Goal: Task Accomplishment & Management: Manage account settings

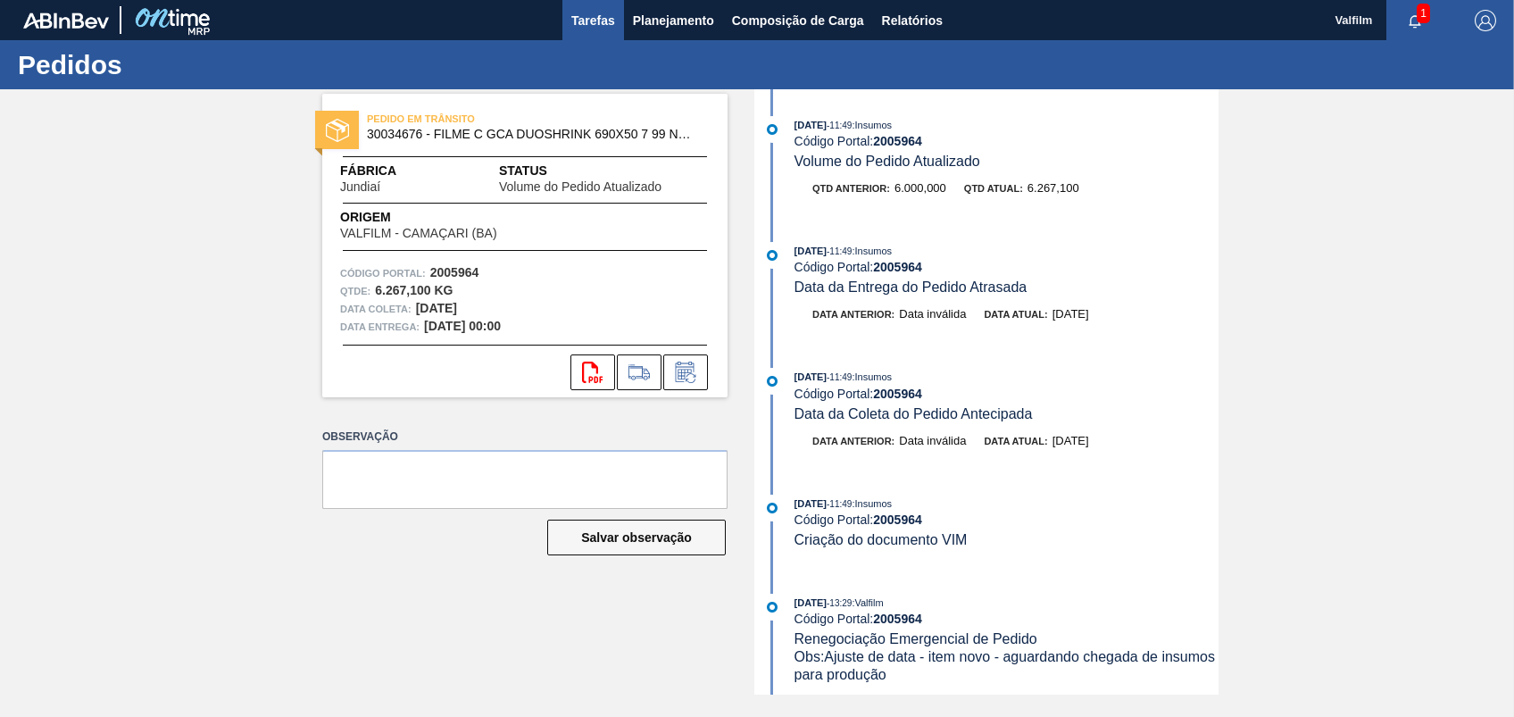
click at [599, 29] on span "Tarefas" at bounding box center [593, 20] width 44 height 21
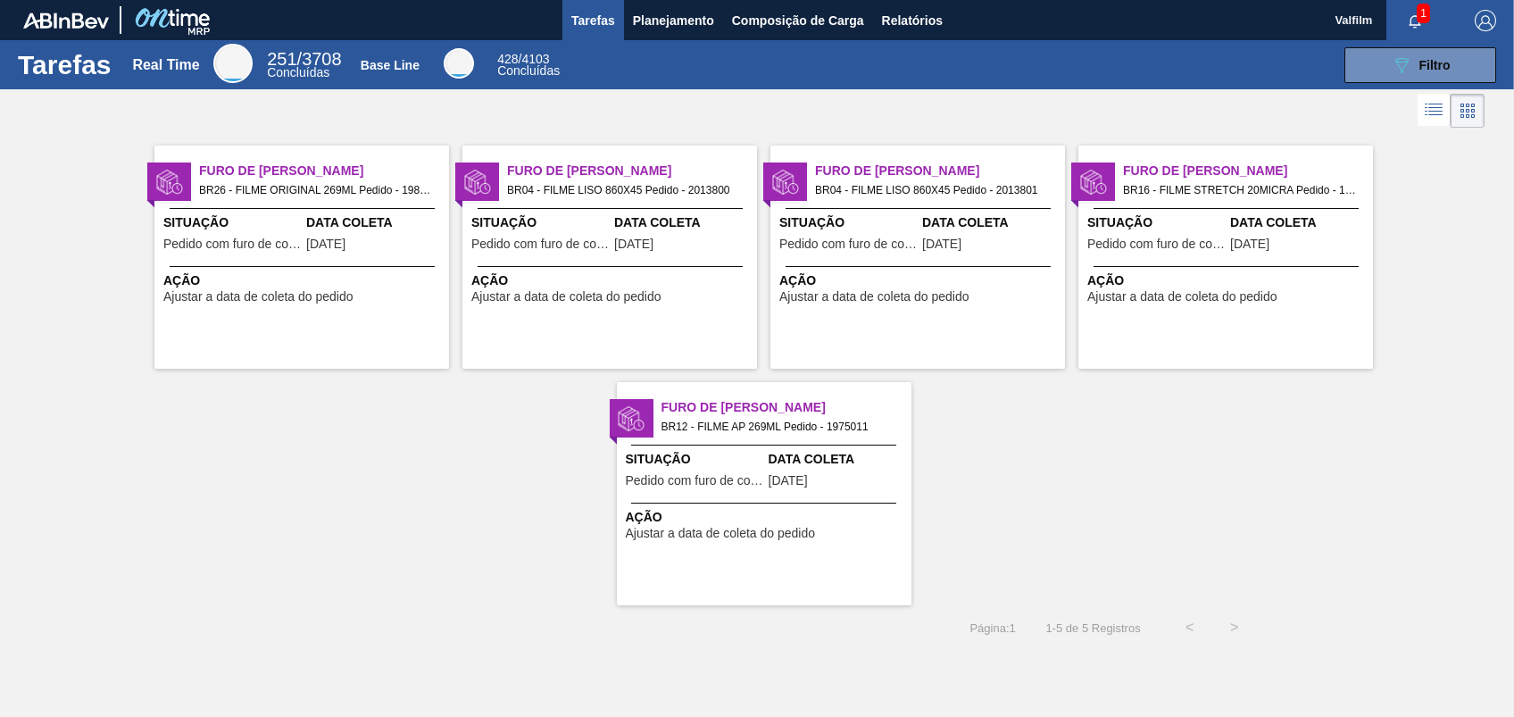
click at [343, 185] on span "BR26 - FILME ORIGINAL 269ML Pedido - 1984279" at bounding box center [317, 190] width 236 height 20
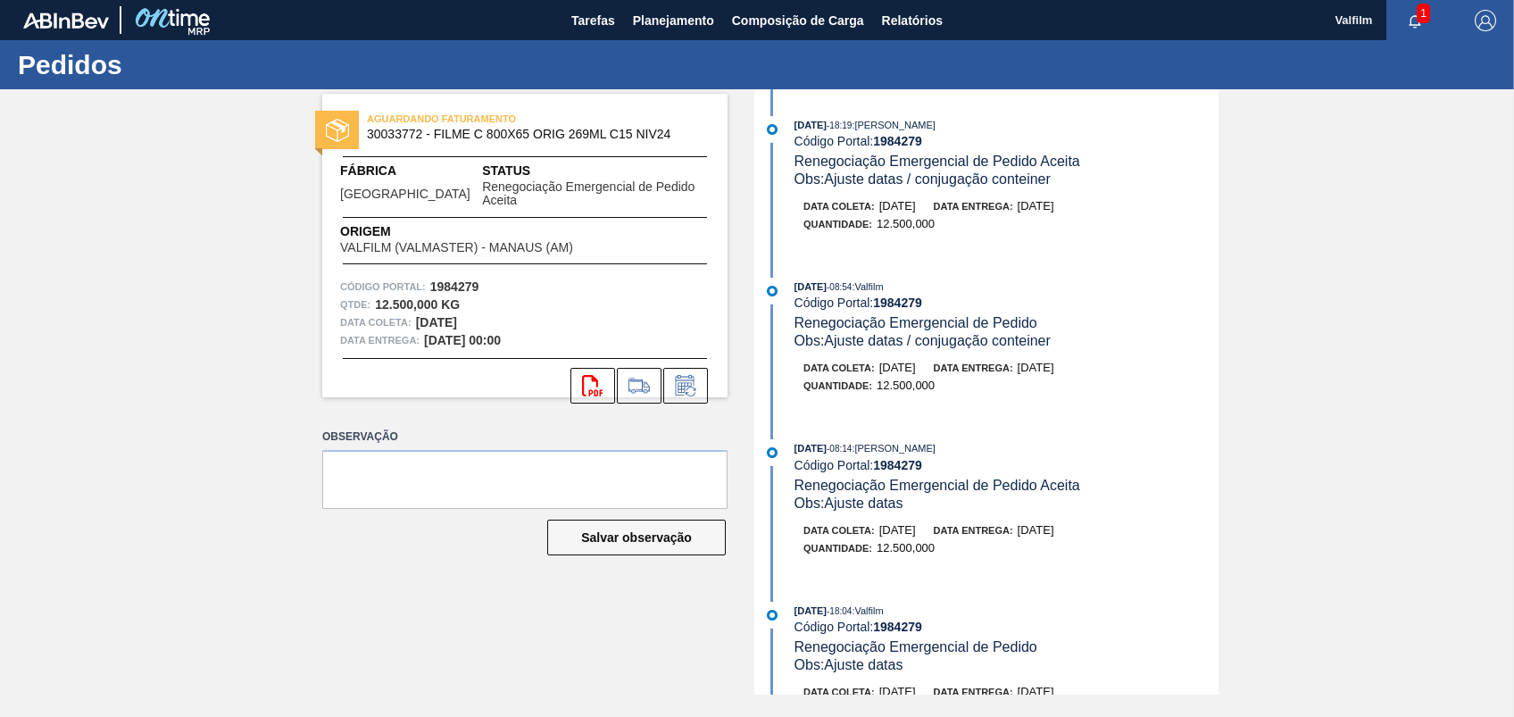
click at [900, 142] on strong "1984279" at bounding box center [897, 141] width 49 height 14
click at [900, 141] on strong "1984279" at bounding box center [897, 141] width 49 height 14
copy strong "1984279"
click at [693, 375] on icon at bounding box center [685, 385] width 29 height 21
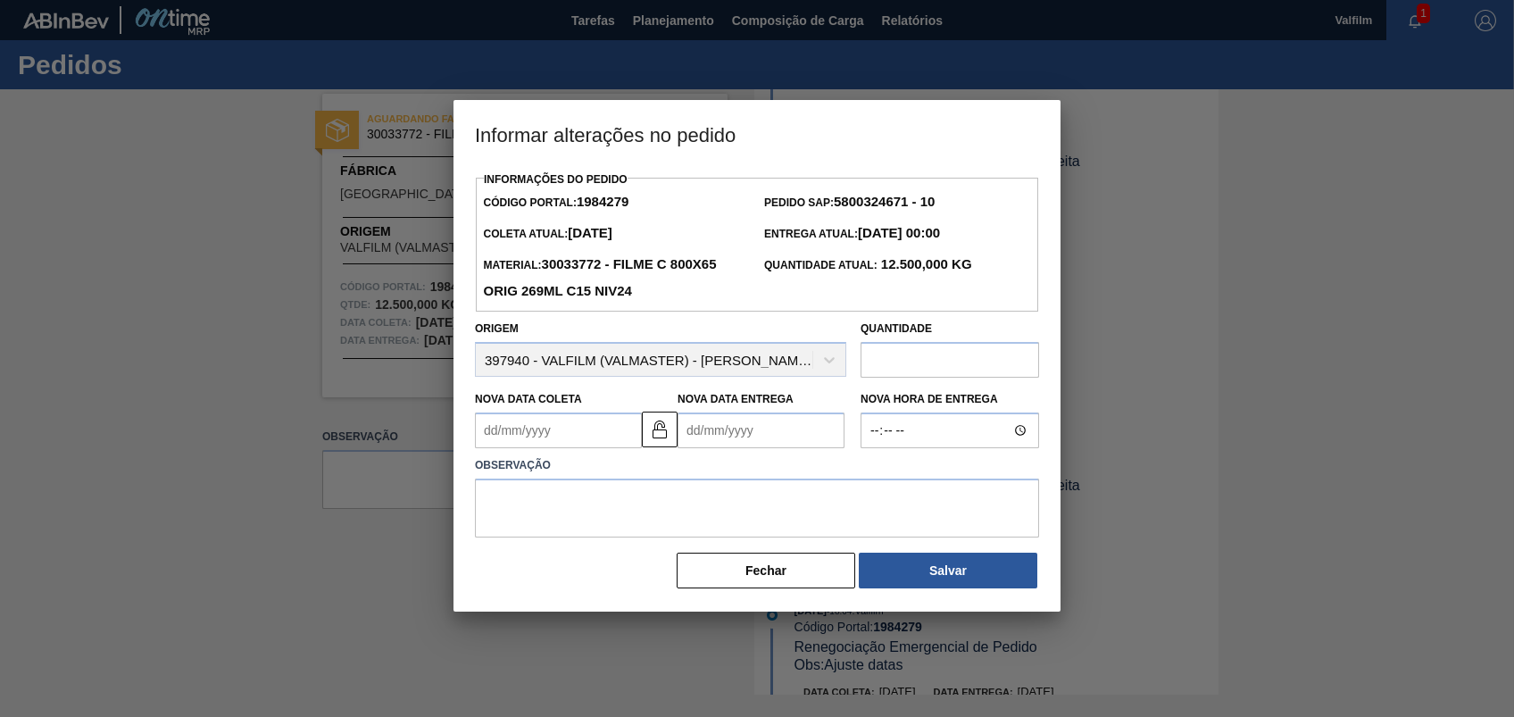
click at [766, 433] on Entrega1984279 "Nova Data Entrega" at bounding box center [760, 430] width 167 height 36
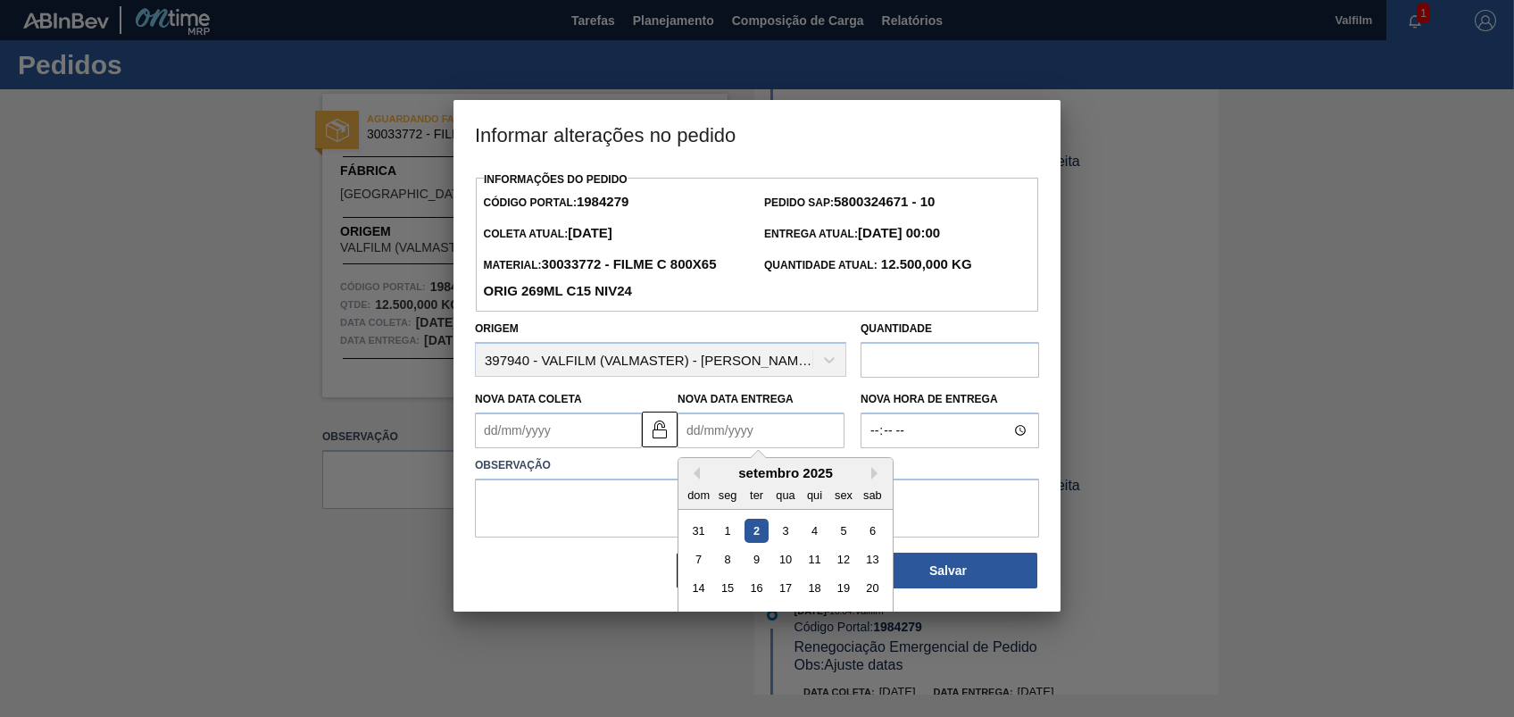
drag, startPoint x: 840, startPoint y: 566, endPoint x: 827, endPoint y: 553, distance: 18.3
click at [841, 566] on div "12" at bounding box center [843, 559] width 24 height 24
type Entrega1984279 "12/09/2025"
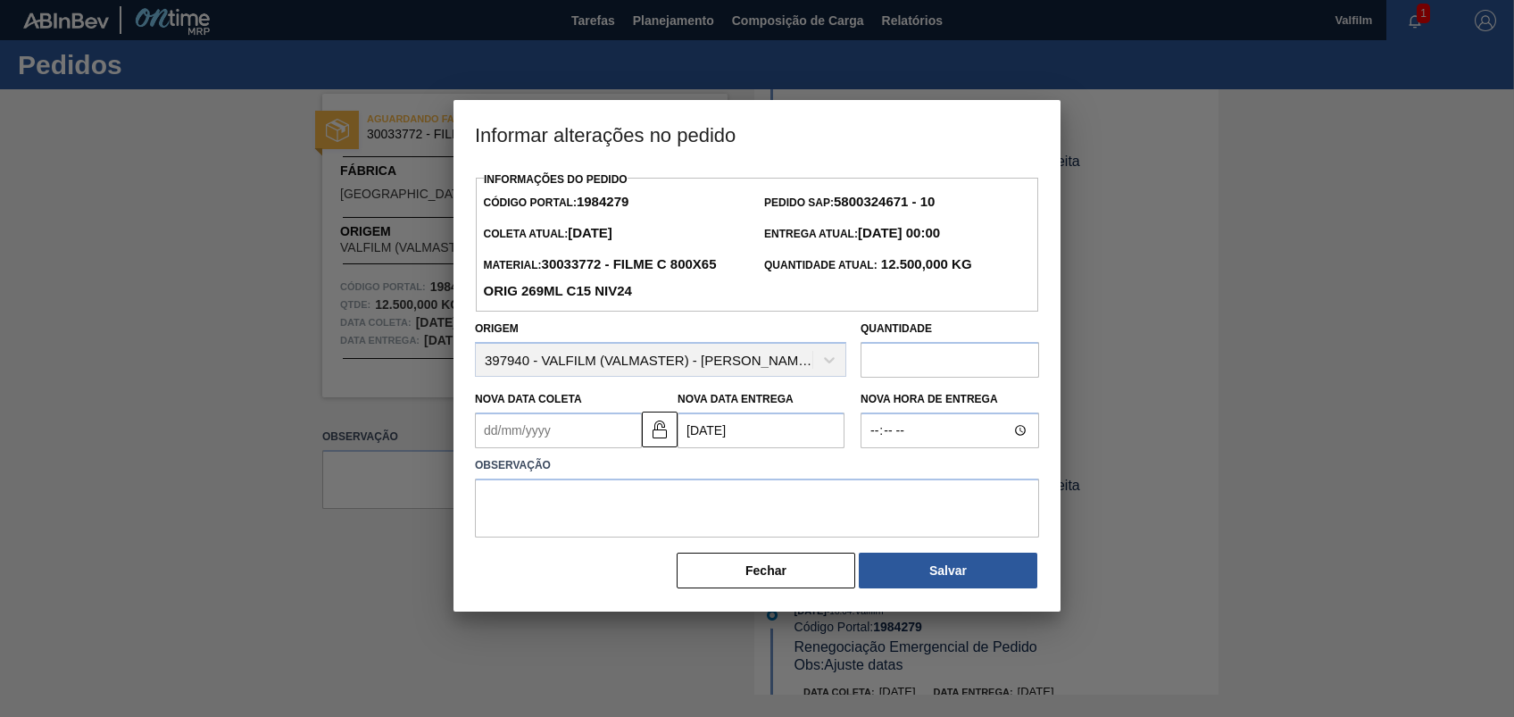
drag, startPoint x: 614, startPoint y: 427, endPoint x: 626, endPoint y: 430, distance: 12.1
click at [613, 427] on Coleta1984279 "Nova Data Coleta" at bounding box center [558, 430] width 167 height 36
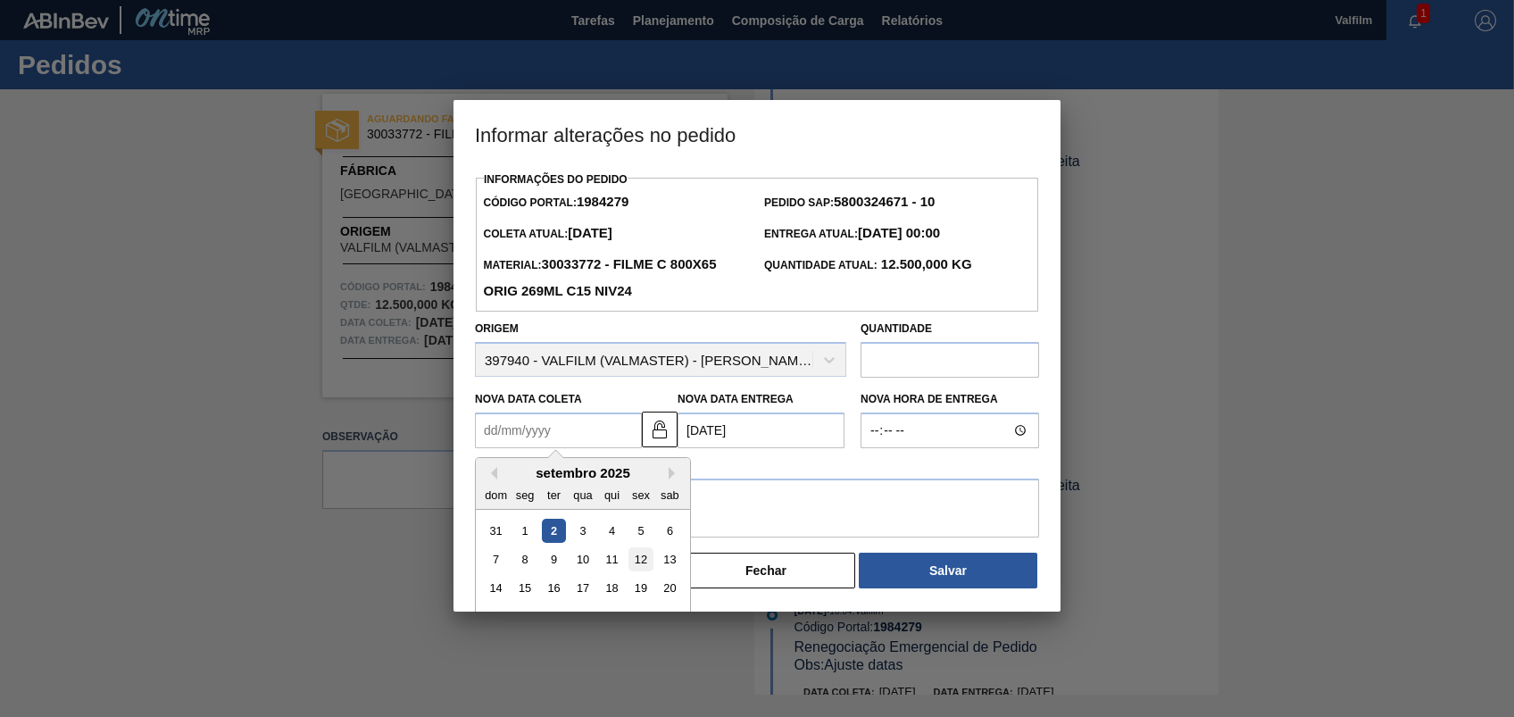
click at [642, 569] on div "12" at bounding box center [640, 559] width 24 height 24
type Coleta1984279 "12/09/2025"
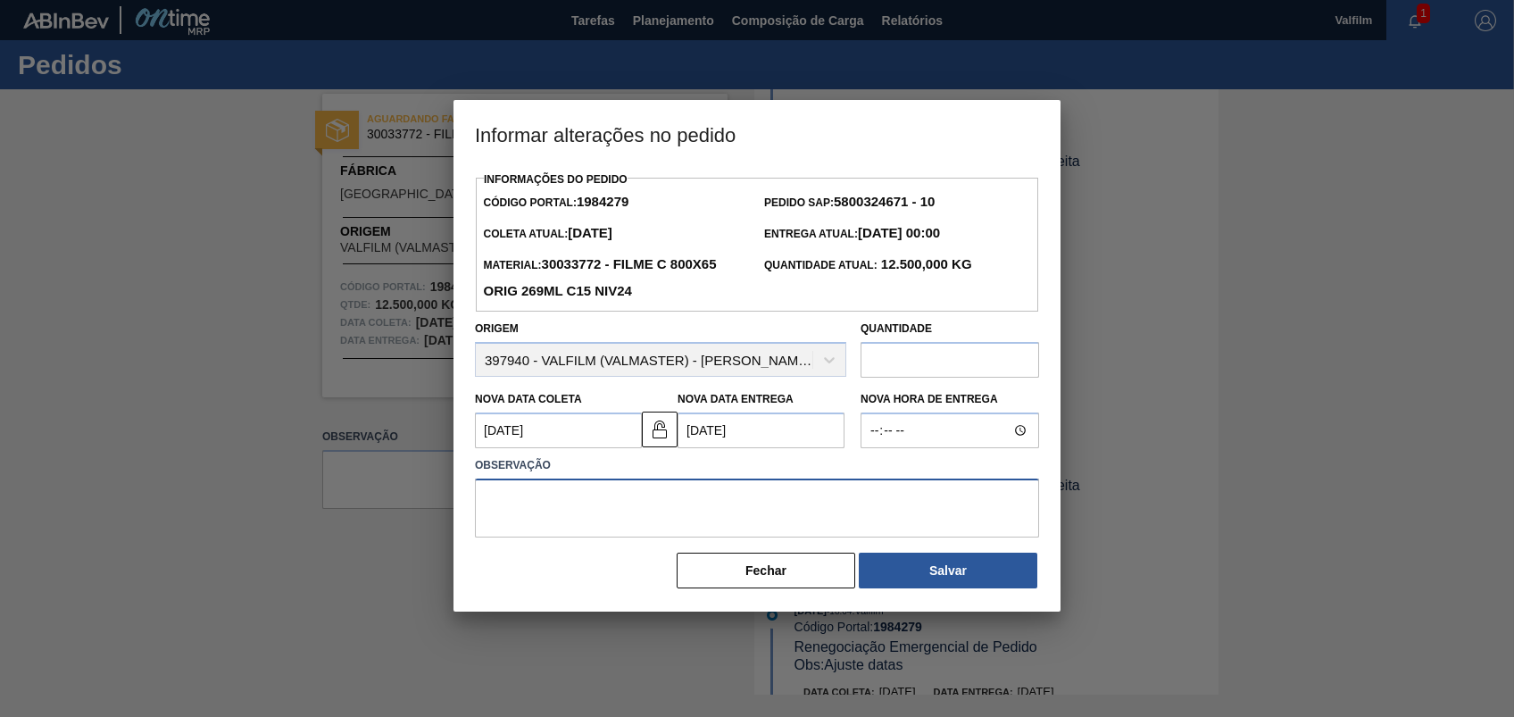
click at [631, 509] on textarea at bounding box center [757, 507] width 564 height 59
paste textarea "000135936-1"
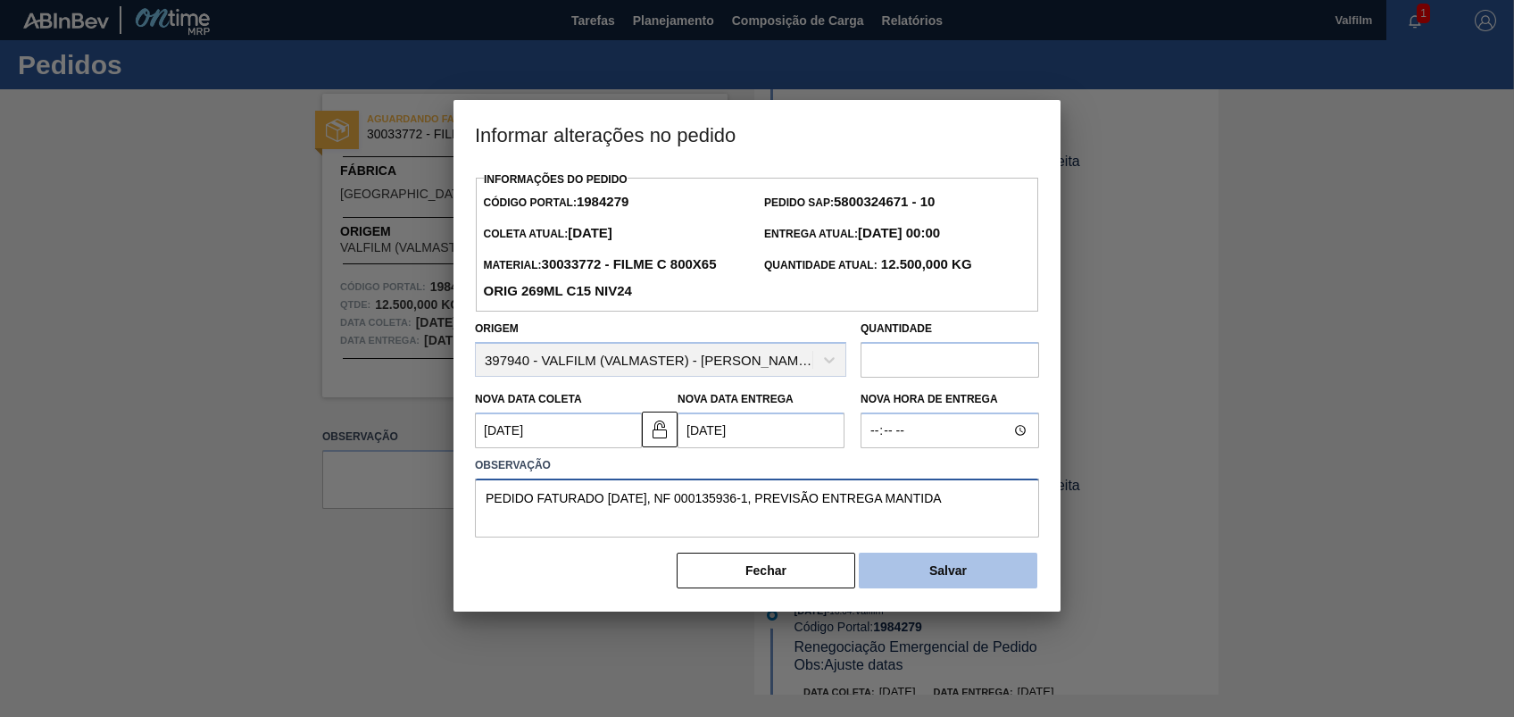
type textarea "PEDIDO FATURADO 12/08/25, NF 000135936-1, PREVISÃO ENTREGA MANTIDA"
click at [979, 580] on button "Salvar" at bounding box center [948, 571] width 179 height 36
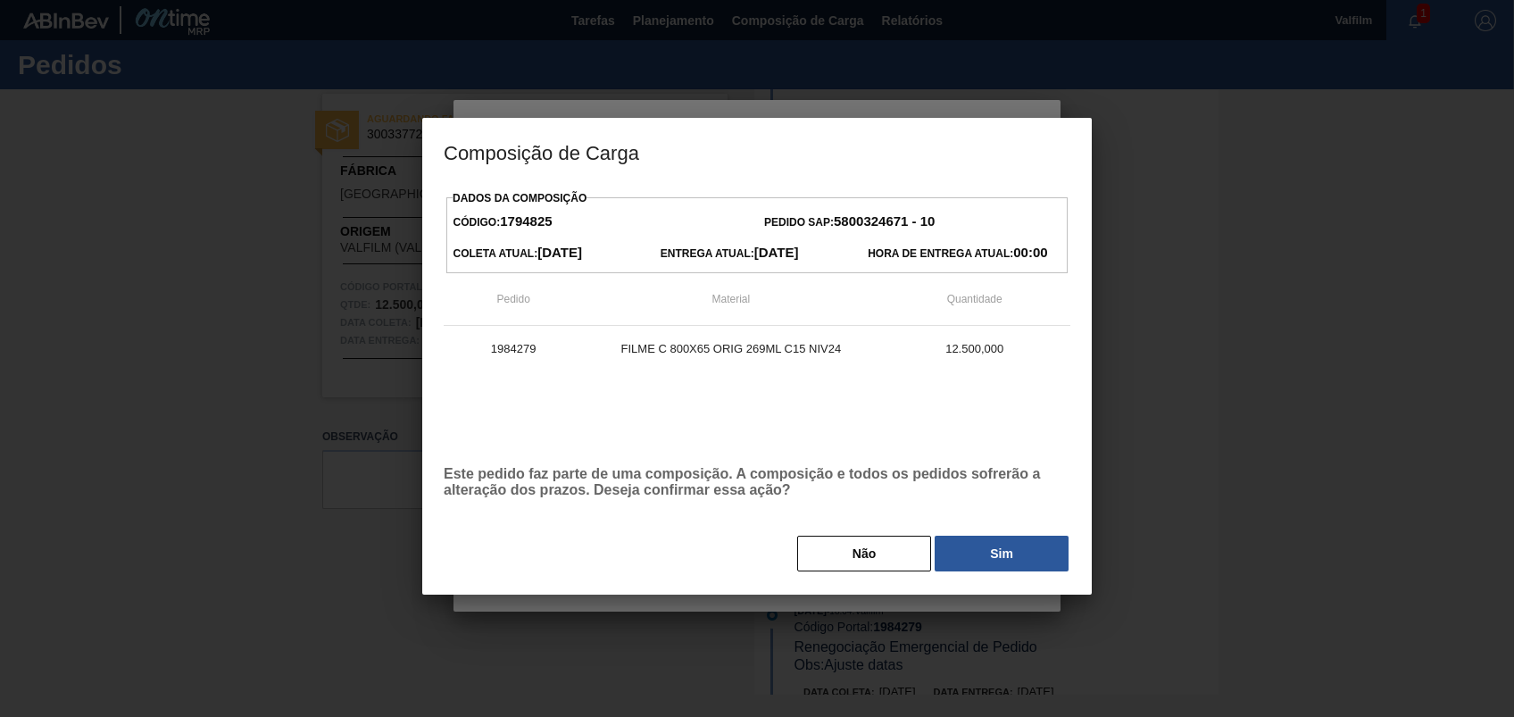
click at [993, 571] on button "Sim" at bounding box center [1002, 554] width 134 height 36
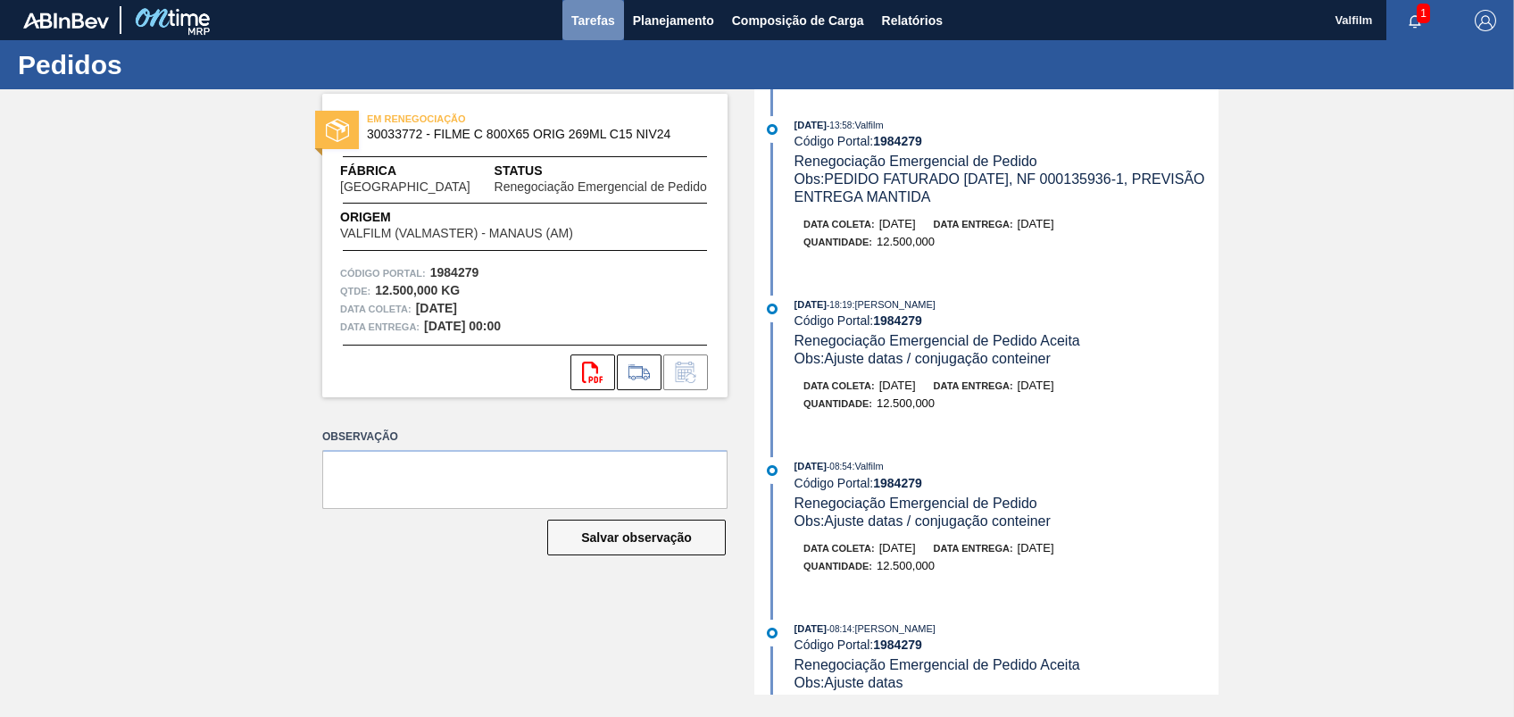
click at [601, 23] on span "Tarefas" at bounding box center [593, 20] width 44 height 21
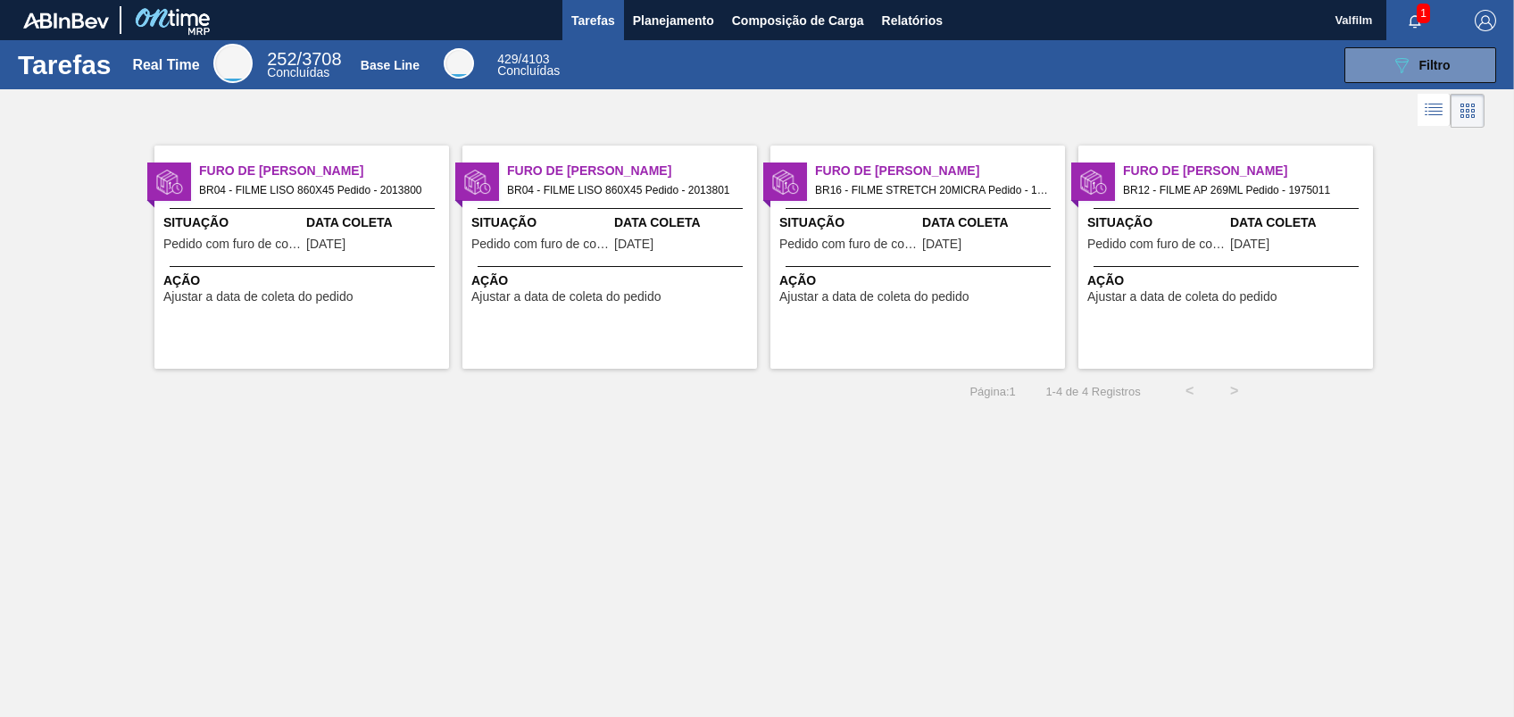
click at [345, 237] on span "[DATE]" at bounding box center [325, 243] width 39 height 13
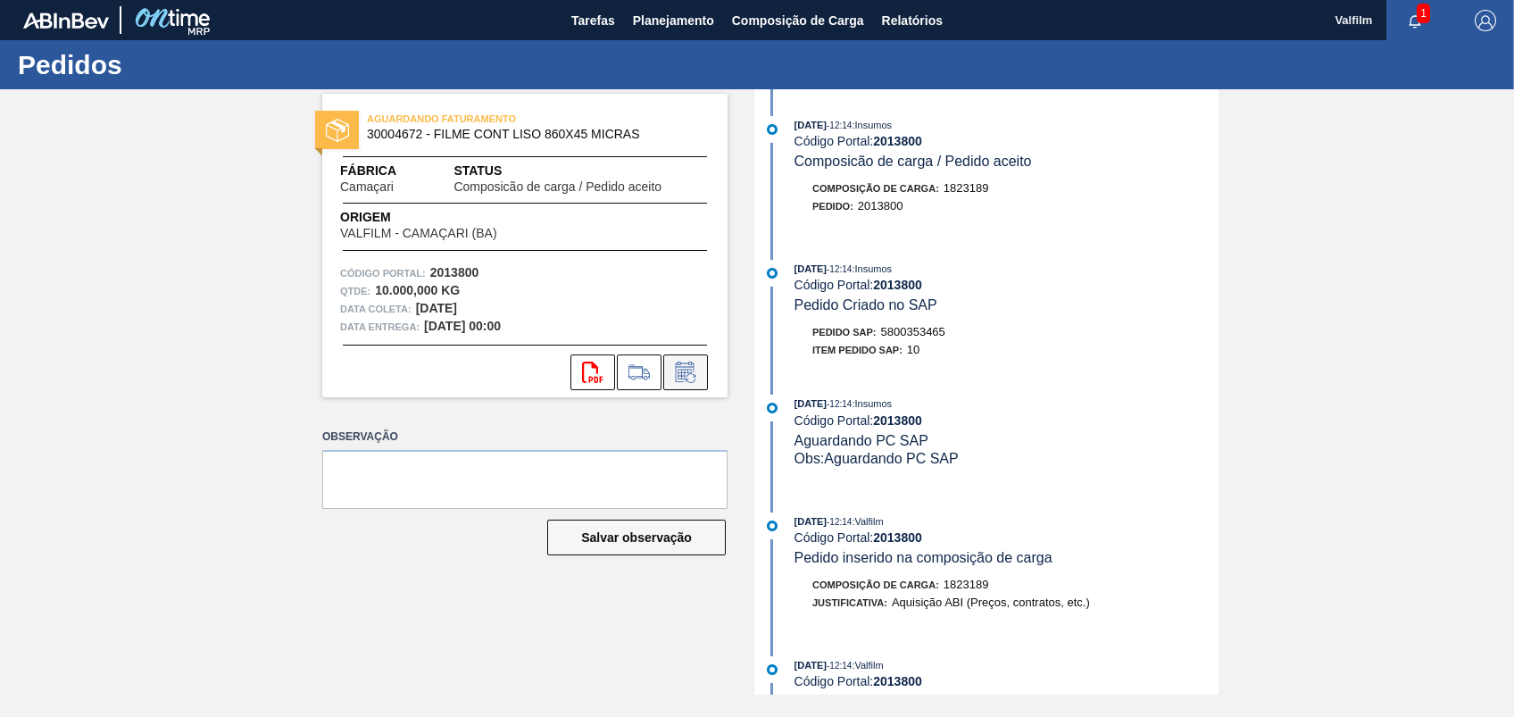
click at [682, 370] on icon at bounding box center [685, 372] width 29 height 21
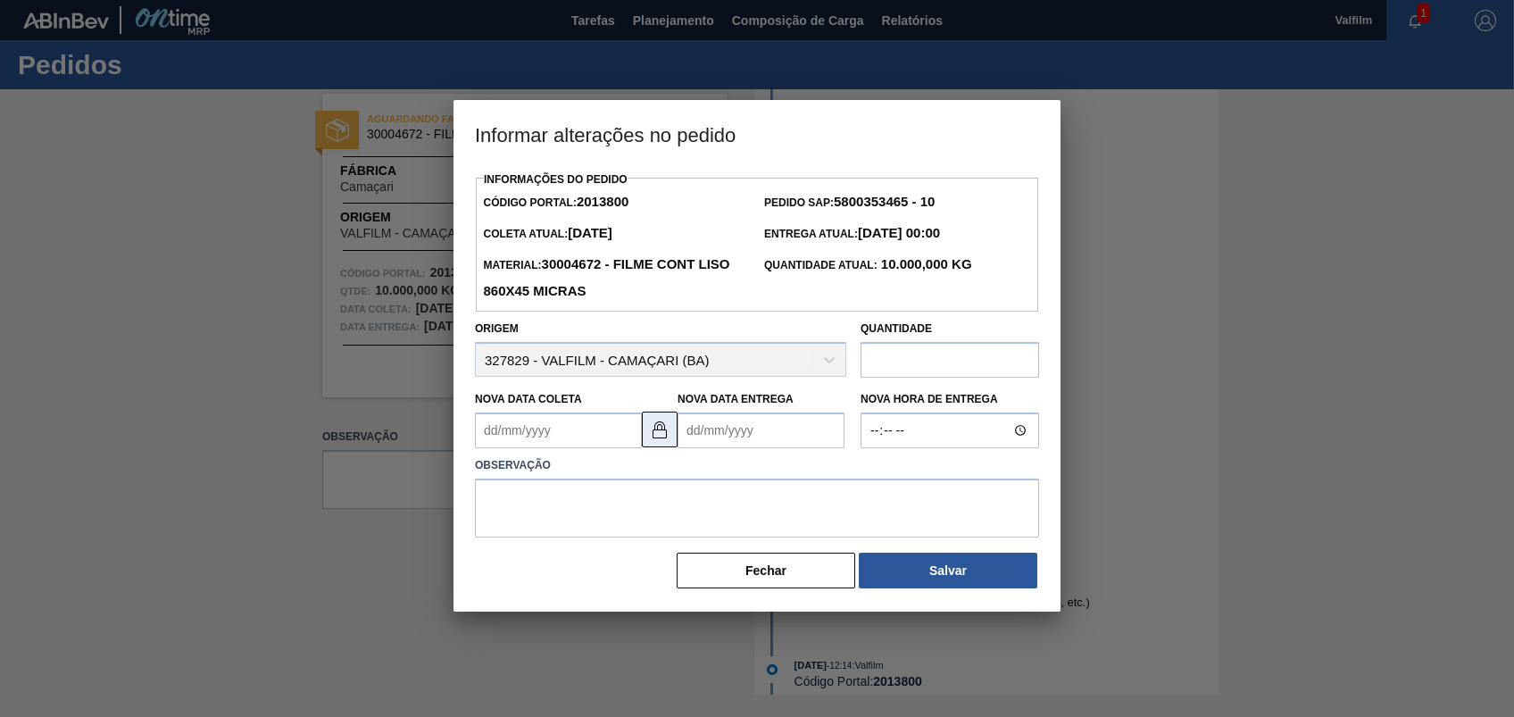
click at [653, 433] on img at bounding box center [659, 429] width 21 height 21
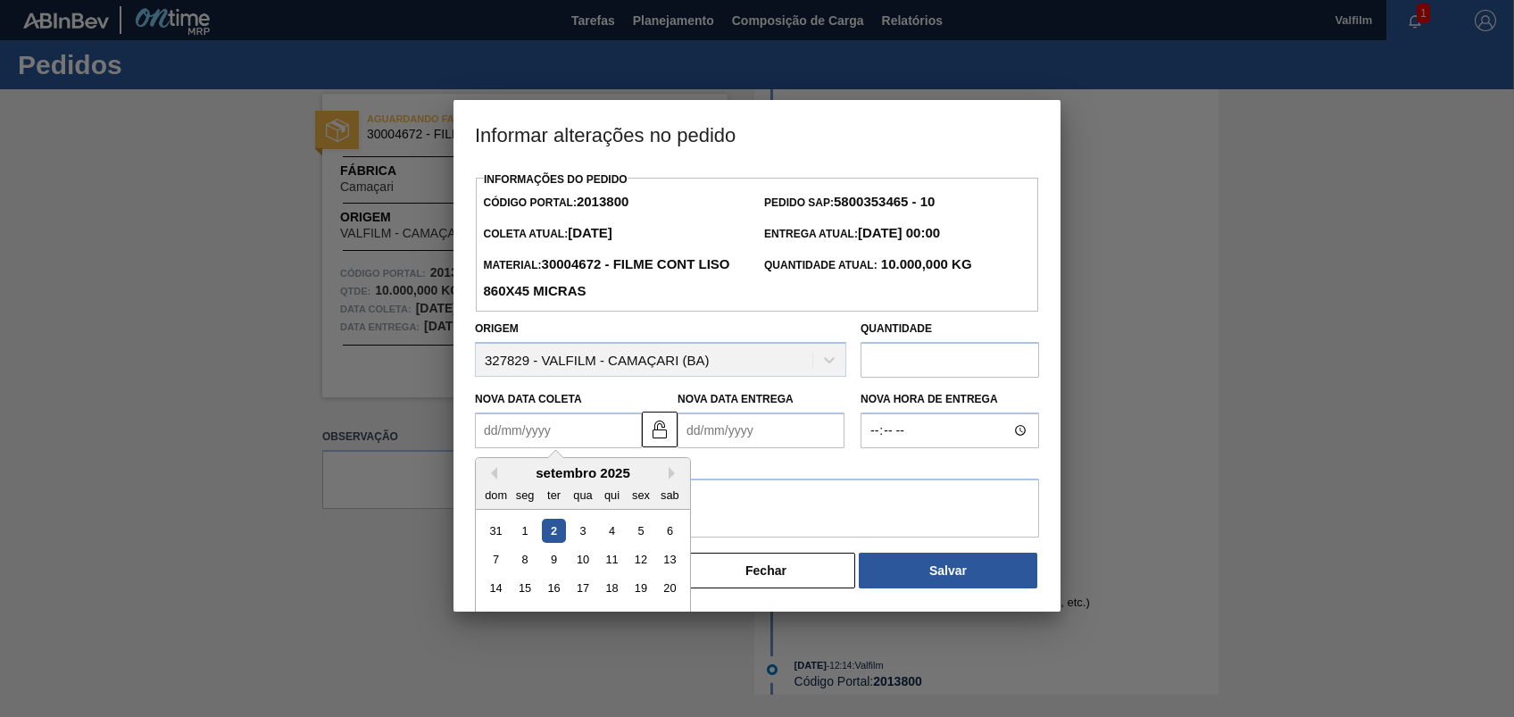
click at [575, 437] on Coleta2013800 "Nova Data Coleta" at bounding box center [558, 430] width 167 height 36
drag, startPoint x: 554, startPoint y: 539, endPoint x: 635, endPoint y: 493, distance: 92.8
click at [553, 537] on div "2" at bounding box center [554, 531] width 24 height 24
type Coleta2013800 "[DATE]"
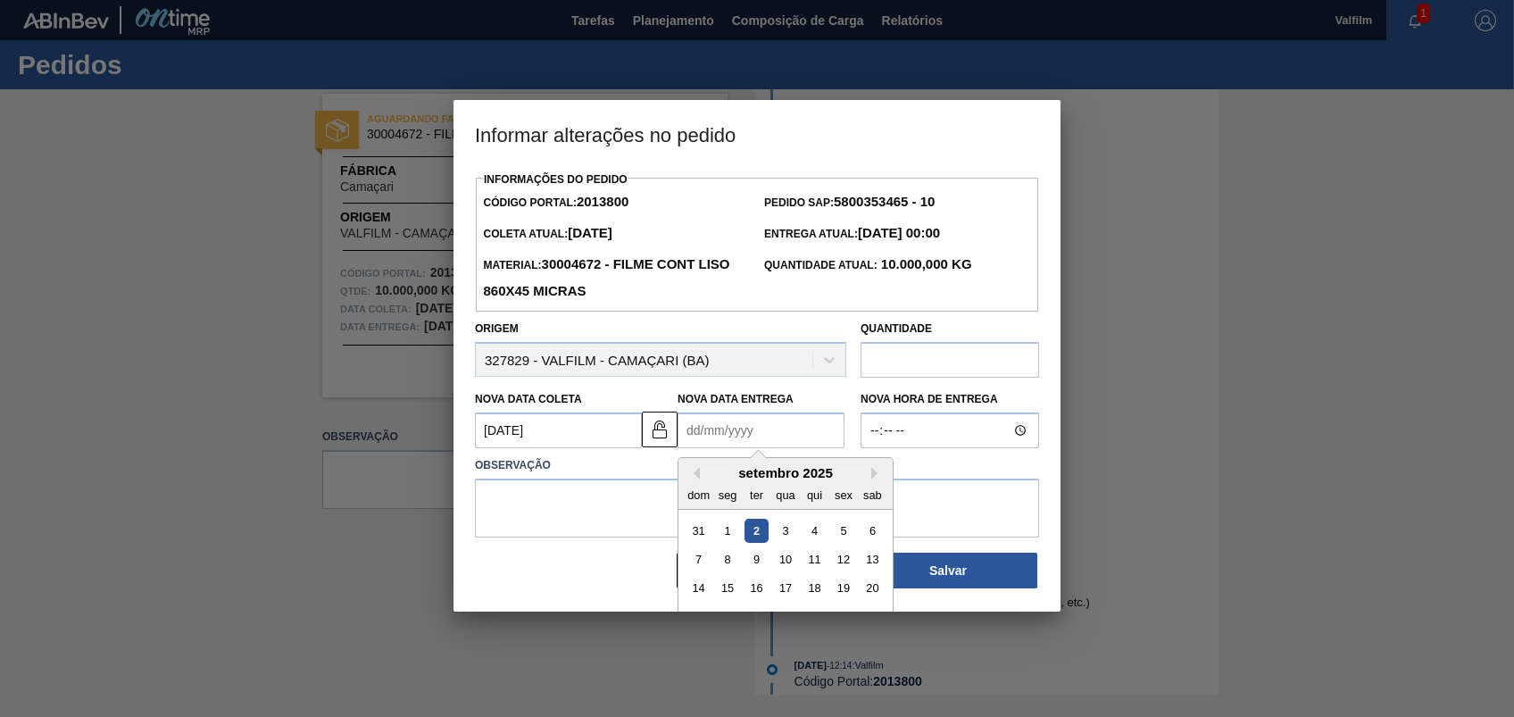
click at [718, 448] on Entrega2013800 "Nova Data Entrega" at bounding box center [760, 430] width 167 height 36
click at [783, 531] on div "3" at bounding box center [785, 531] width 24 height 24
type Entrega2013800 "03/09/2025"
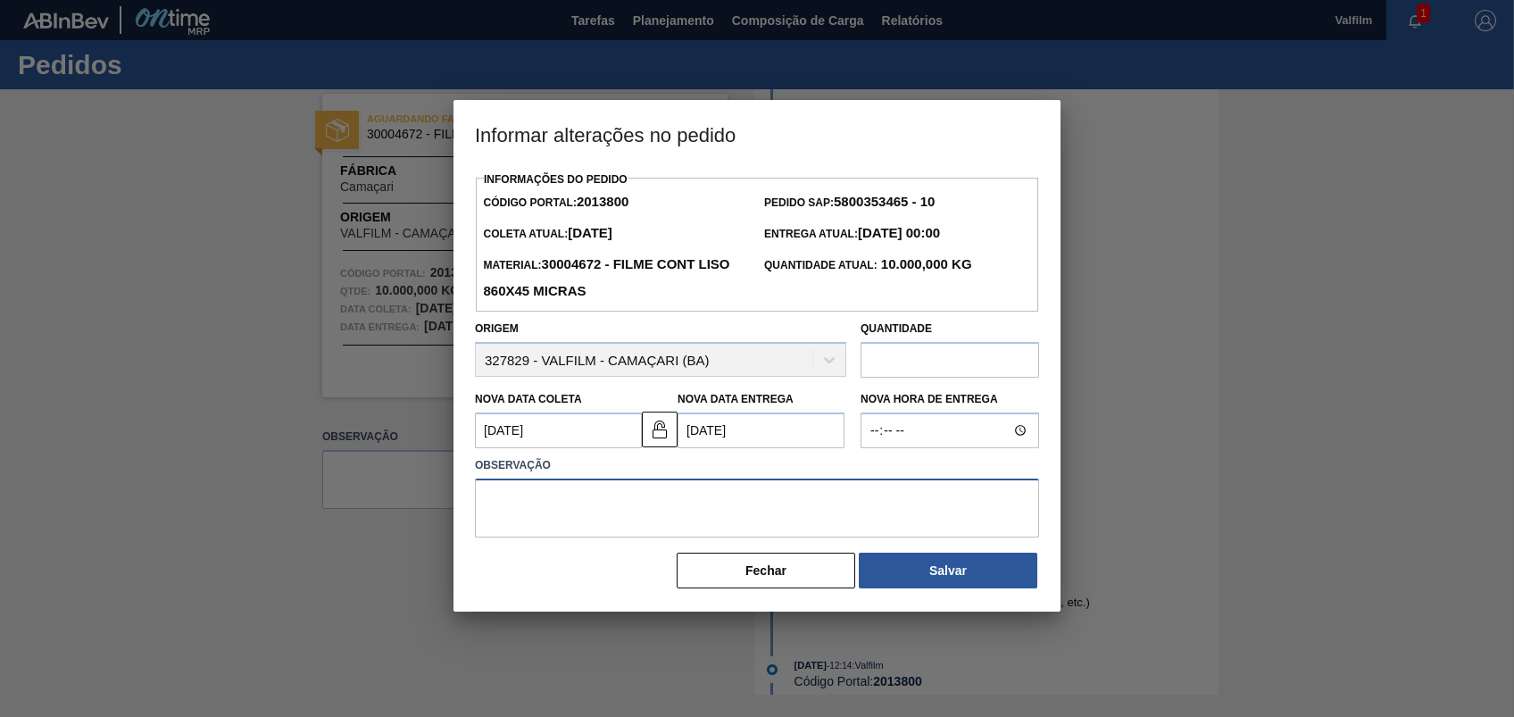
click at [772, 502] on textarea at bounding box center [757, 507] width 564 height 59
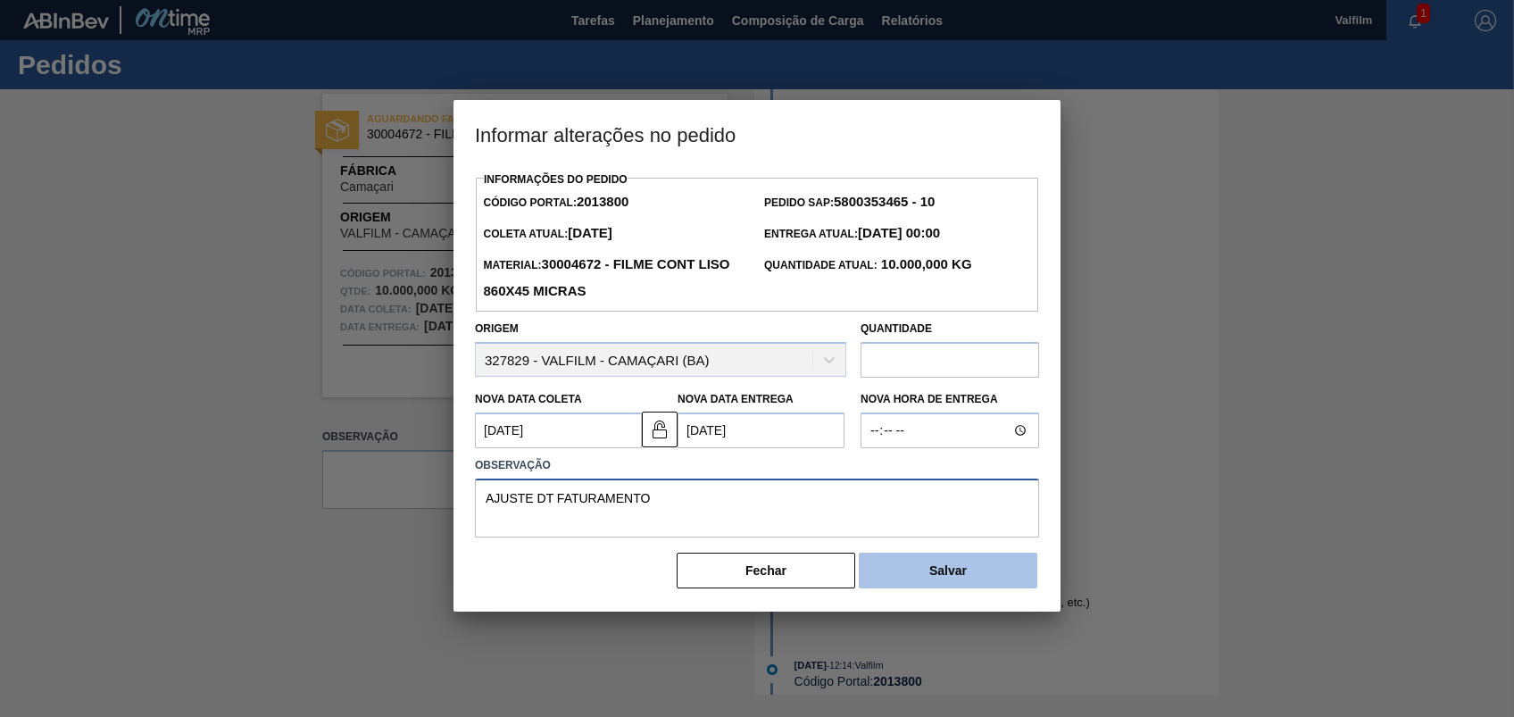
type textarea "AJUSTE DT FATURAMENTO"
drag, startPoint x: 893, startPoint y: 567, endPoint x: 910, endPoint y: 564, distance: 17.2
click at [894, 568] on button "Salvar" at bounding box center [948, 571] width 179 height 36
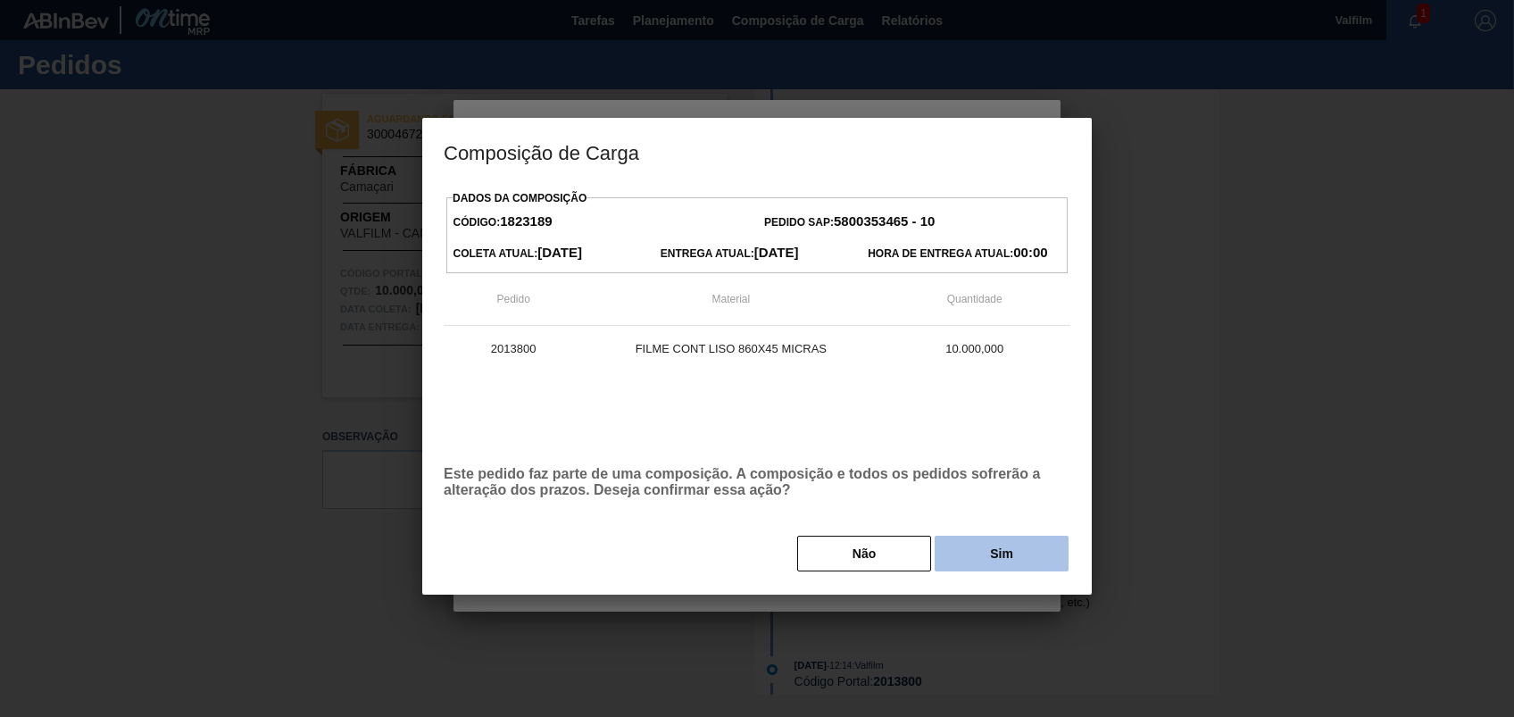
click at [996, 554] on button "Sim" at bounding box center [1002, 554] width 134 height 36
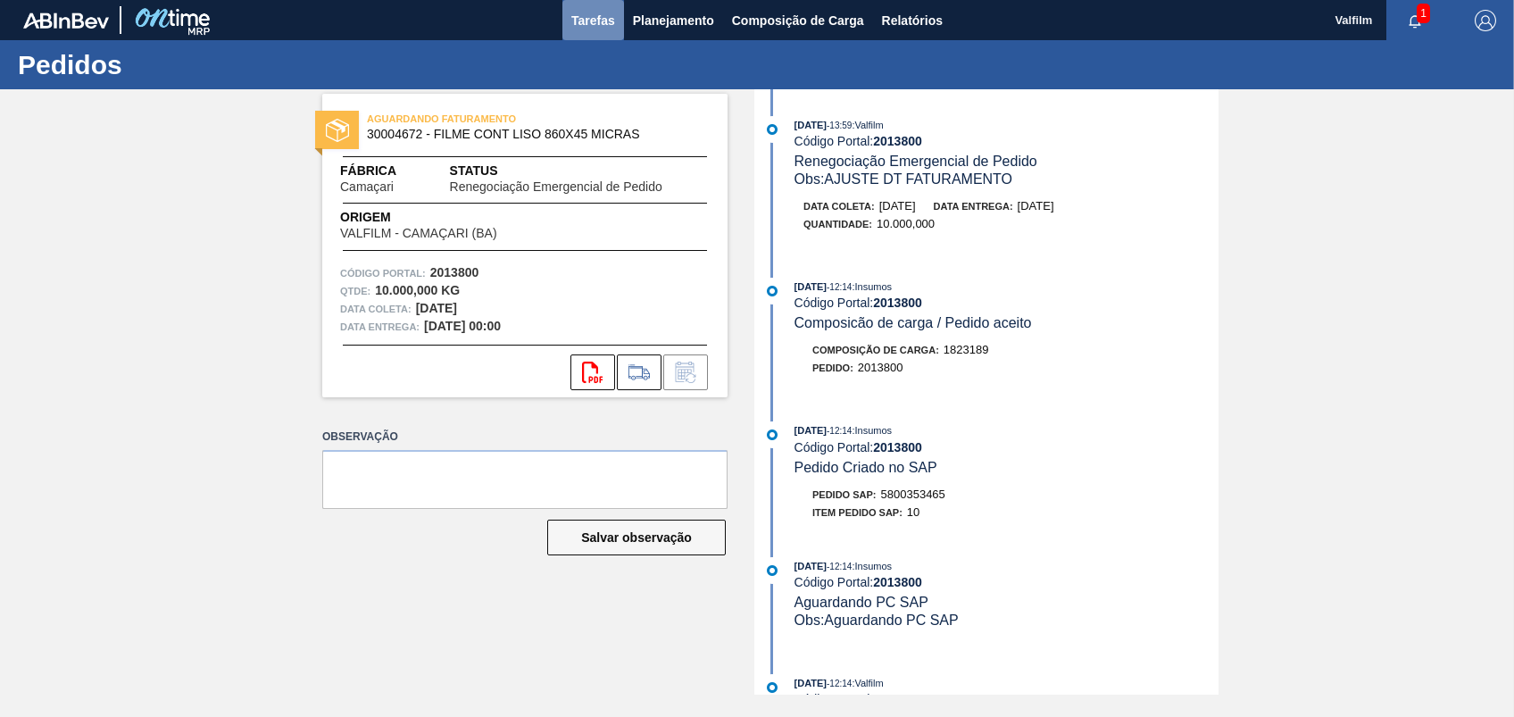
click at [606, 19] on span "Tarefas" at bounding box center [593, 20] width 44 height 21
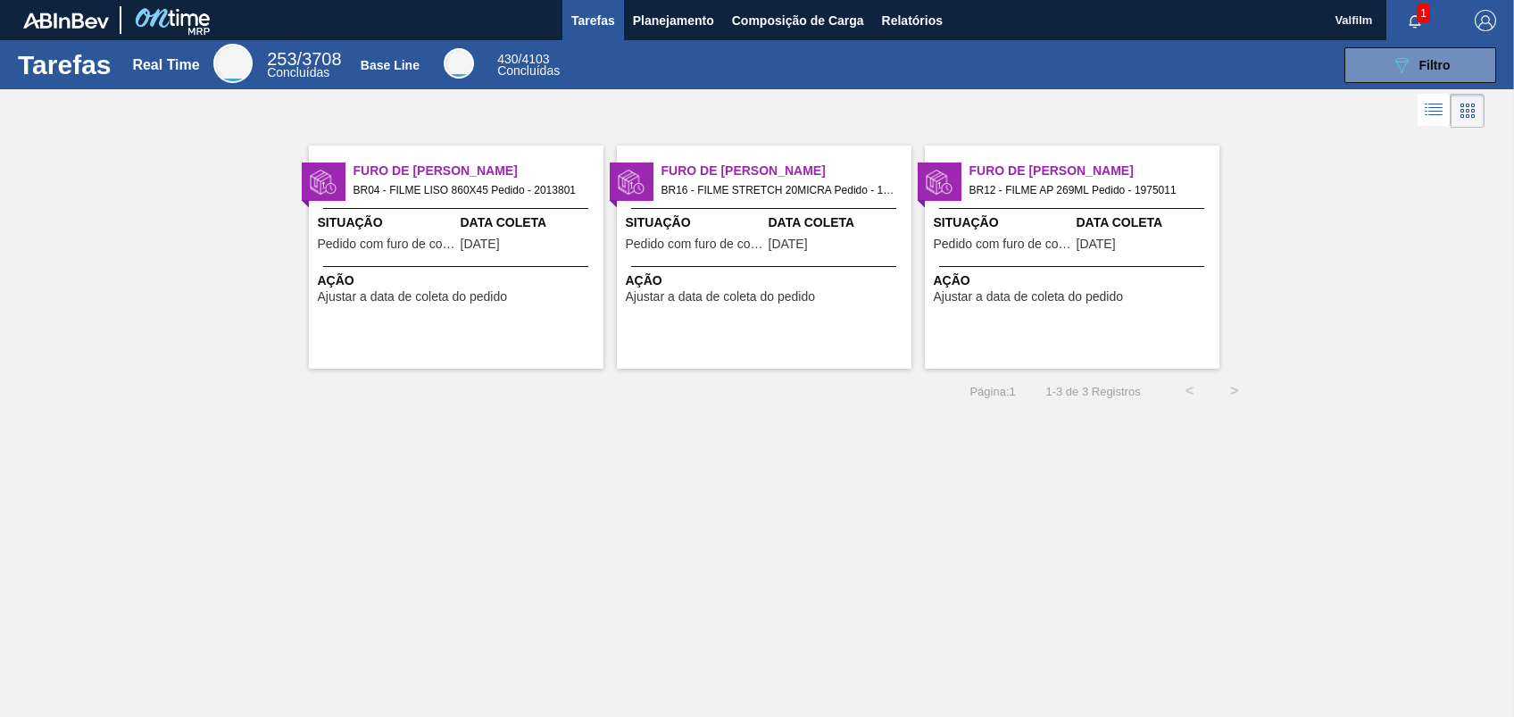
click at [495, 251] on div "Data Coleta 01/09/2025" at bounding box center [530, 235] width 138 height 44
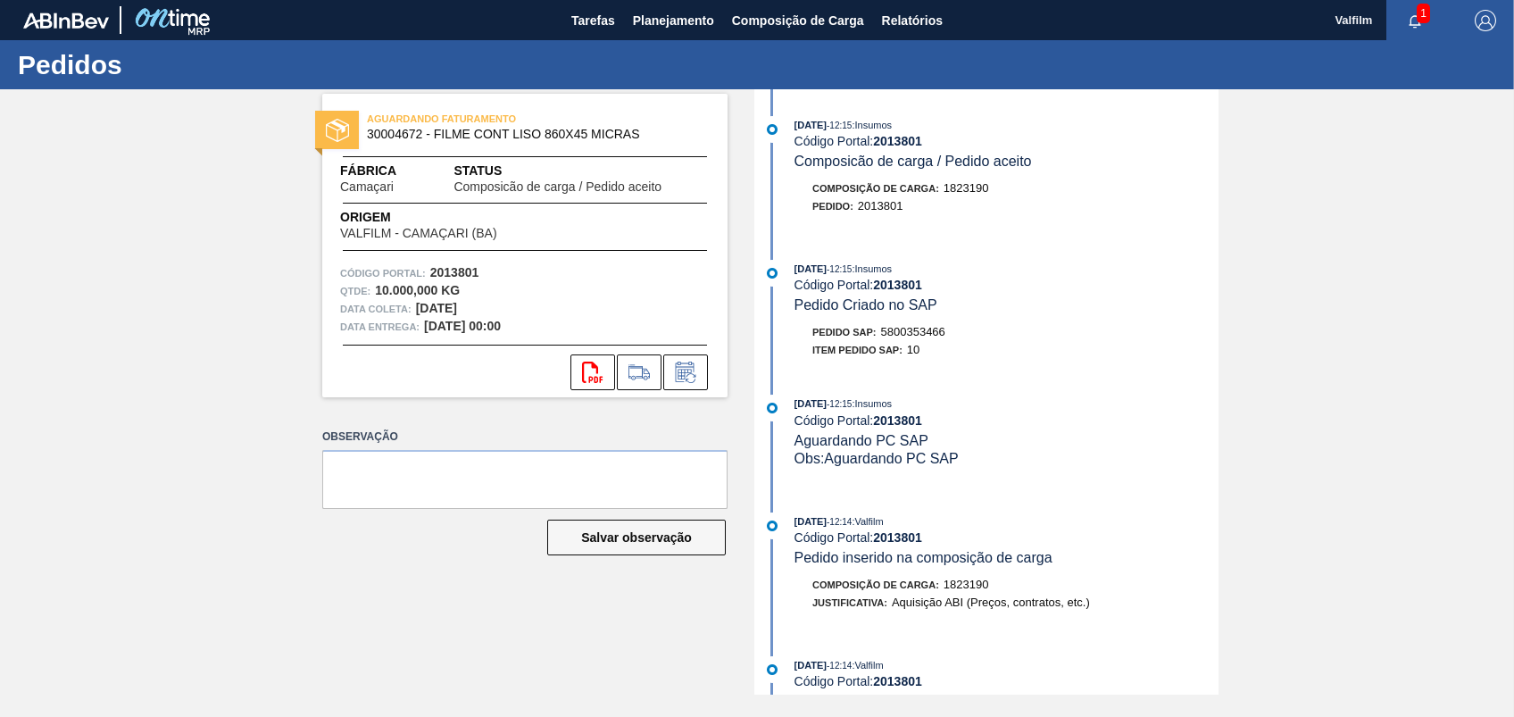
click at [1376, 259] on div "AGUARDANDO FATURAMENTO 30004672 - FILME CONT LISO 860X45 MICRAS Fábrica Camaçar…" at bounding box center [757, 391] width 1514 height 605
click at [710, 379] on div "svg{fill:#ff0000}" at bounding box center [524, 372] width 405 height 36
click at [699, 379] on button at bounding box center [685, 372] width 45 height 36
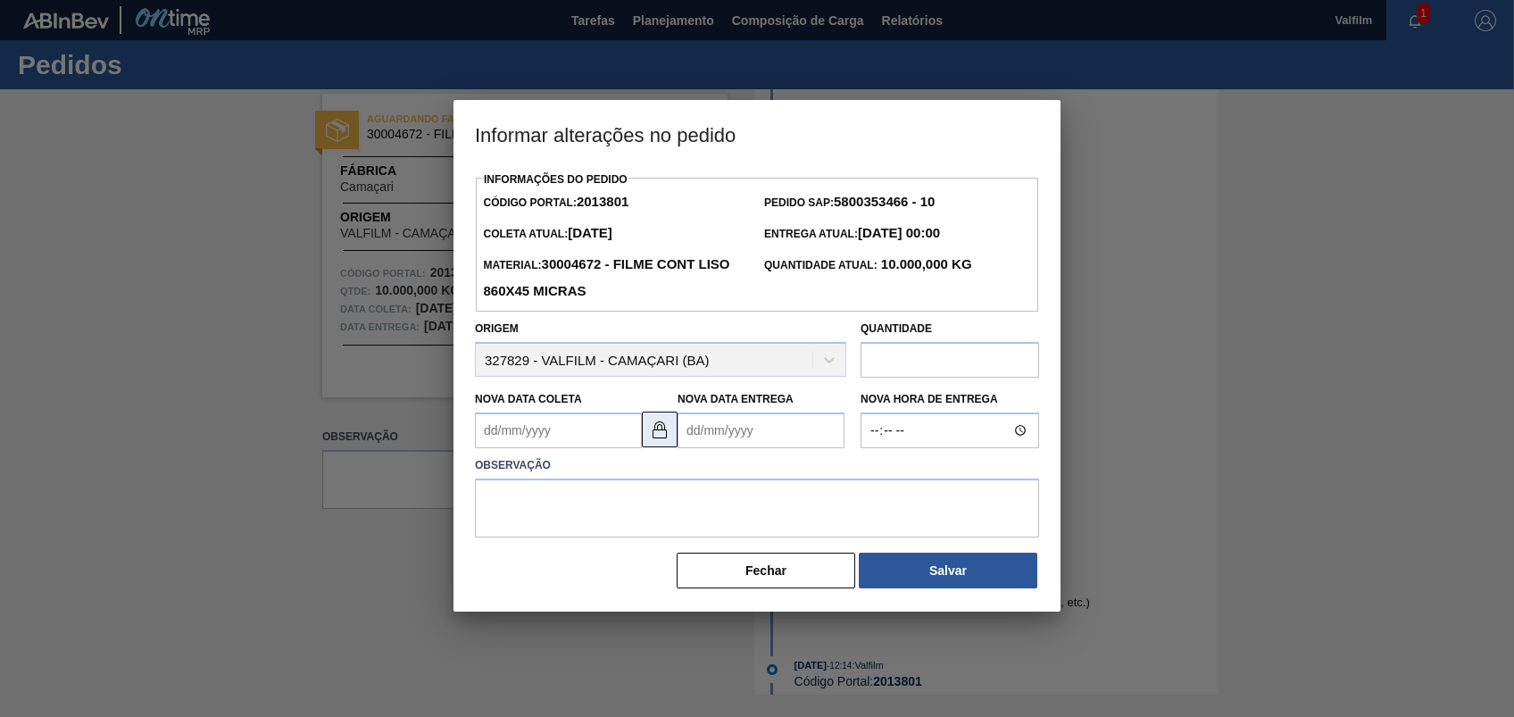
click at [663, 440] on img at bounding box center [659, 429] width 21 height 21
click at [577, 440] on Coleta2013801 "Nova Data Coleta" at bounding box center [558, 430] width 167 height 36
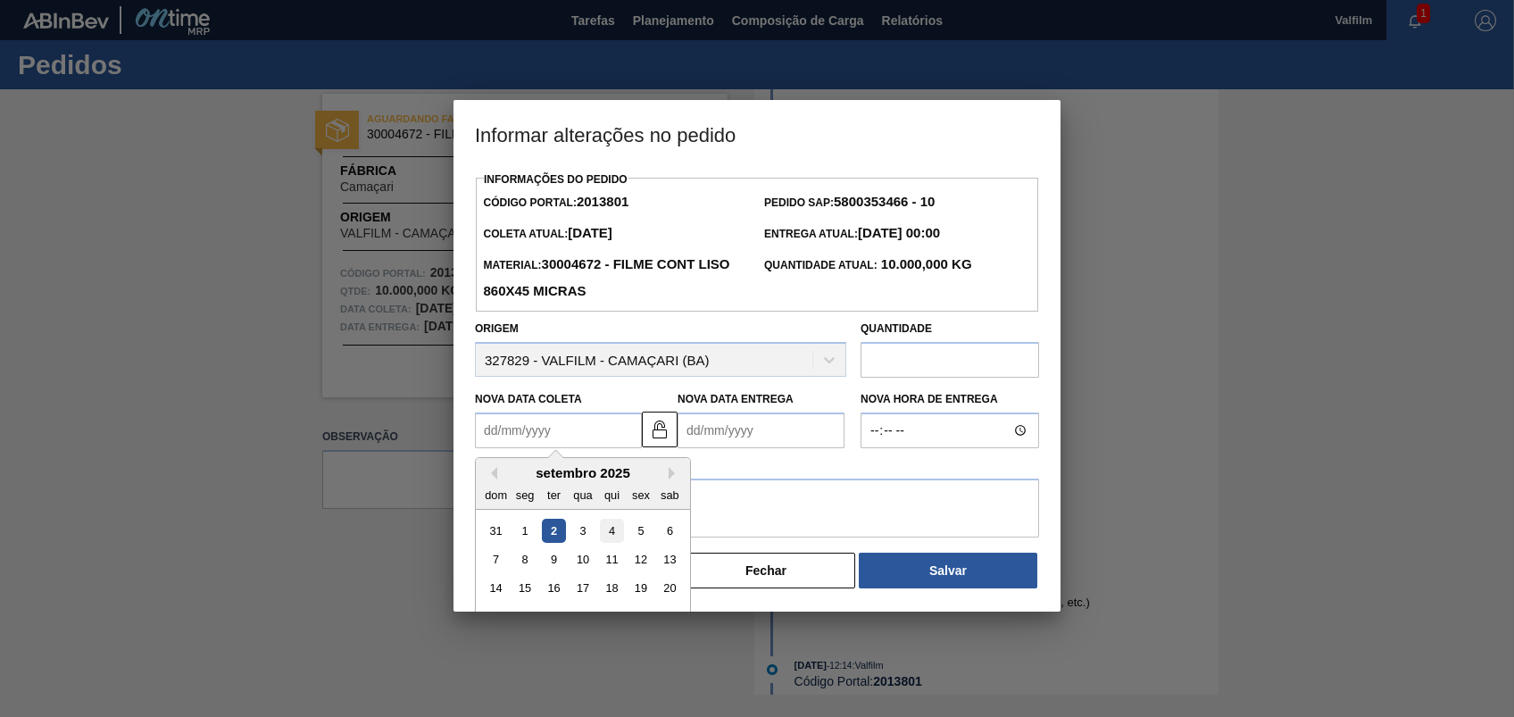
click at [621, 529] on div "4" at bounding box center [612, 531] width 24 height 24
type Coleta2013801 "04/09/2025"
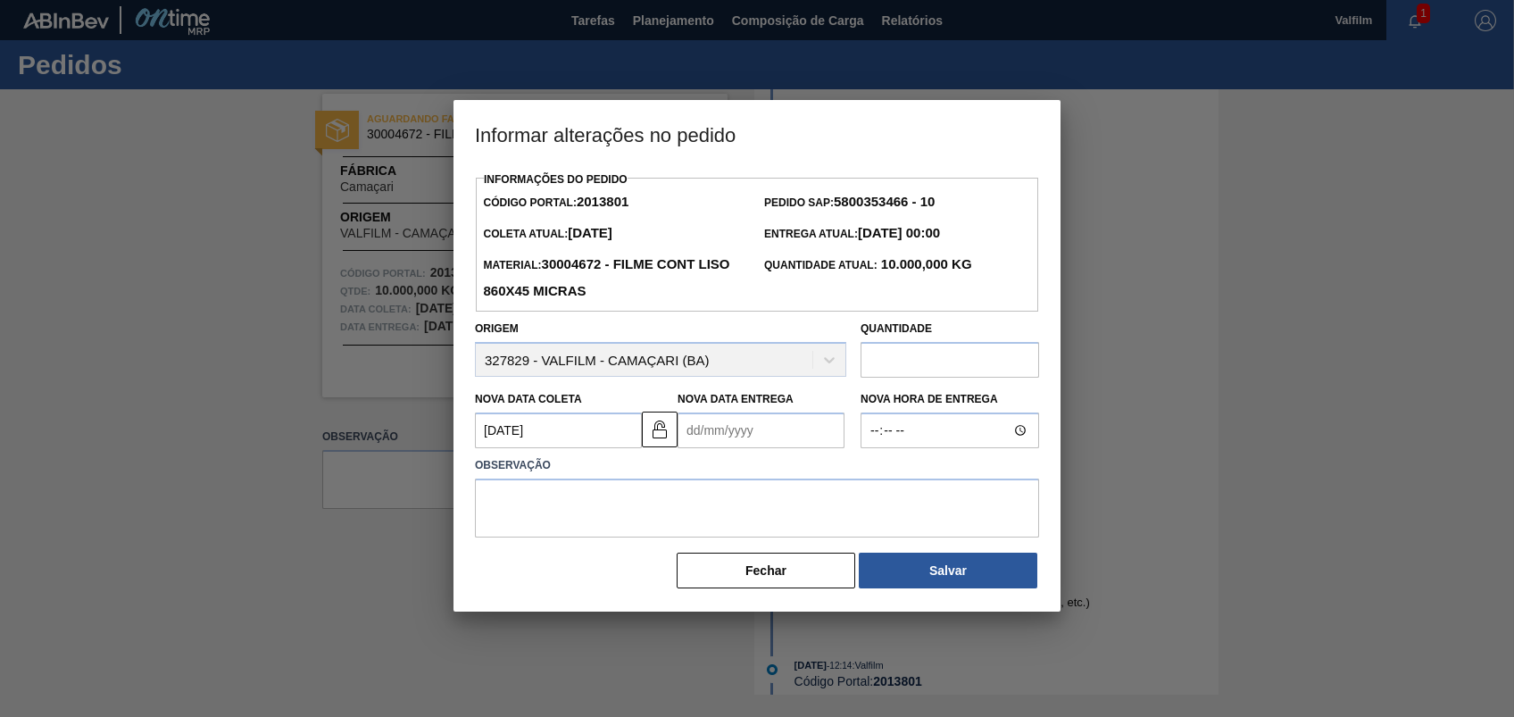
click at [707, 444] on Entrega2013801 "Nova Data Entrega" at bounding box center [760, 430] width 167 height 36
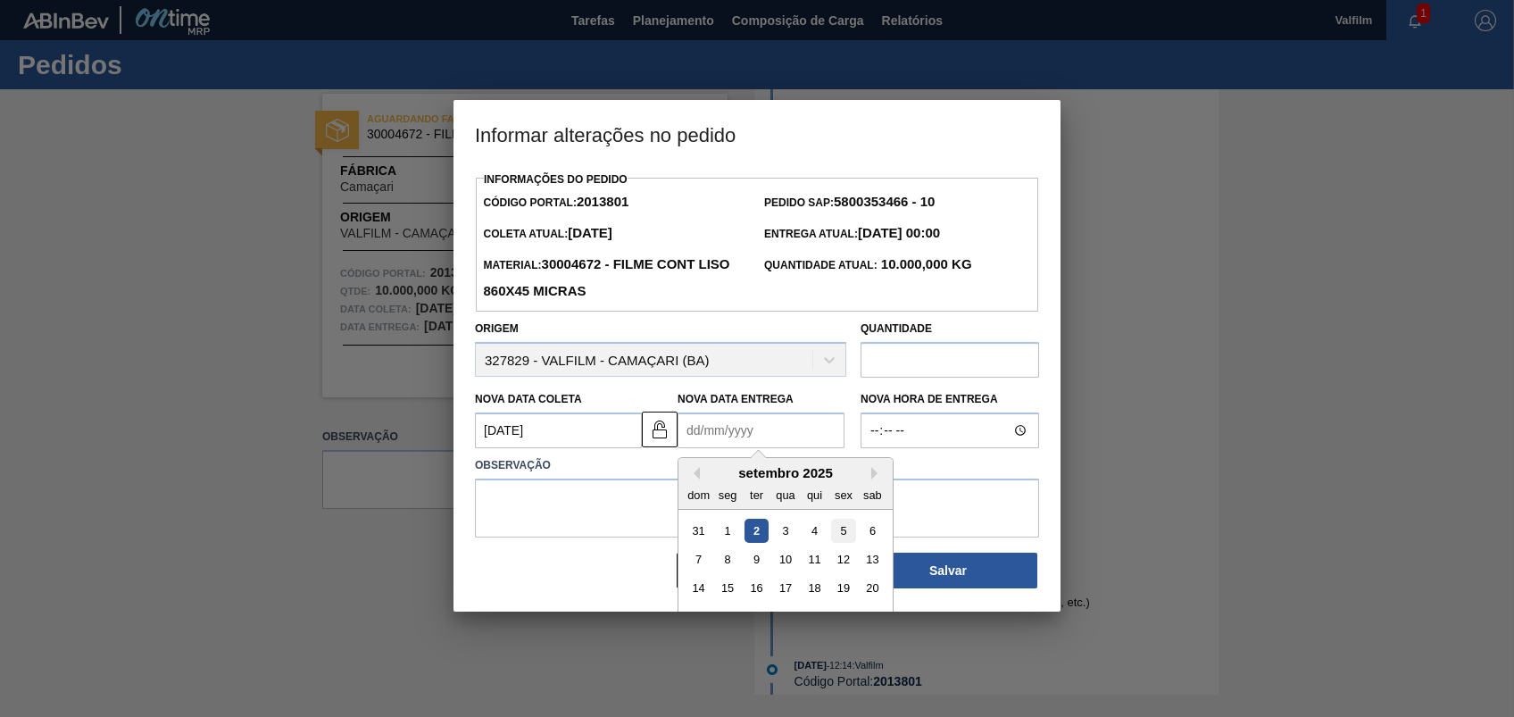
click at [850, 534] on div "5" at bounding box center [843, 531] width 24 height 24
type Entrega2013801 "05/09/2025"
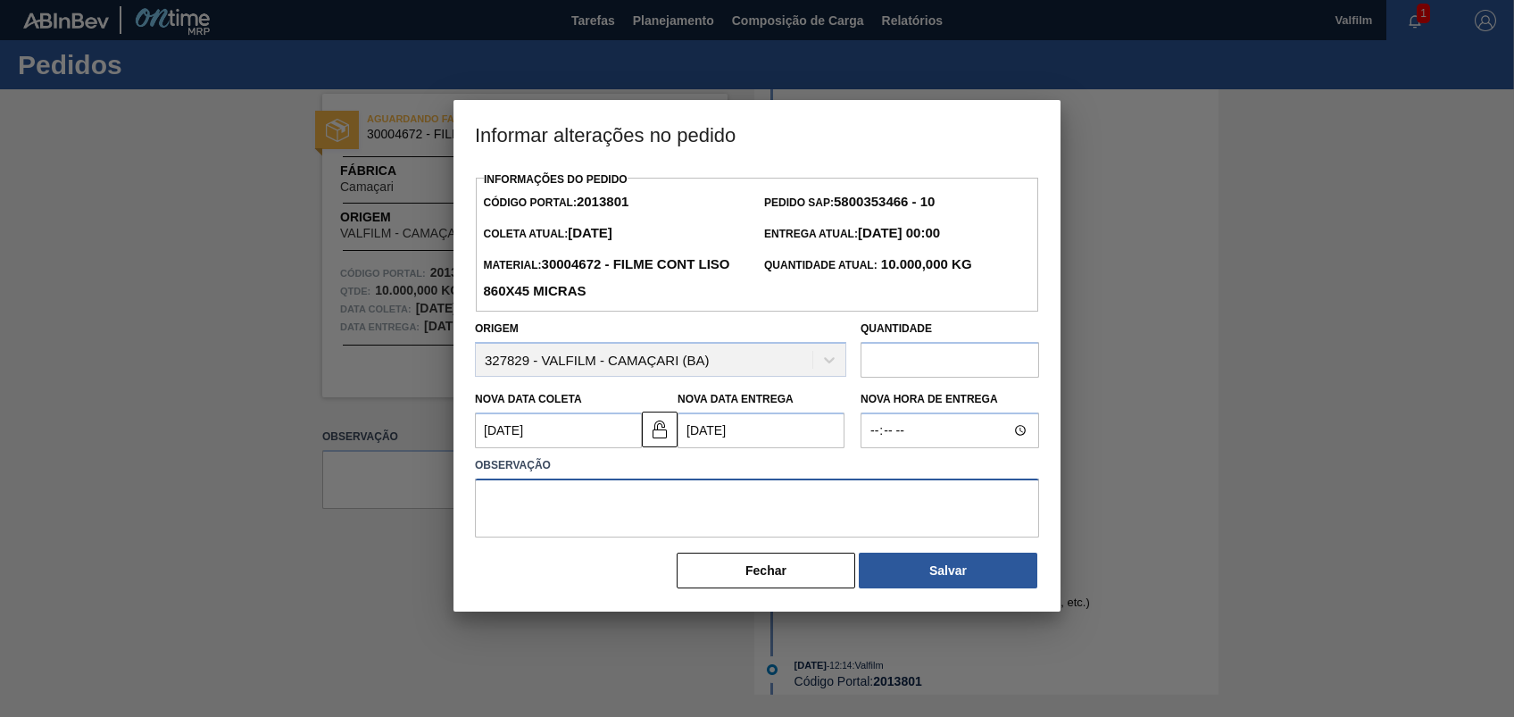
click at [802, 510] on textarea at bounding box center [757, 507] width 564 height 59
click at [677, 553] on button "Fechar" at bounding box center [766, 571] width 179 height 36
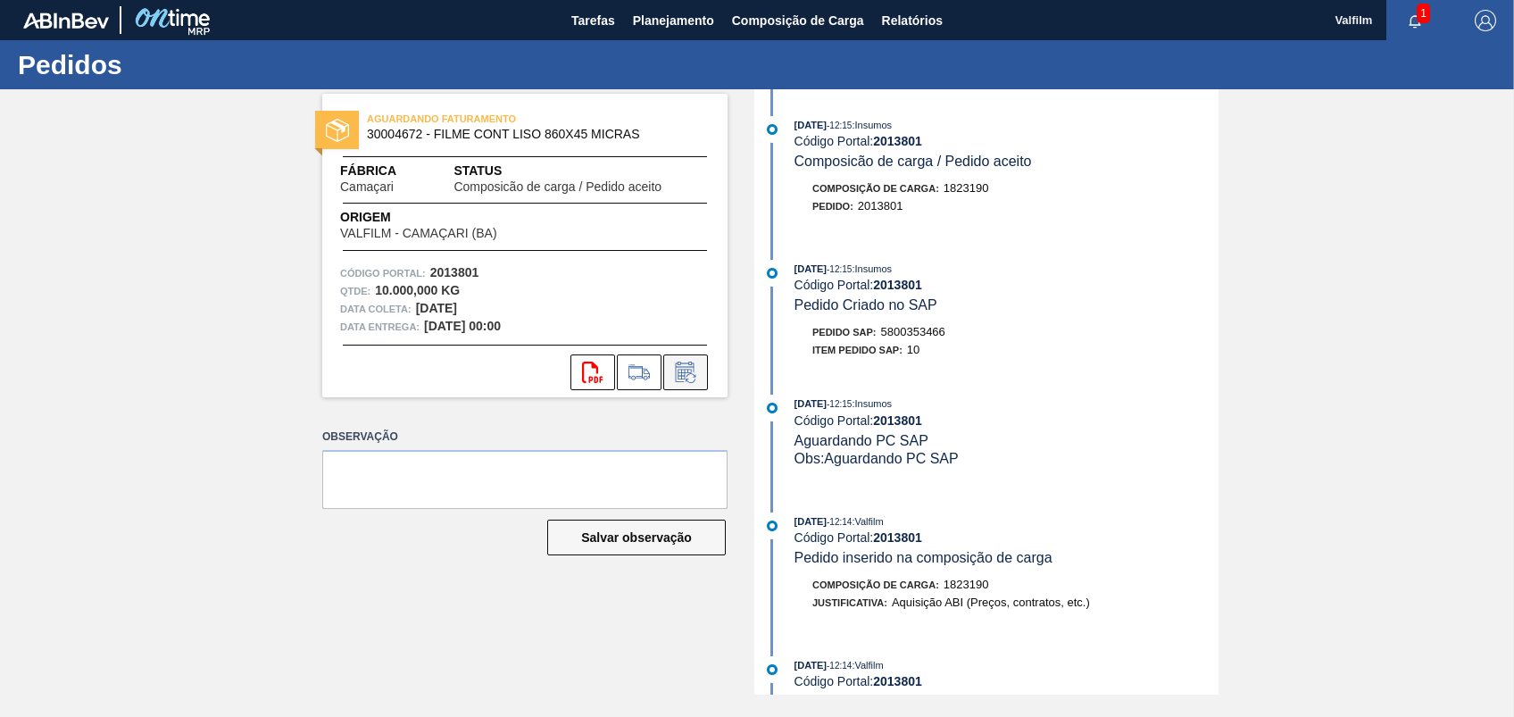
click at [705, 355] on button at bounding box center [685, 372] width 45 height 36
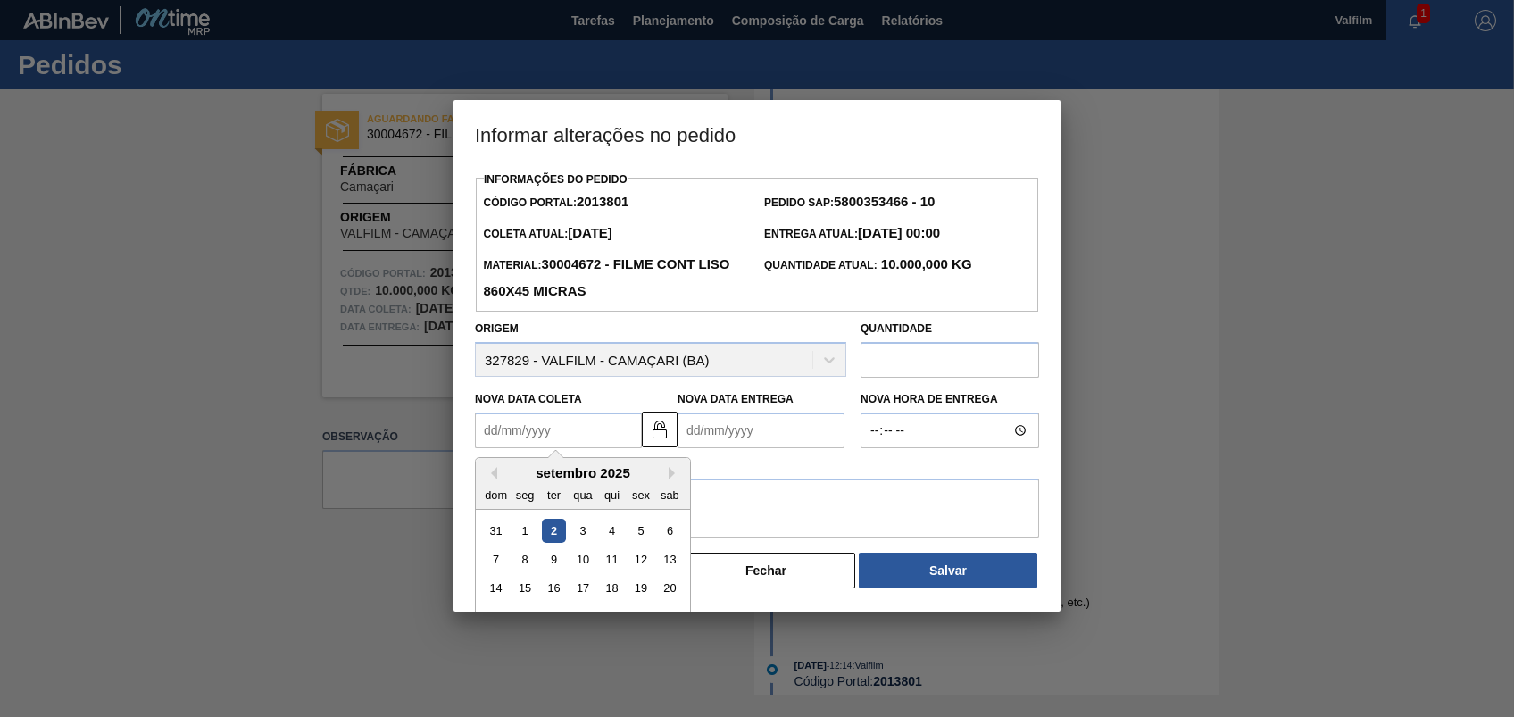
click at [582, 436] on Coleta2013801 "Nova Data Coleta" at bounding box center [558, 430] width 167 height 36
click at [613, 536] on div "4" at bounding box center [612, 531] width 24 height 24
type Coleta2013801 "04/09/2025"
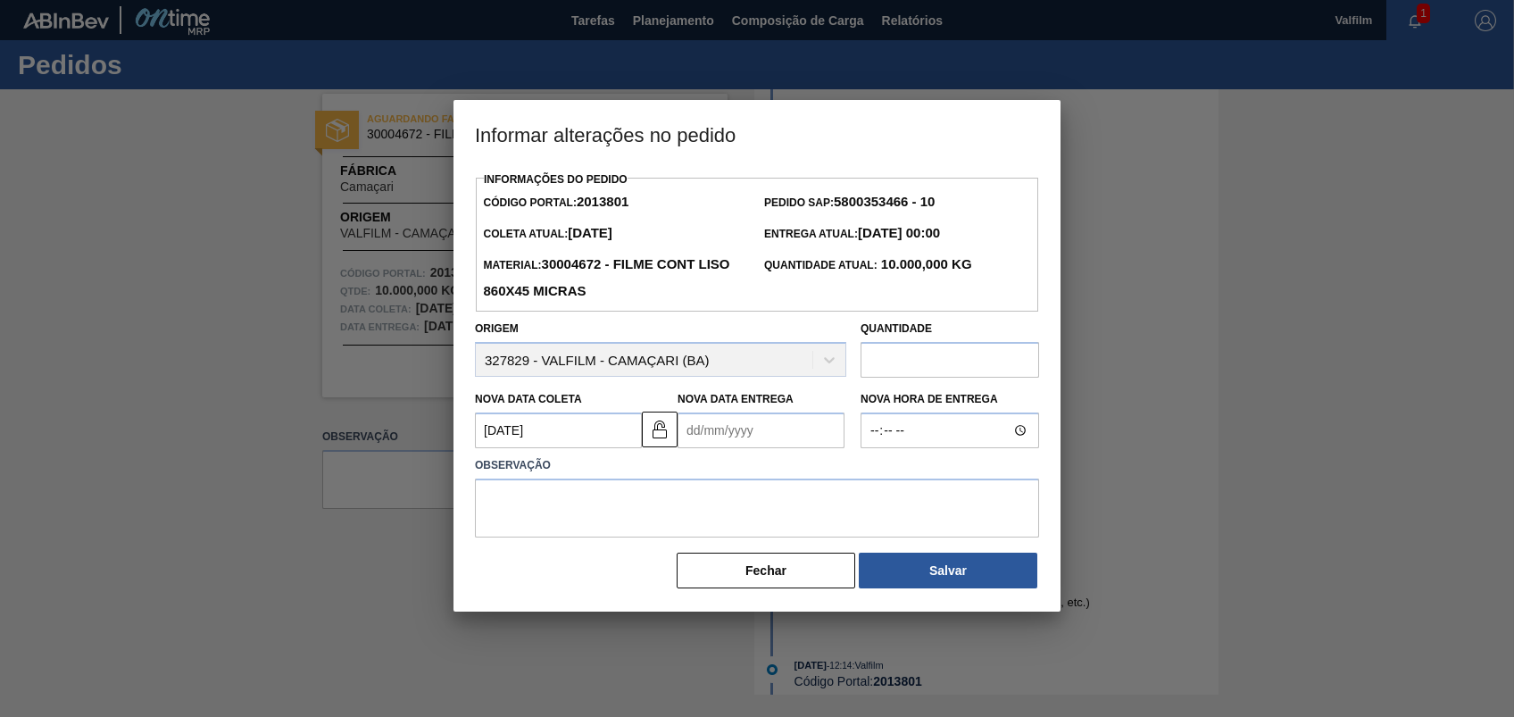
click at [713, 439] on Entrega2013801 "Nova Data Entrega" at bounding box center [760, 430] width 167 height 36
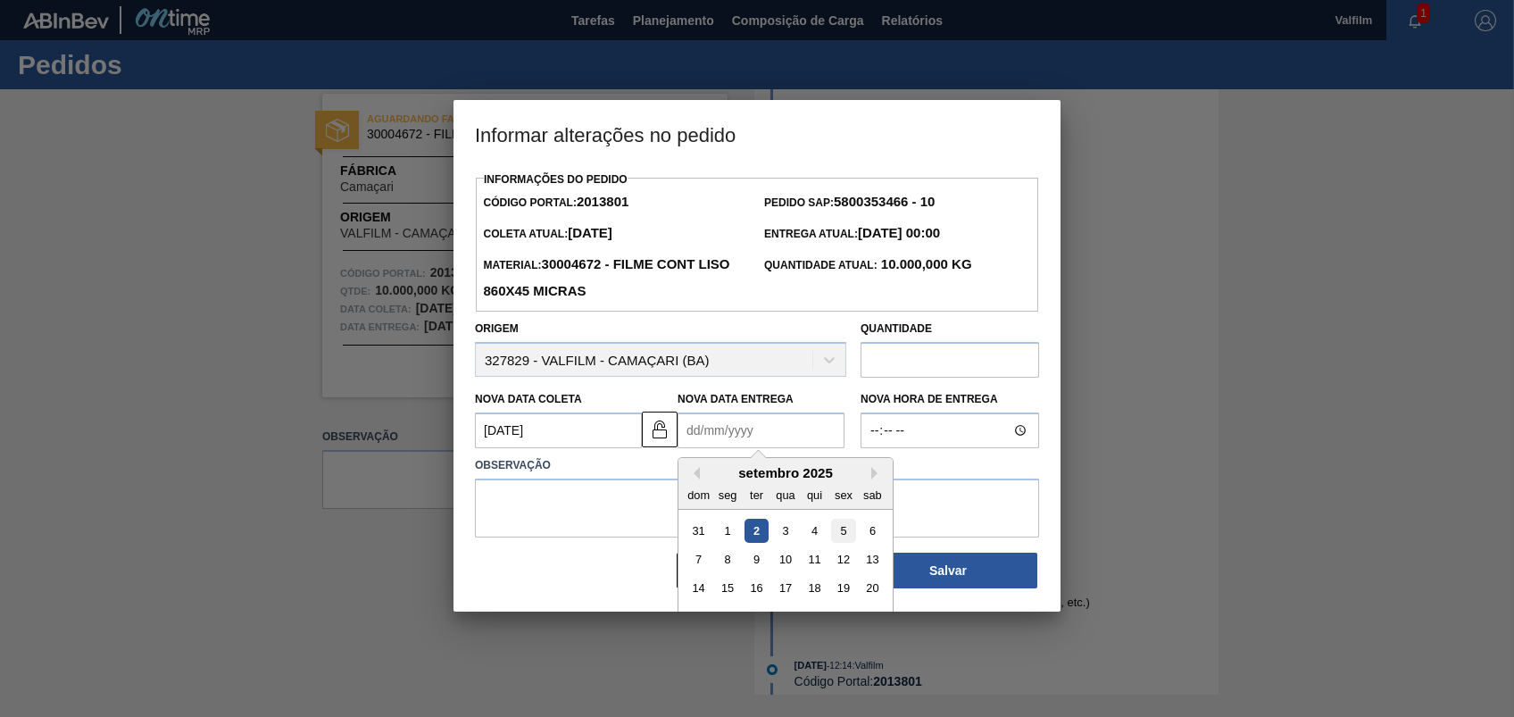
click at [842, 530] on div "5" at bounding box center [843, 531] width 24 height 24
type Entrega2013801 "05/09/2025"
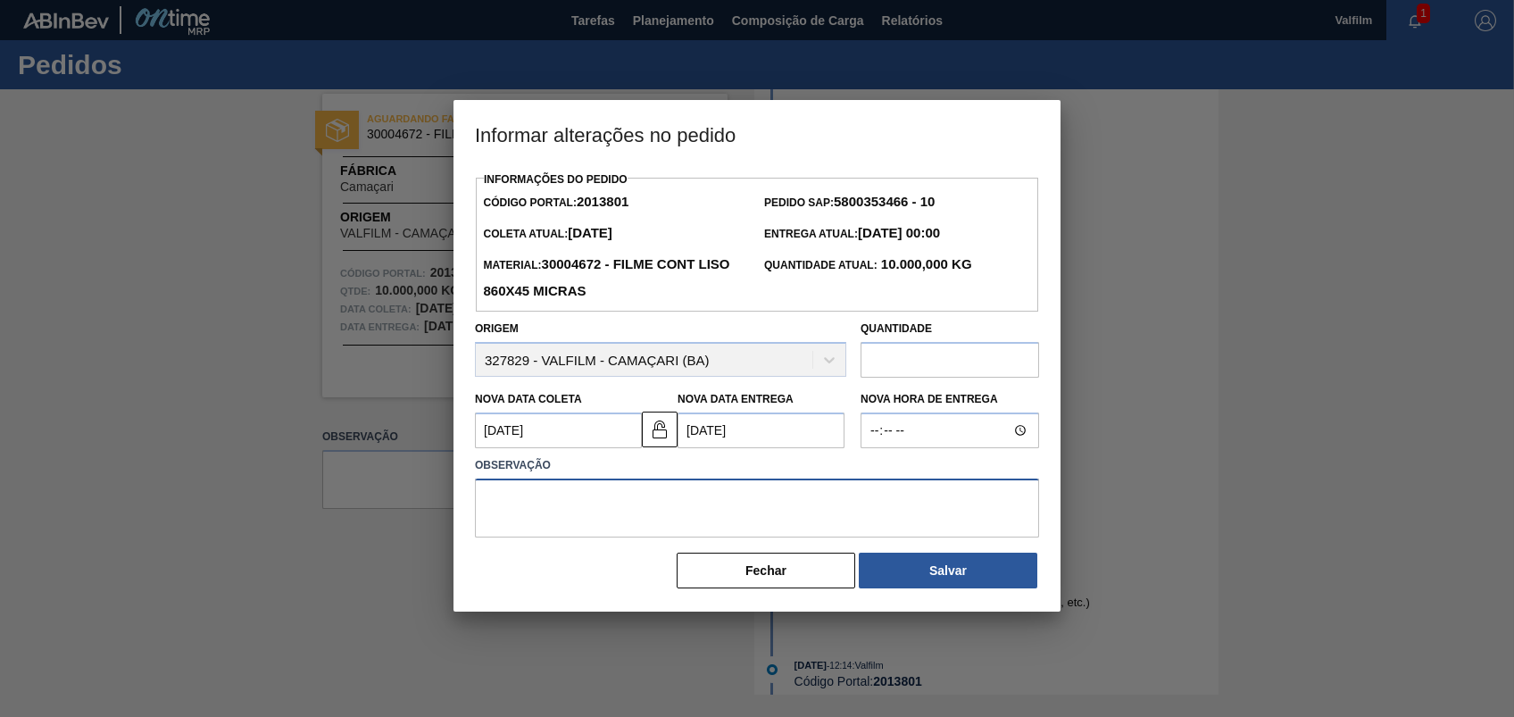
click at [810, 511] on textarea at bounding box center [757, 507] width 564 height 59
type textarea "a"
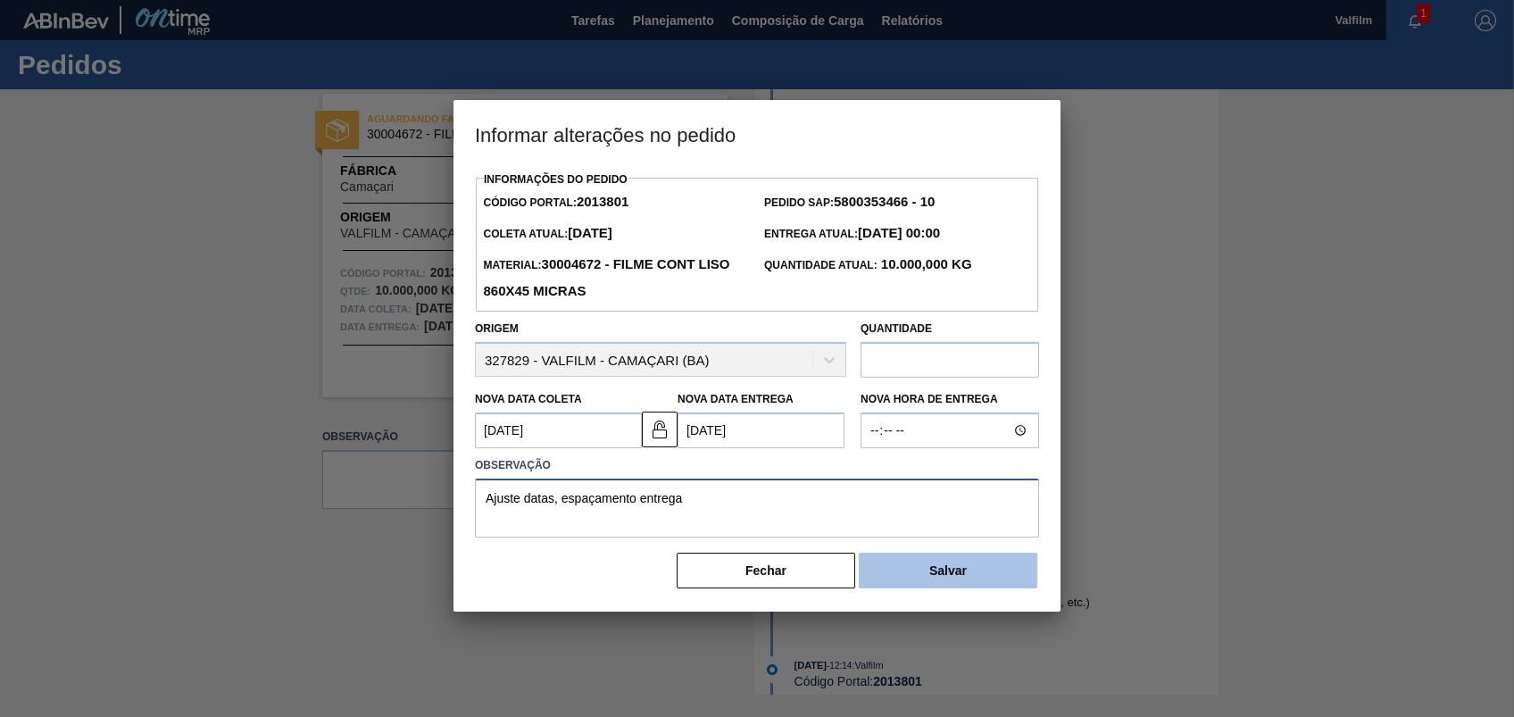
type textarea "Ajuste datas, espaçamento entrega"
click at [907, 587] on button "Salvar" at bounding box center [948, 571] width 179 height 36
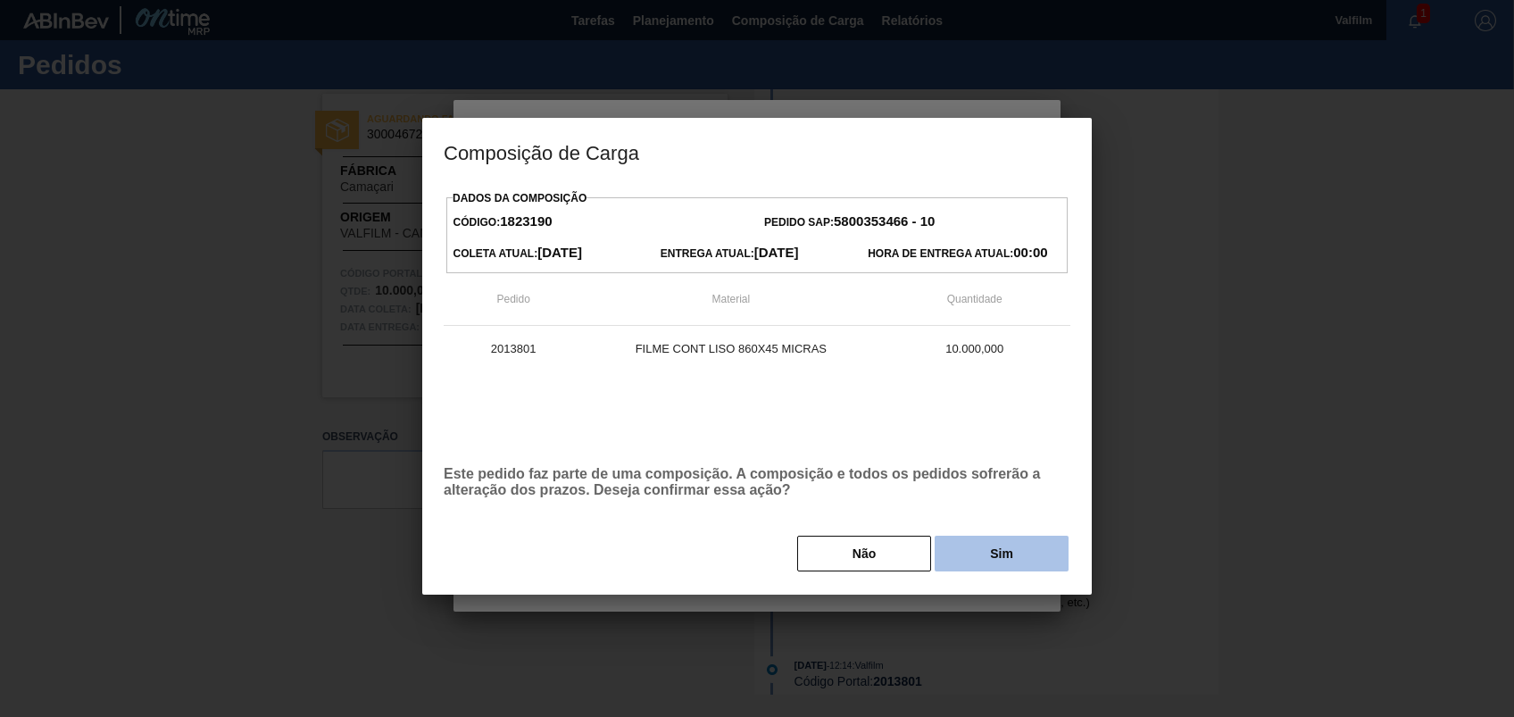
click at [1008, 564] on button "Sim" at bounding box center [1002, 554] width 134 height 36
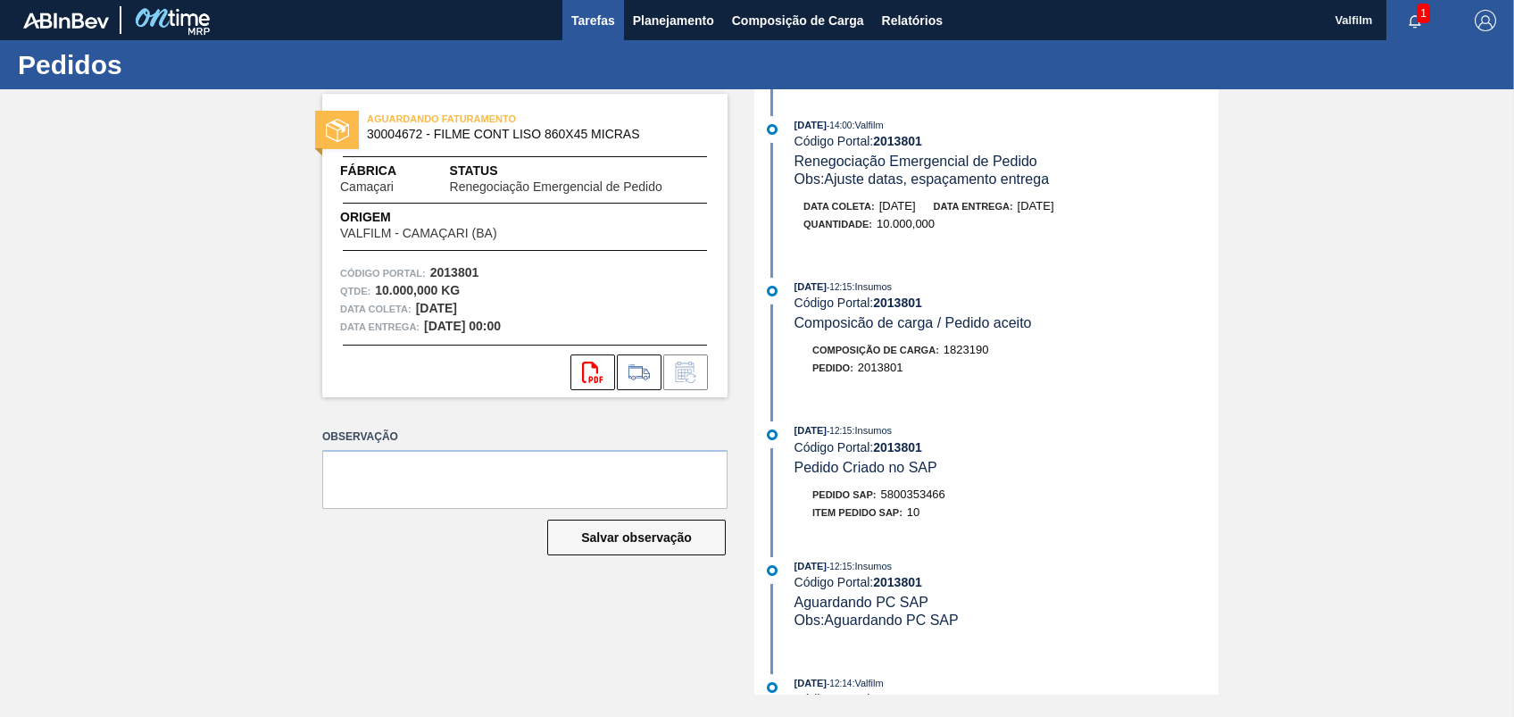
click at [599, 16] on span "Tarefas" at bounding box center [593, 20] width 44 height 21
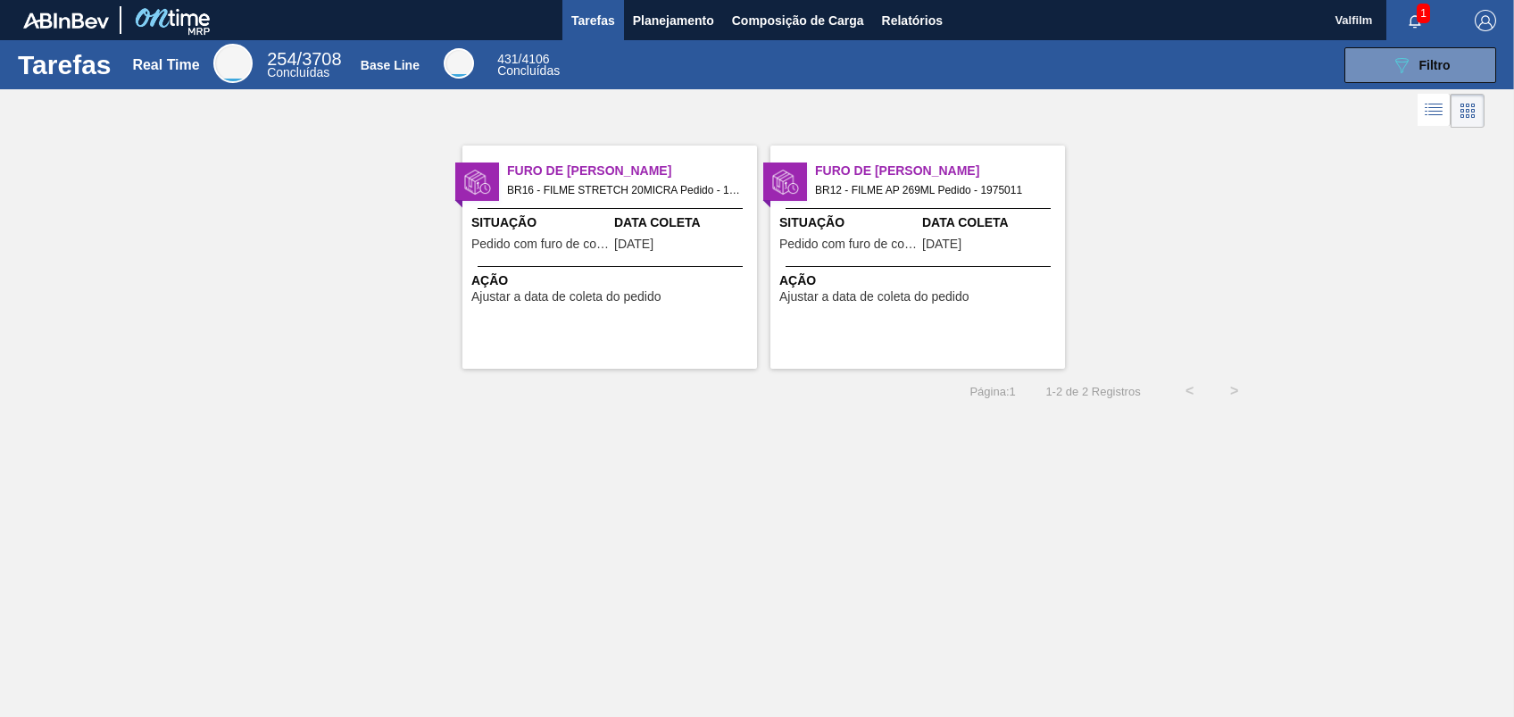
click at [574, 235] on div "Situação Pedido com furo de coleta" at bounding box center [540, 235] width 138 height 44
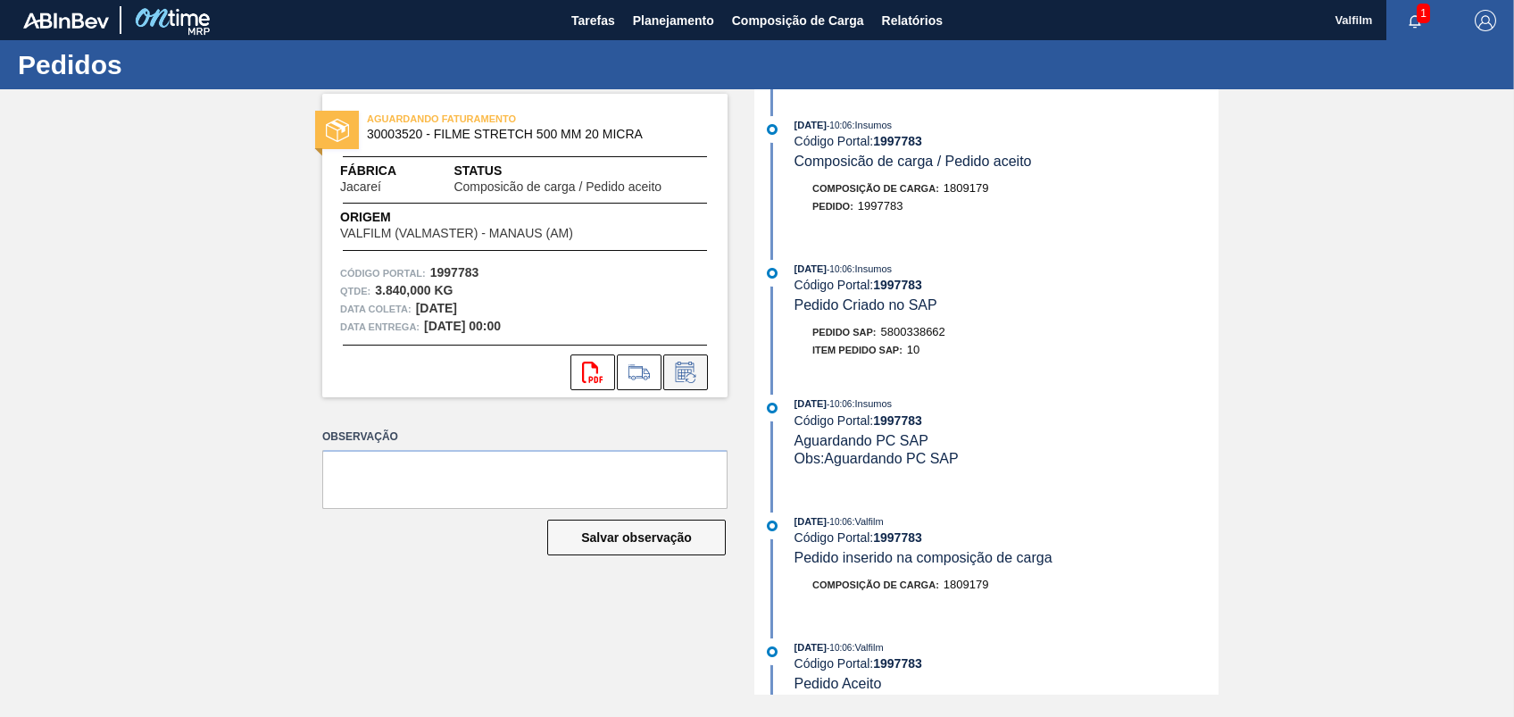
click at [689, 378] on icon at bounding box center [685, 372] width 29 height 21
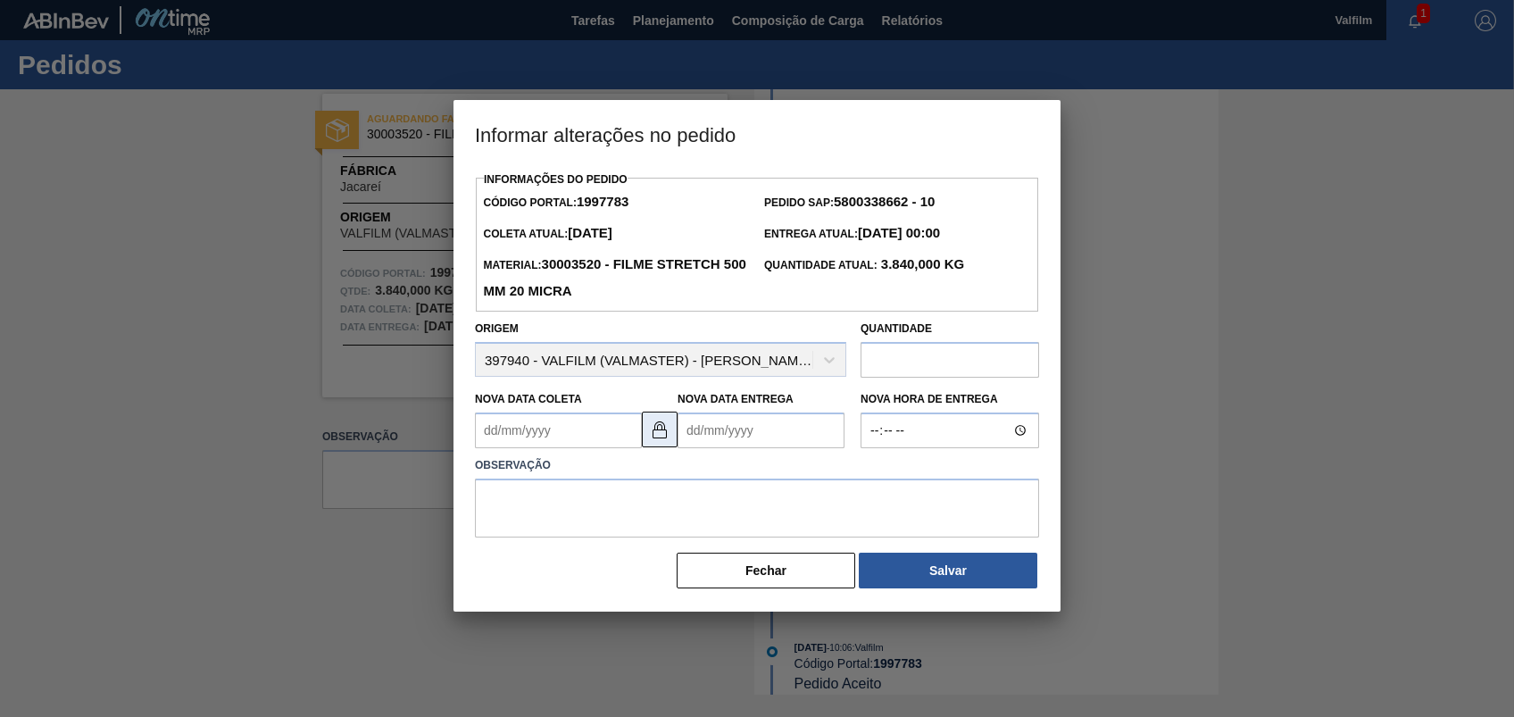
click at [663, 447] on button at bounding box center [660, 429] width 36 height 36
click at [557, 438] on Coleta1997783 "Nova Data Coleta" at bounding box center [558, 430] width 167 height 36
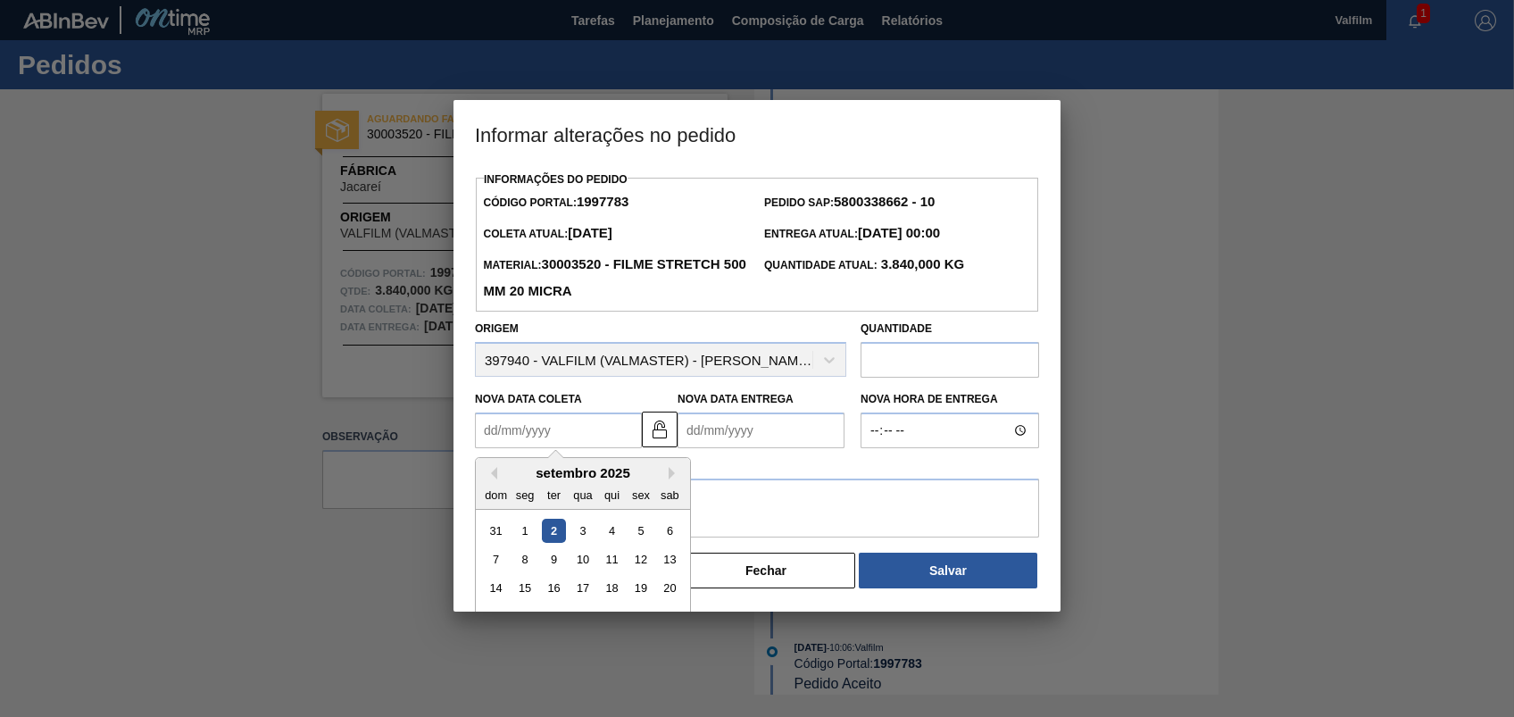
scroll to position [60, 0]
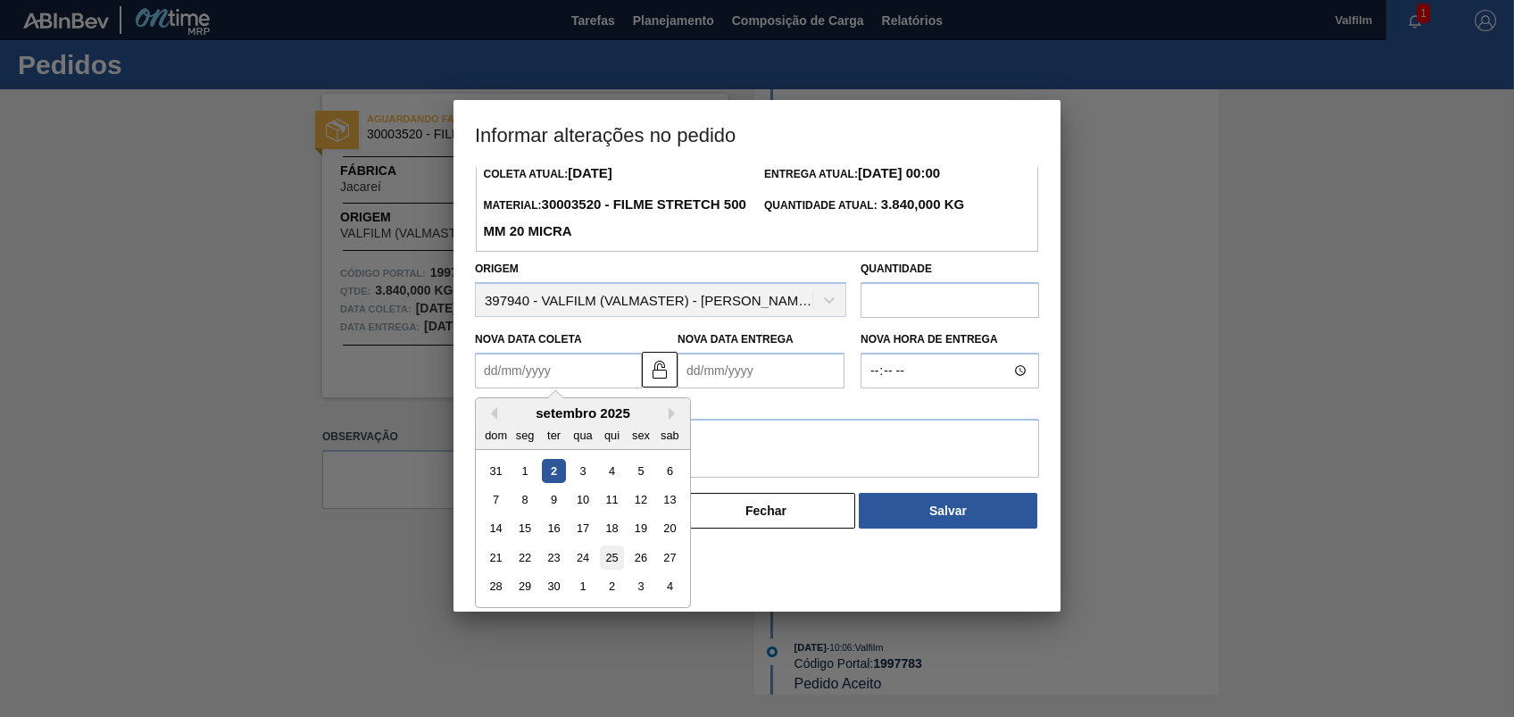
click at [617, 555] on div "25" at bounding box center [612, 557] width 24 height 24
type Coleta1997783 "25/09/2025"
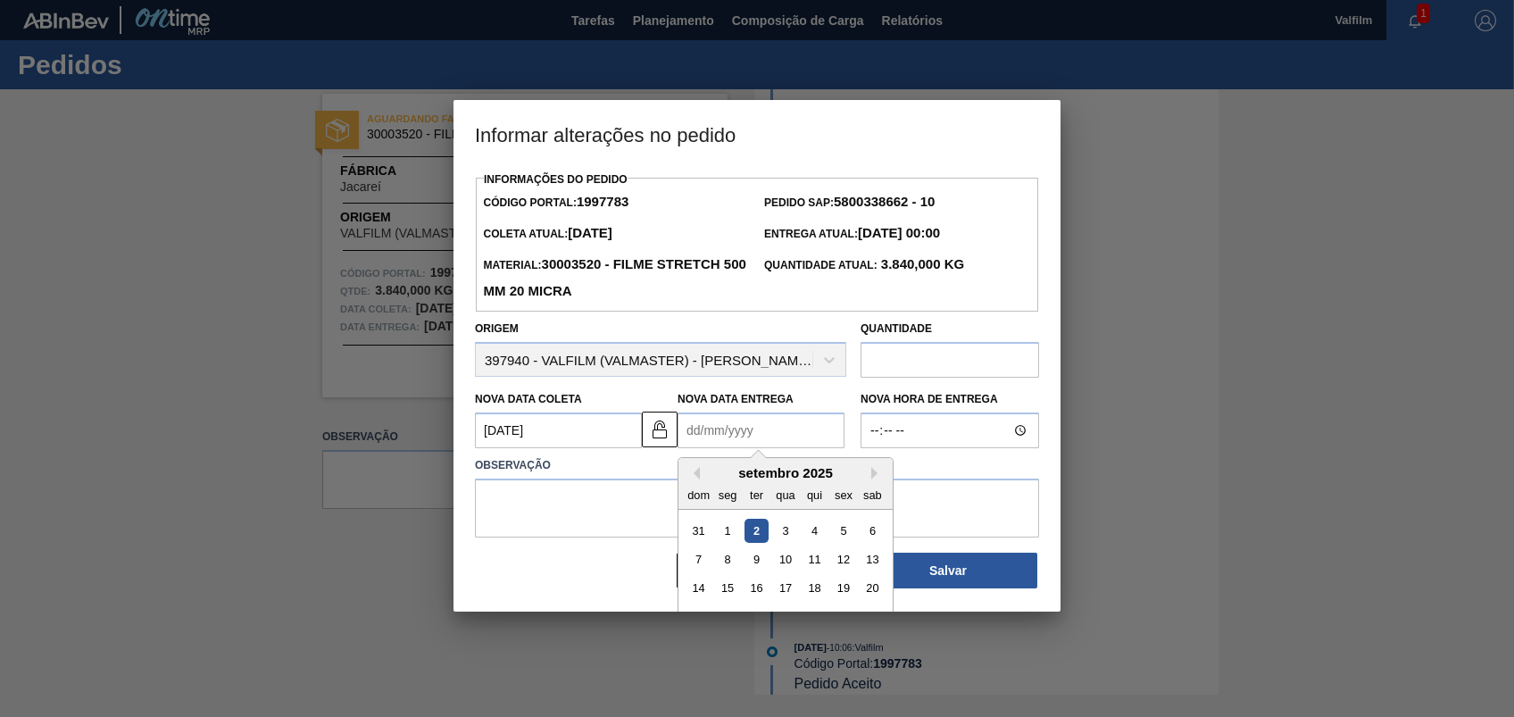
click at [706, 425] on Entrega1997783 "Nova Data Entrega" at bounding box center [760, 430] width 167 height 36
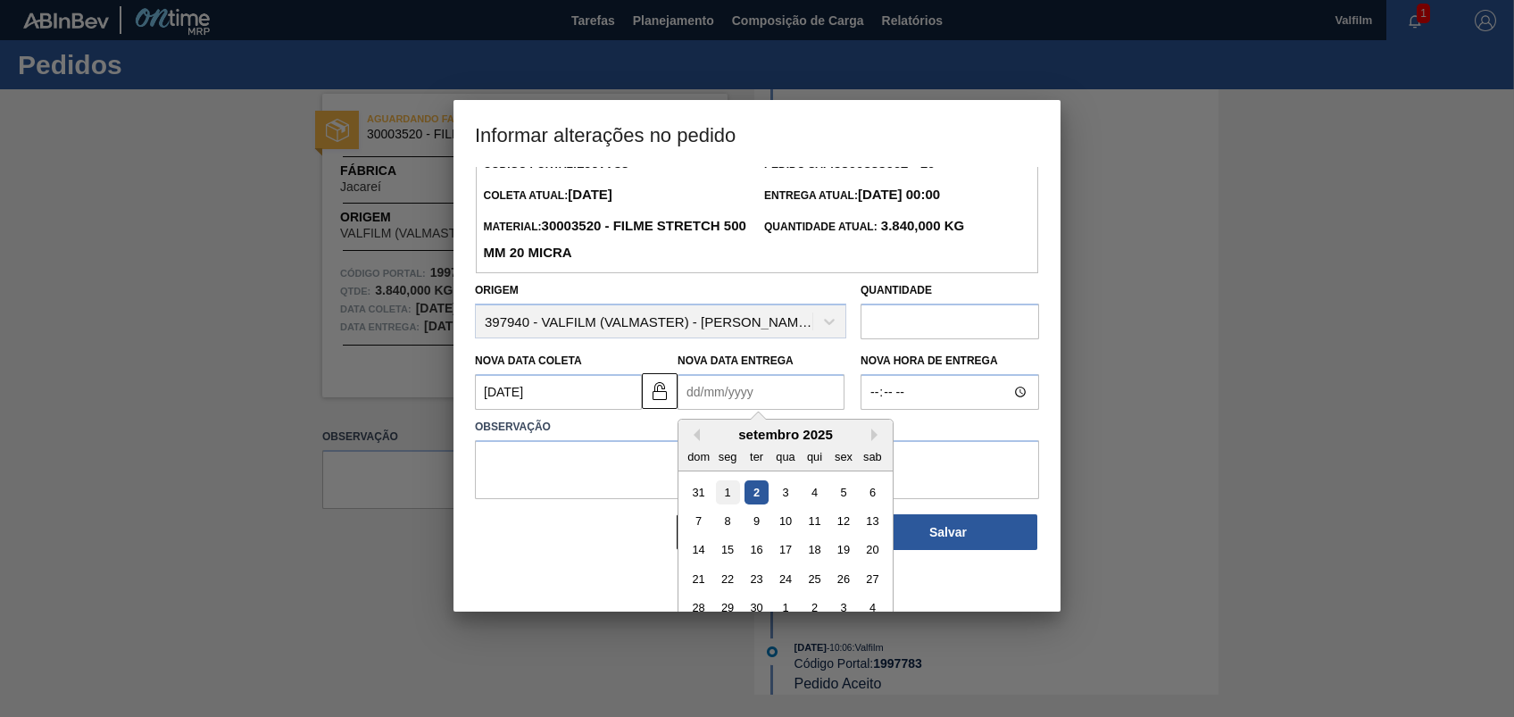
scroll to position [60, 0]
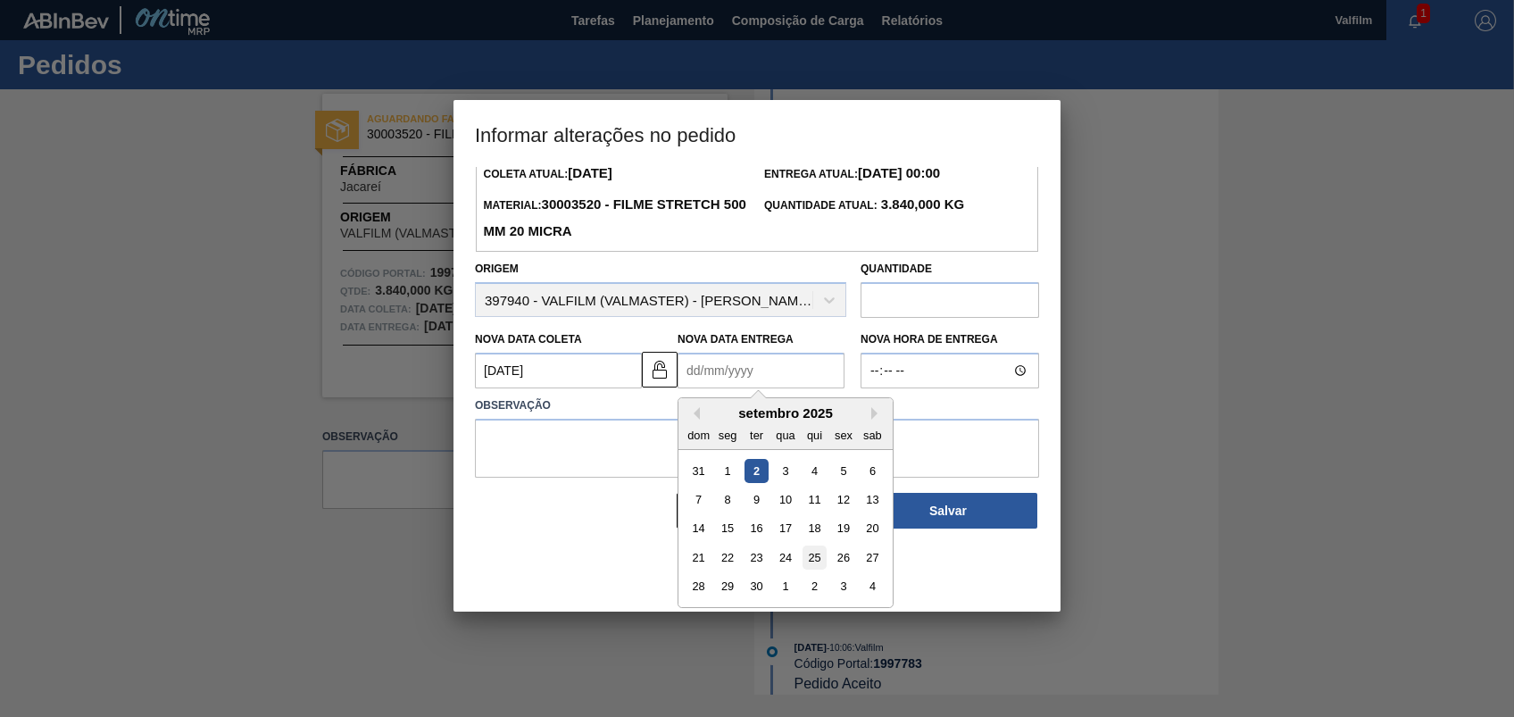
click at [823, 564] on div "25" at bounding box center [814, 557] width 24 height 24
type Entrega1997783 "25/09/2025"
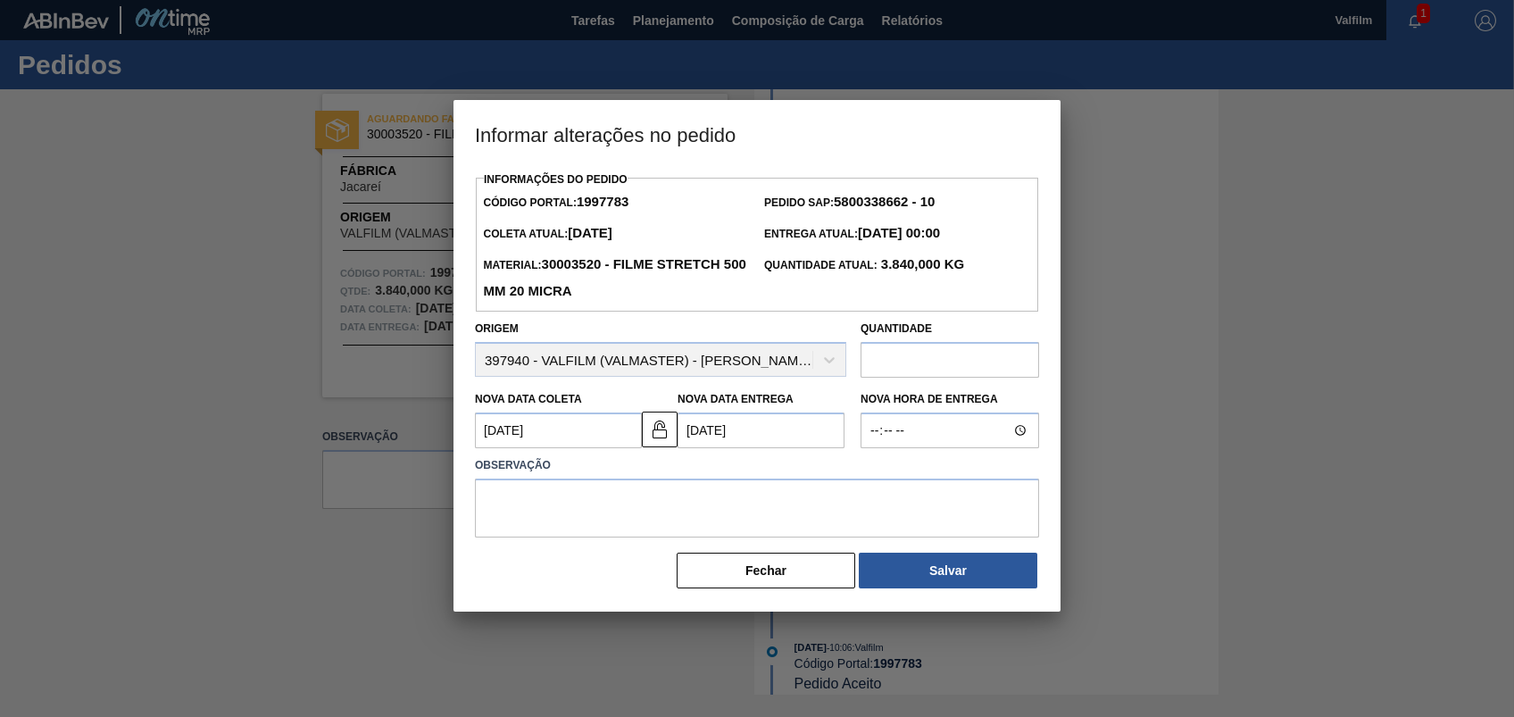
click at [759, 467] on label "Observação" at bounding box center [757, 466] width 564 height 26
click at [736, 504] on textarea at bounding box center [757, 507] width 564 height 59
type textarea "A"
paste textarea "000135680-1"
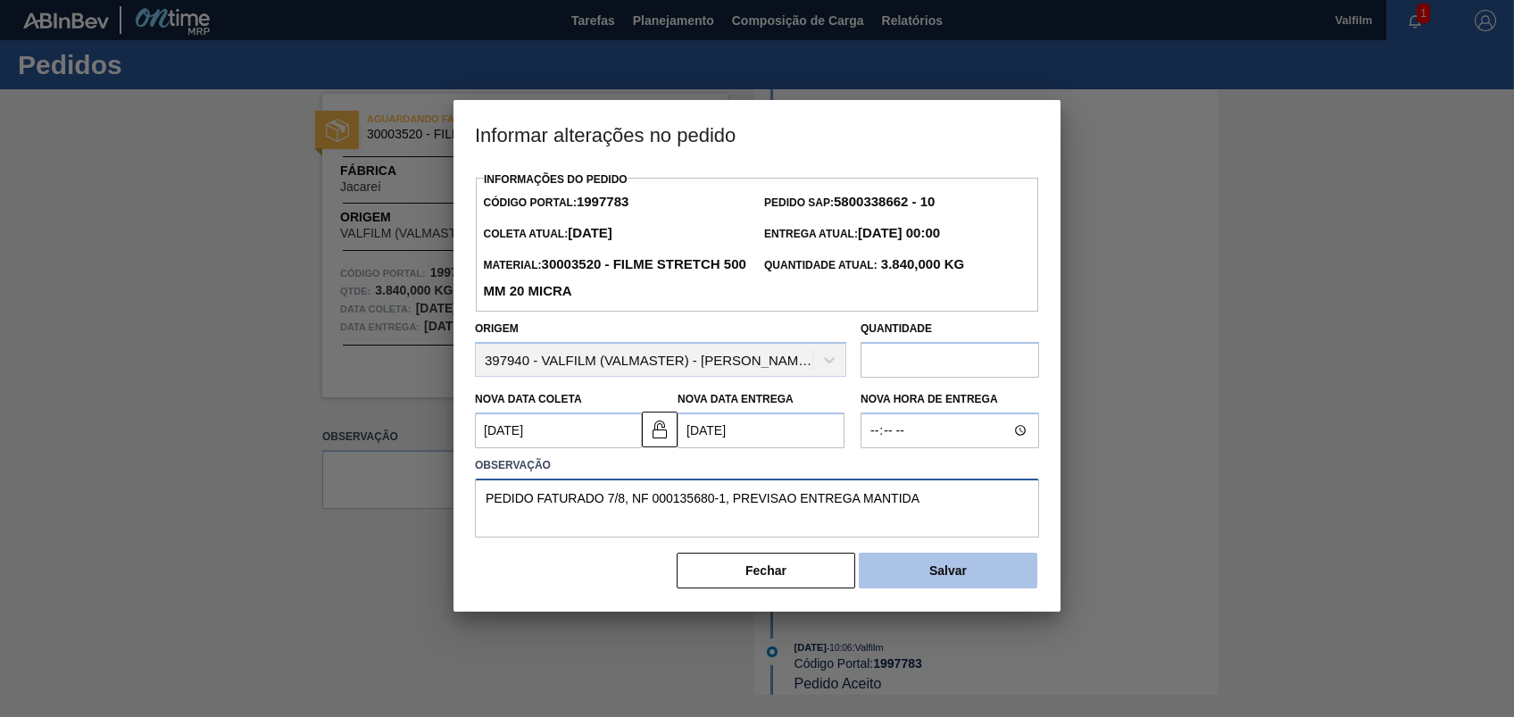
type textarea "PEDIDO FATURADO 7/8, NF 000135680-1, PREVISAO ENTREGA MANTIDA"
click at [952, 574] on button "Salvar" at bounding box center [948, 571] width 179 height 36
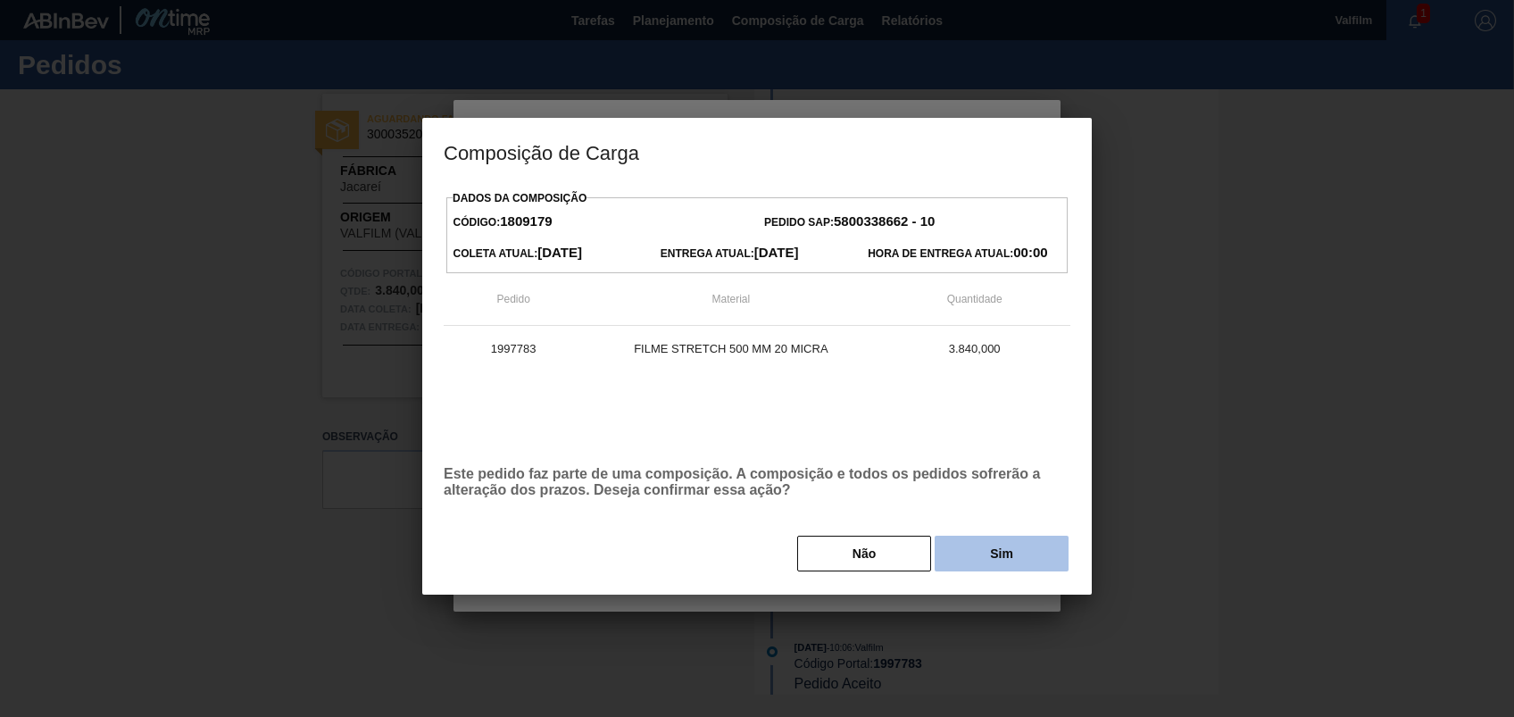
click at [968, 568] on button "Sim" at bounding box center [1002, 554] width 134 height 36
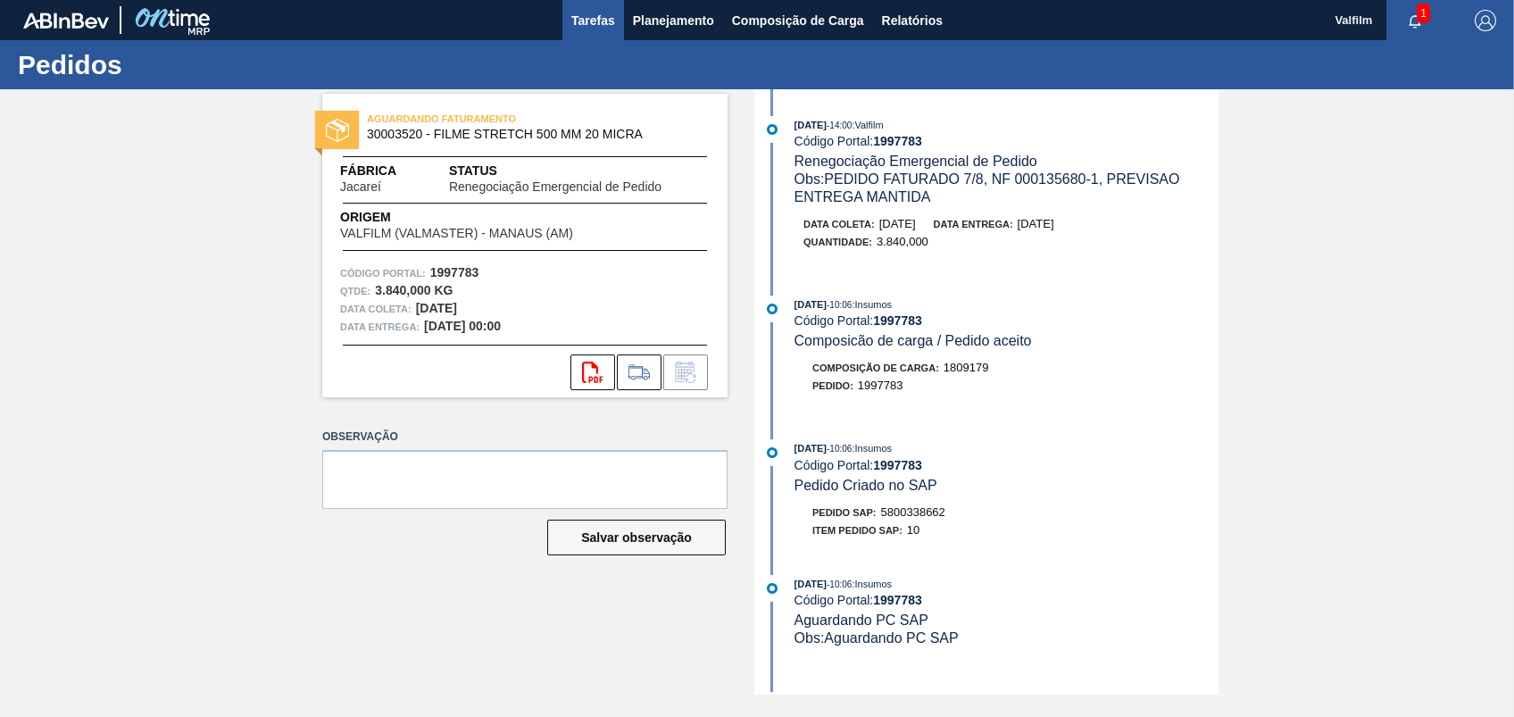
click at [600, 13] on span "Tarefas" at bounding box center [593, 20] width 44 height 21
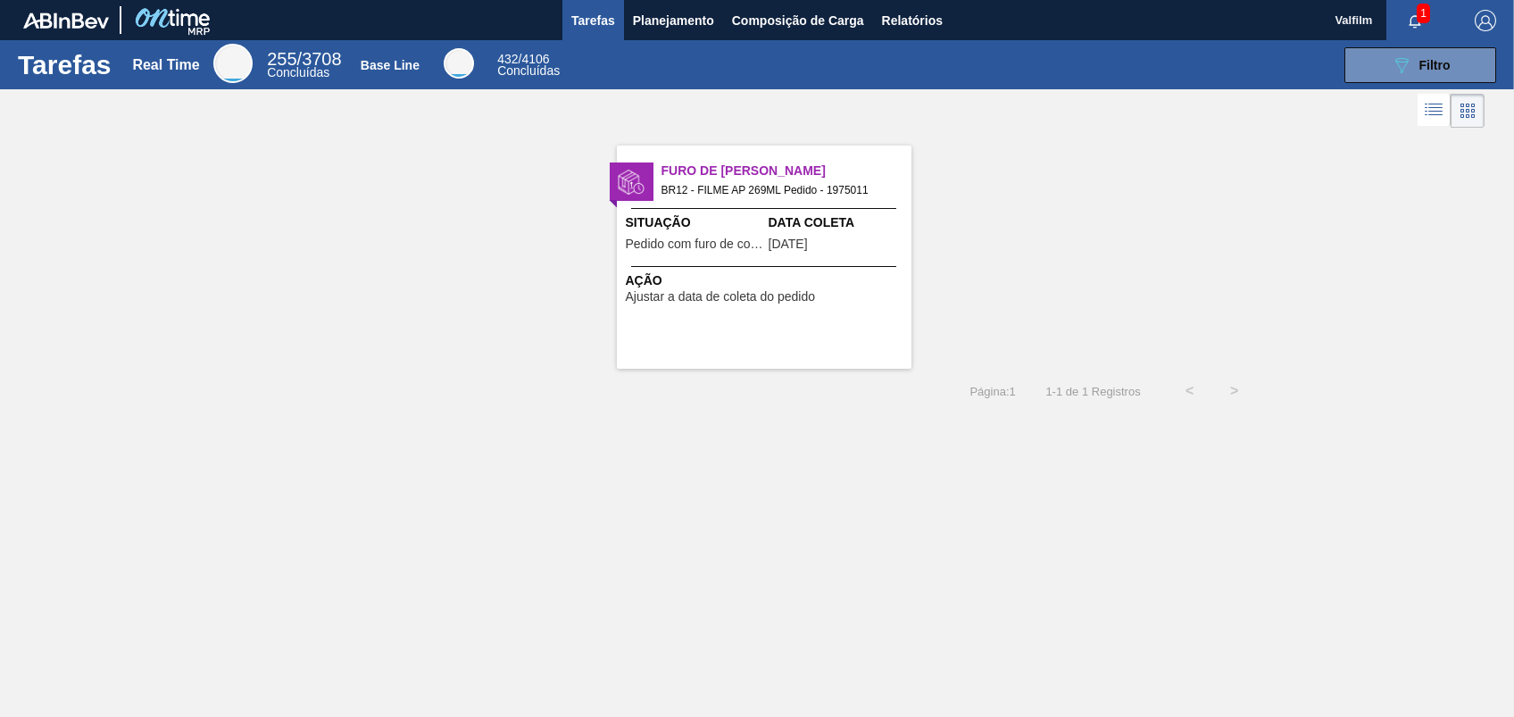
click at [761, 257] on div "Furo de Coleta BR12 - FILME AP 269ML Pedido - 1975011 Situação Pedido com furo …" at bounding box center [764, 256] width 295 height 223
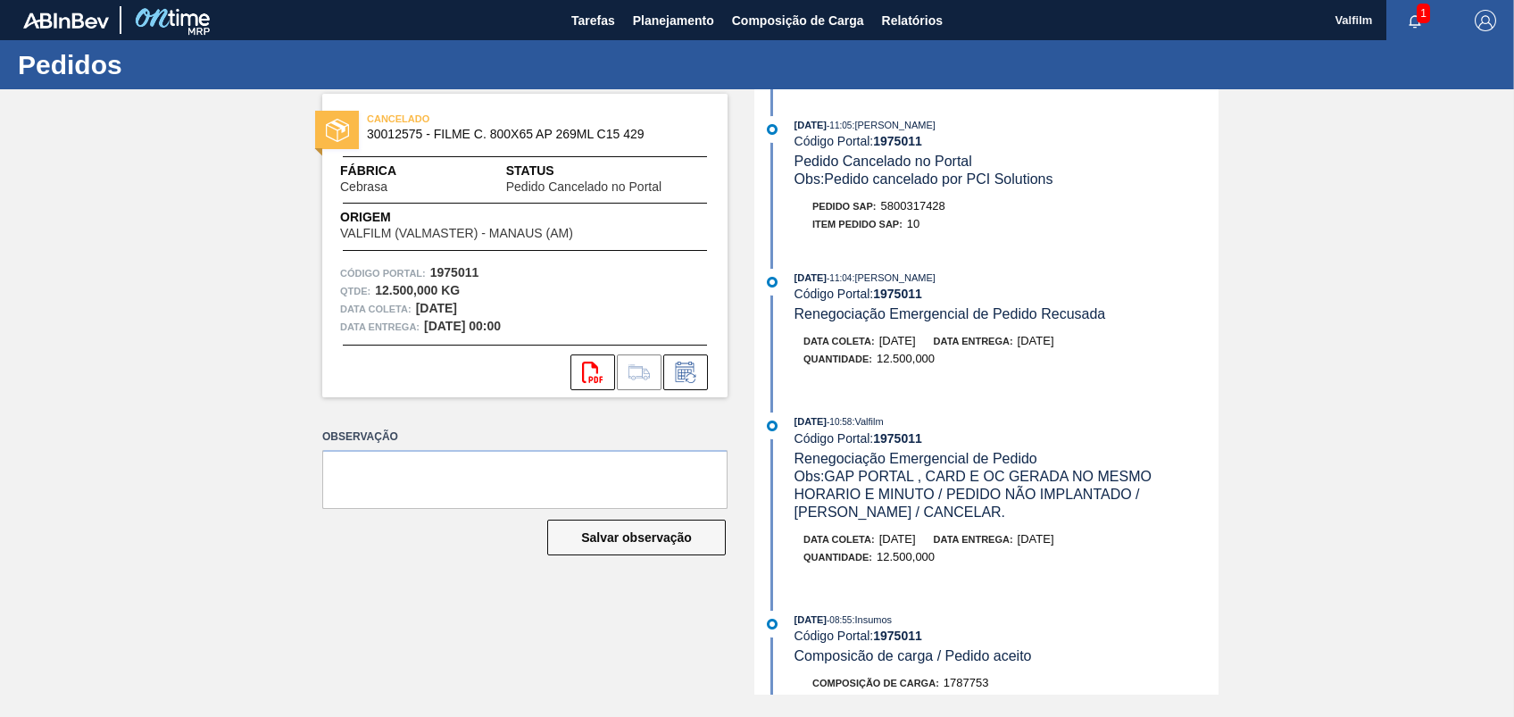
click at [1492, 358] on div "CANCELADO 30012575 - FILME C. 800X65 AP 269ML C15 429 Fábrica Cebrasa Status Pe…" at bounding box center [757, 391] width 1514 height 605
click at [611, 26] on span "Tarefas" at bounding box center [593, 20] width 44 height 21
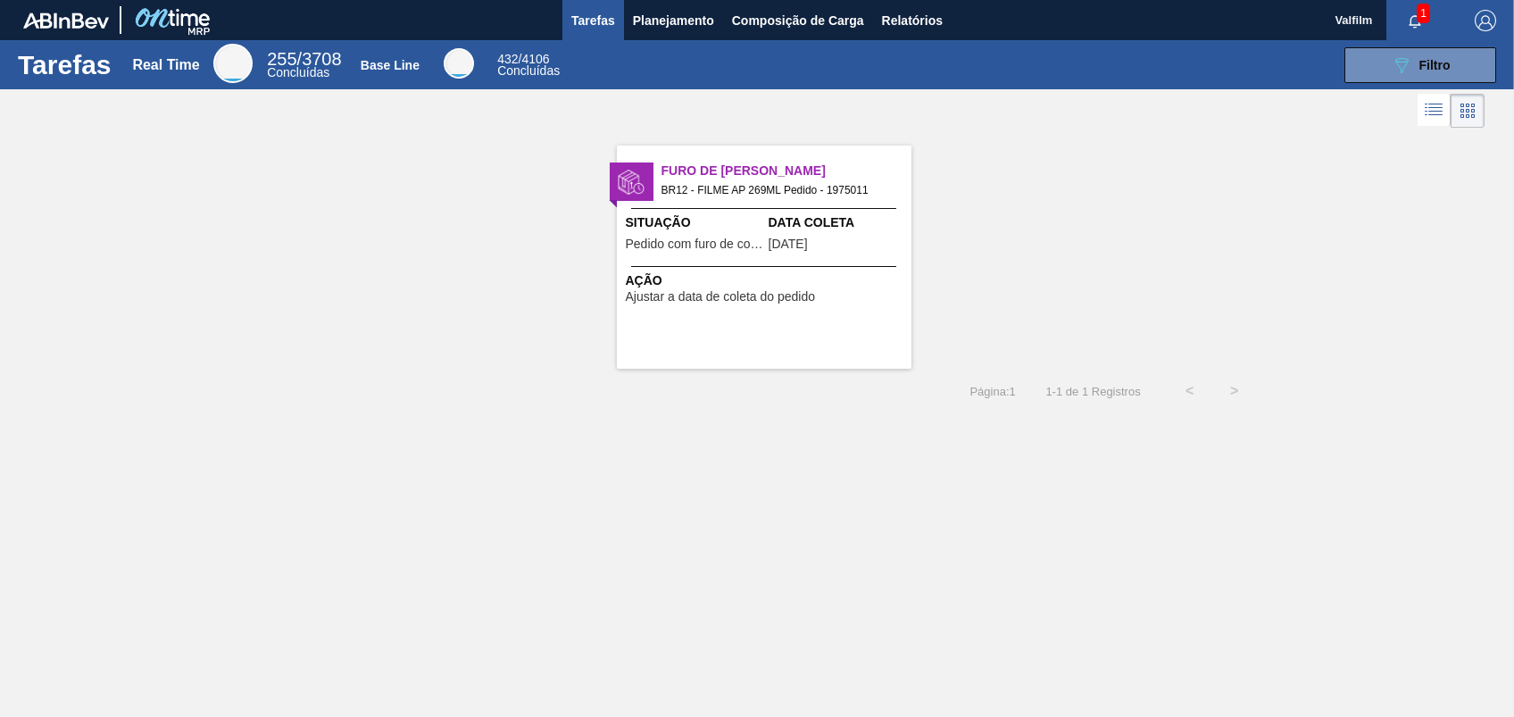
click at [805, 228] on span "Data Coleta" at bounding box center [838, 222] width 138 height 19
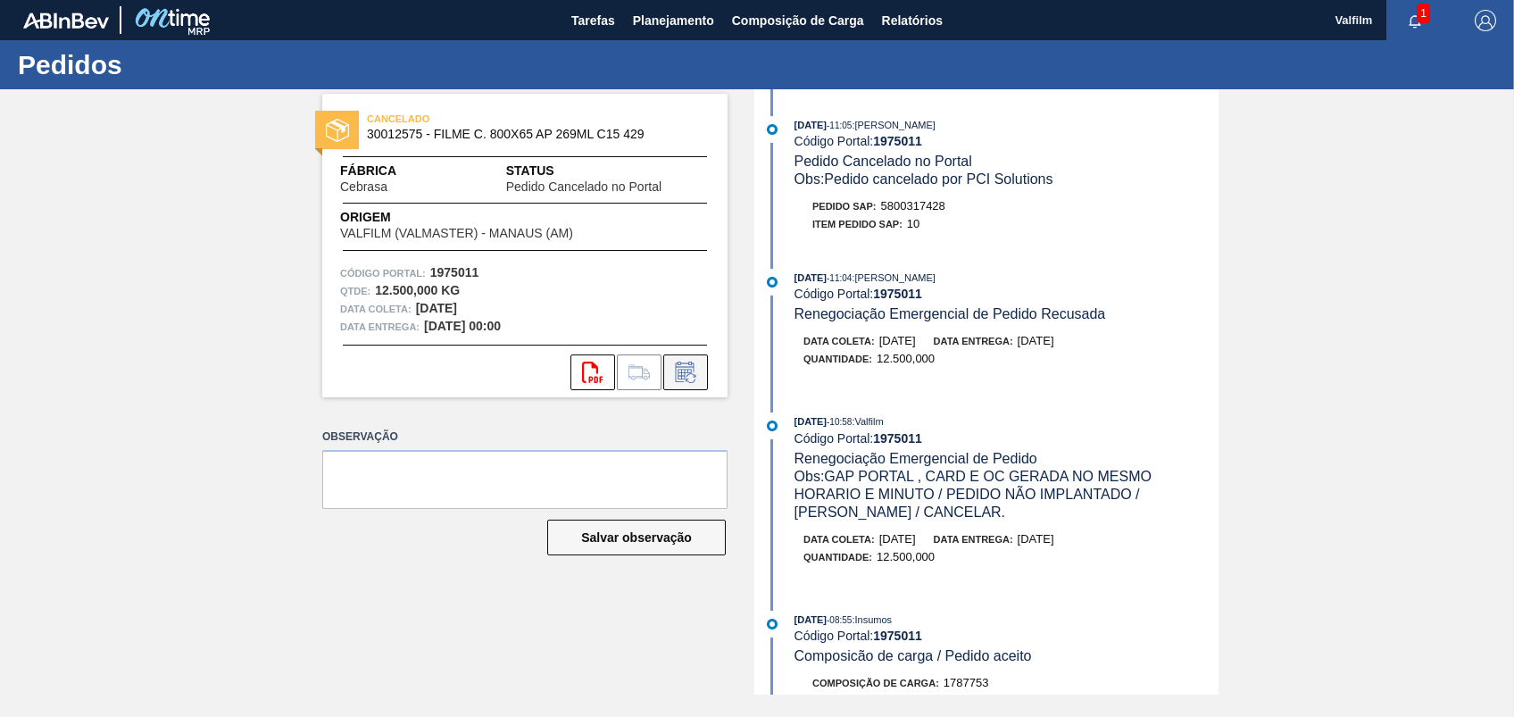
click at [687, 366] on icon at bounding box center [685, 372] width 19 height 21
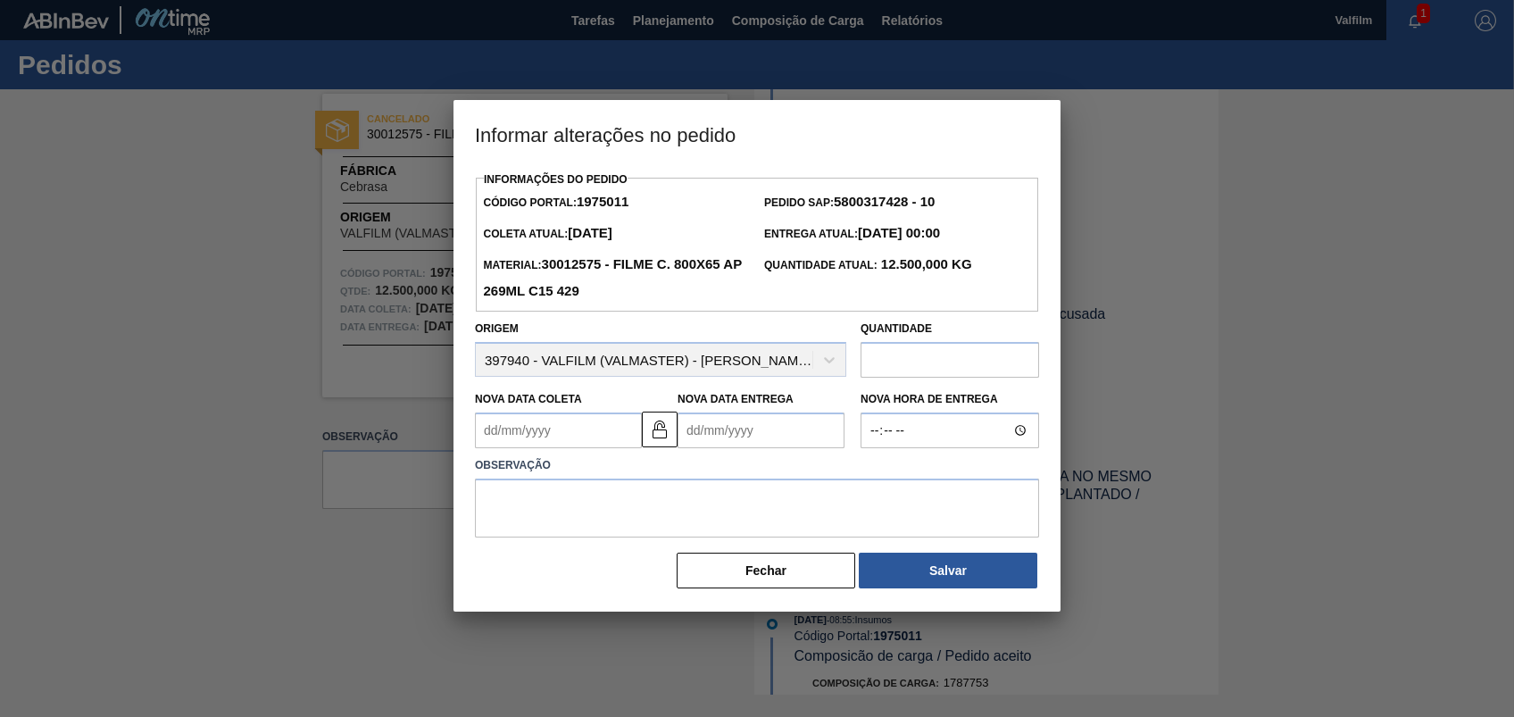
click at [623, 441] on Coleta1975011 "Nova Data Coleta" at bounding box center [558, 430] width 167 height 36
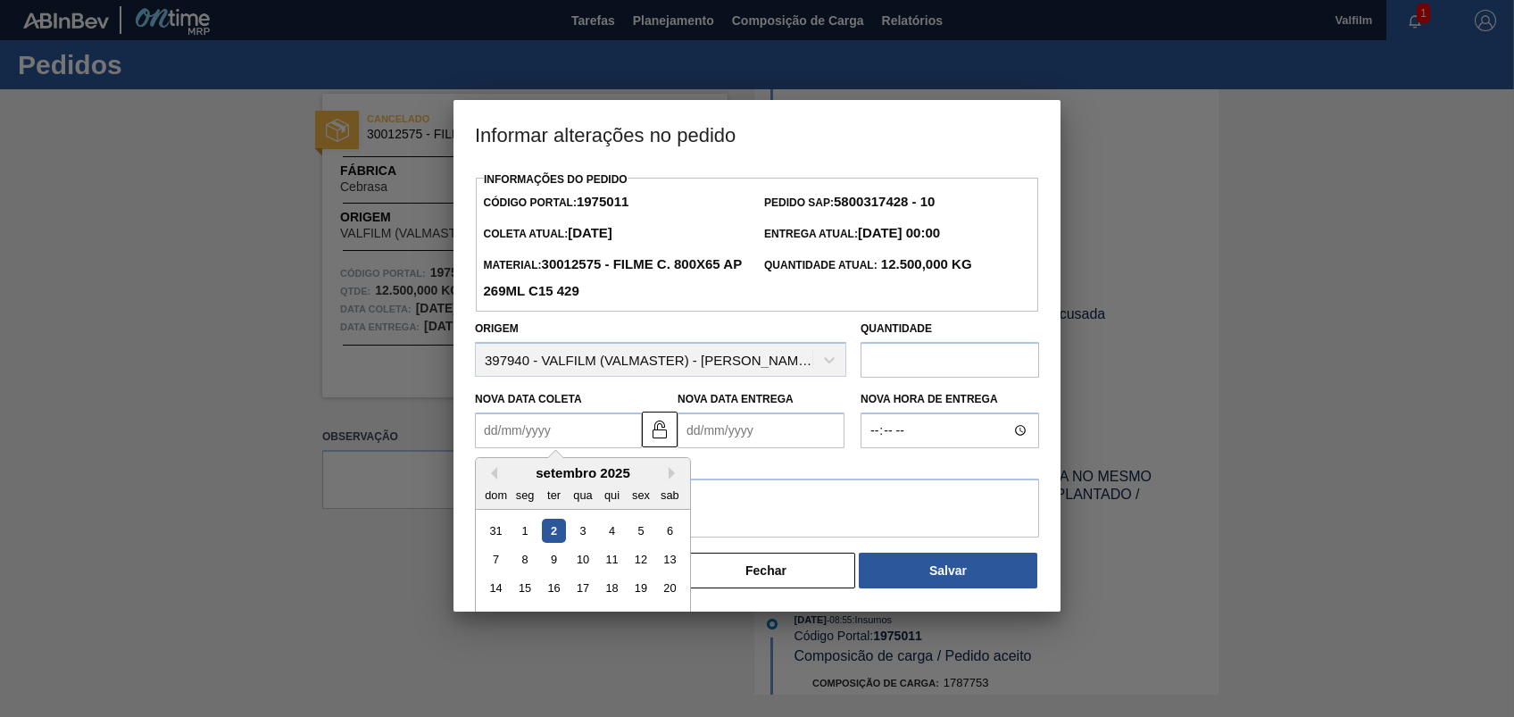
click at [518, 490] on div "seg" at bounding box center [525, 495] width 24 height 24
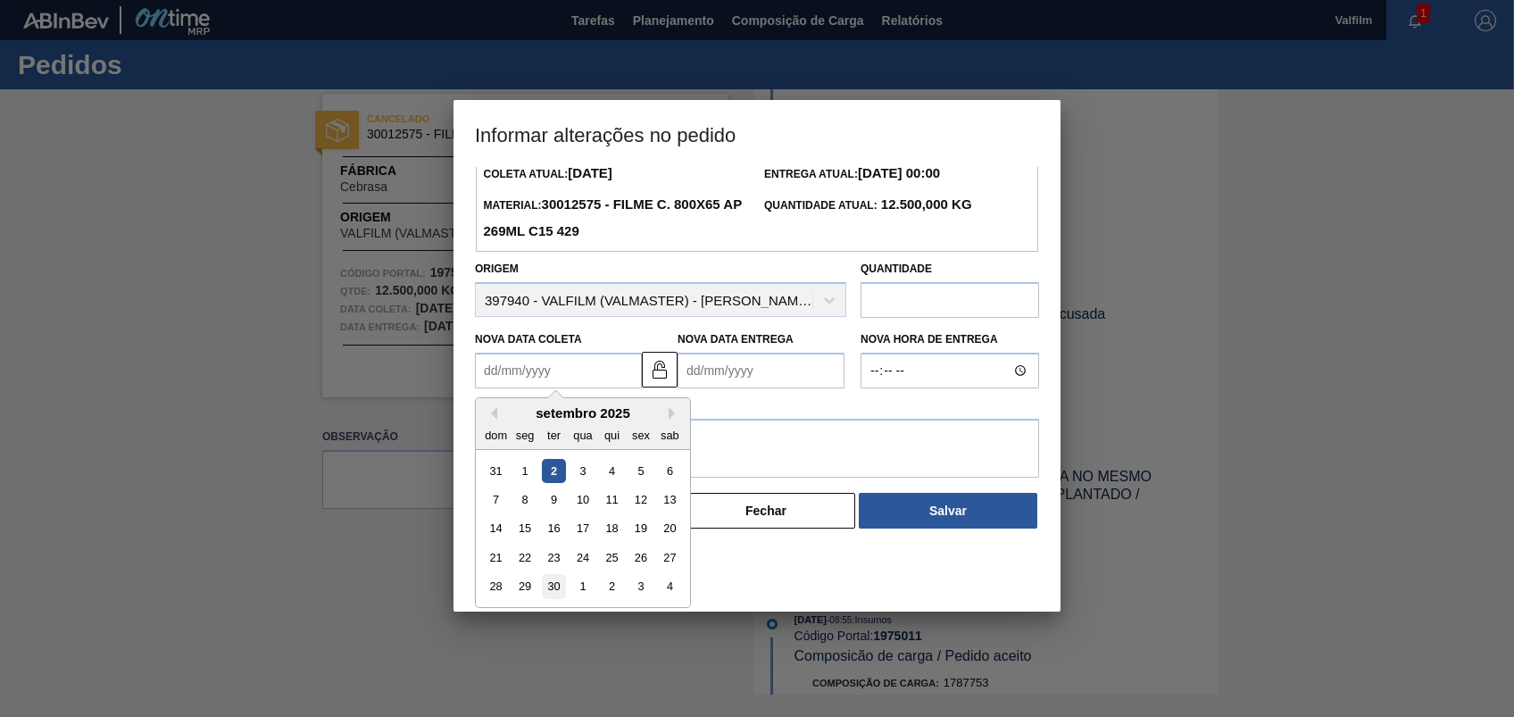
click at [550, 589] on div "30" at bounding box center [554, 587] width 24 height 24
type Coleta1975011 "[DATE]"
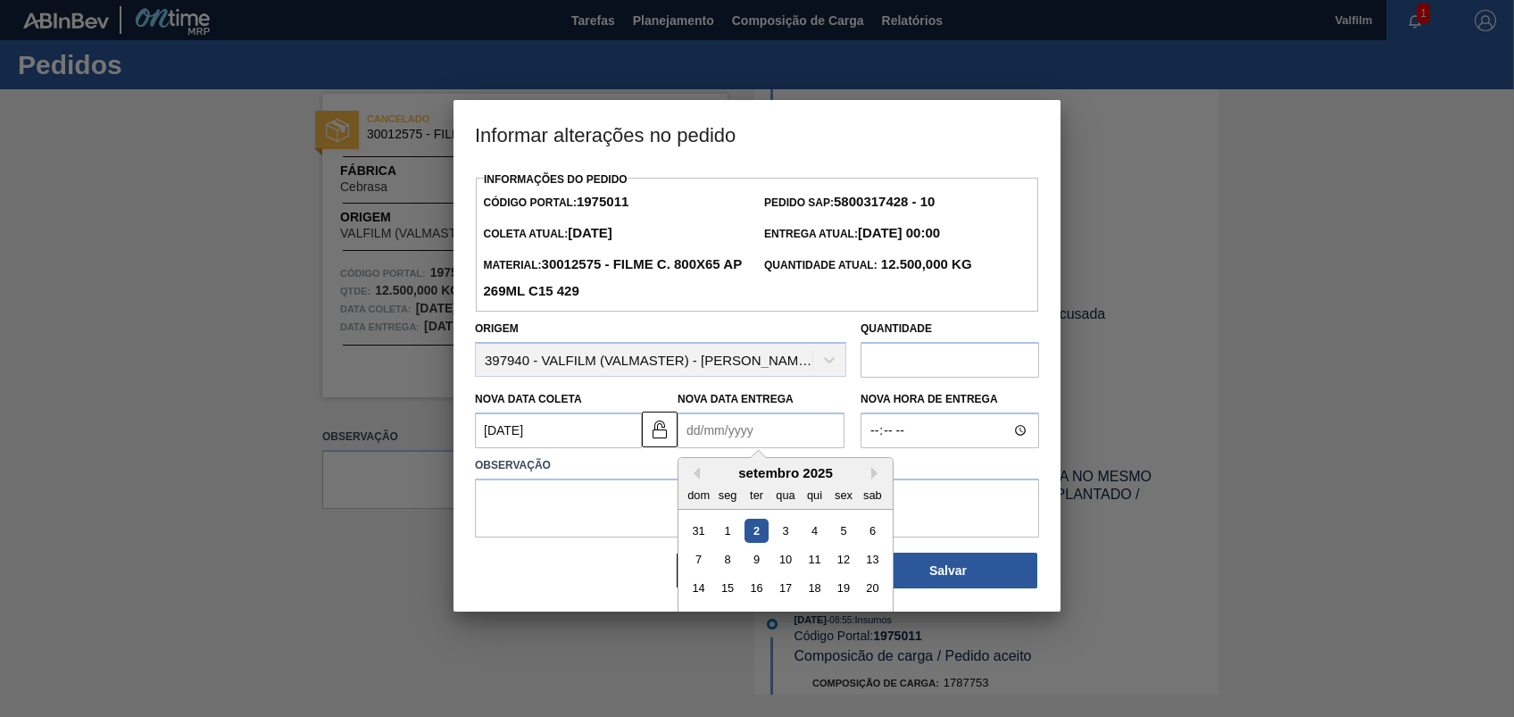
click at [737, 434] on Entrega1975011 "Nova Data Entrega" at bounding box center [760, 430] width 167 height 36
click at [709, 473] on div "setembro 2025" at bounding box center [785, 472] width 214 height 15
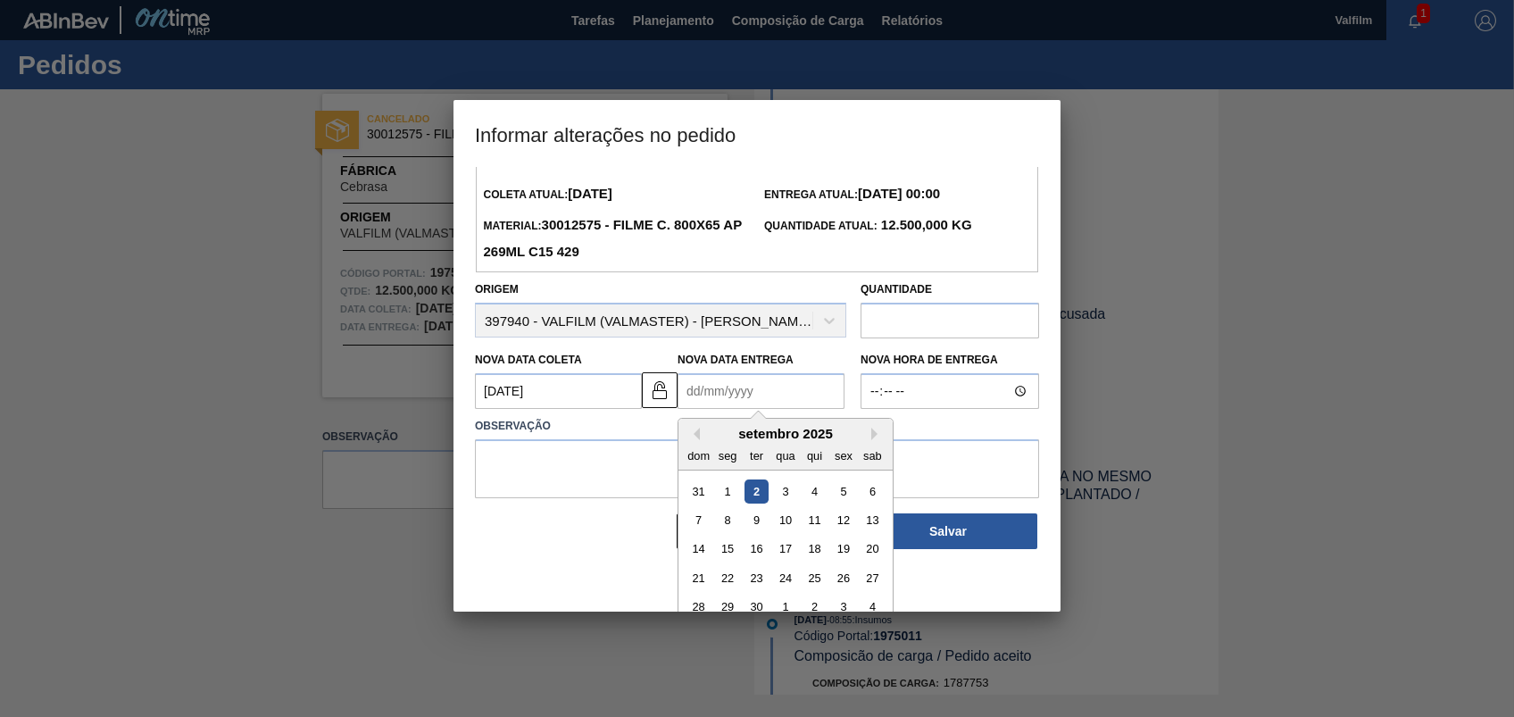
scroll to position [60, 0]
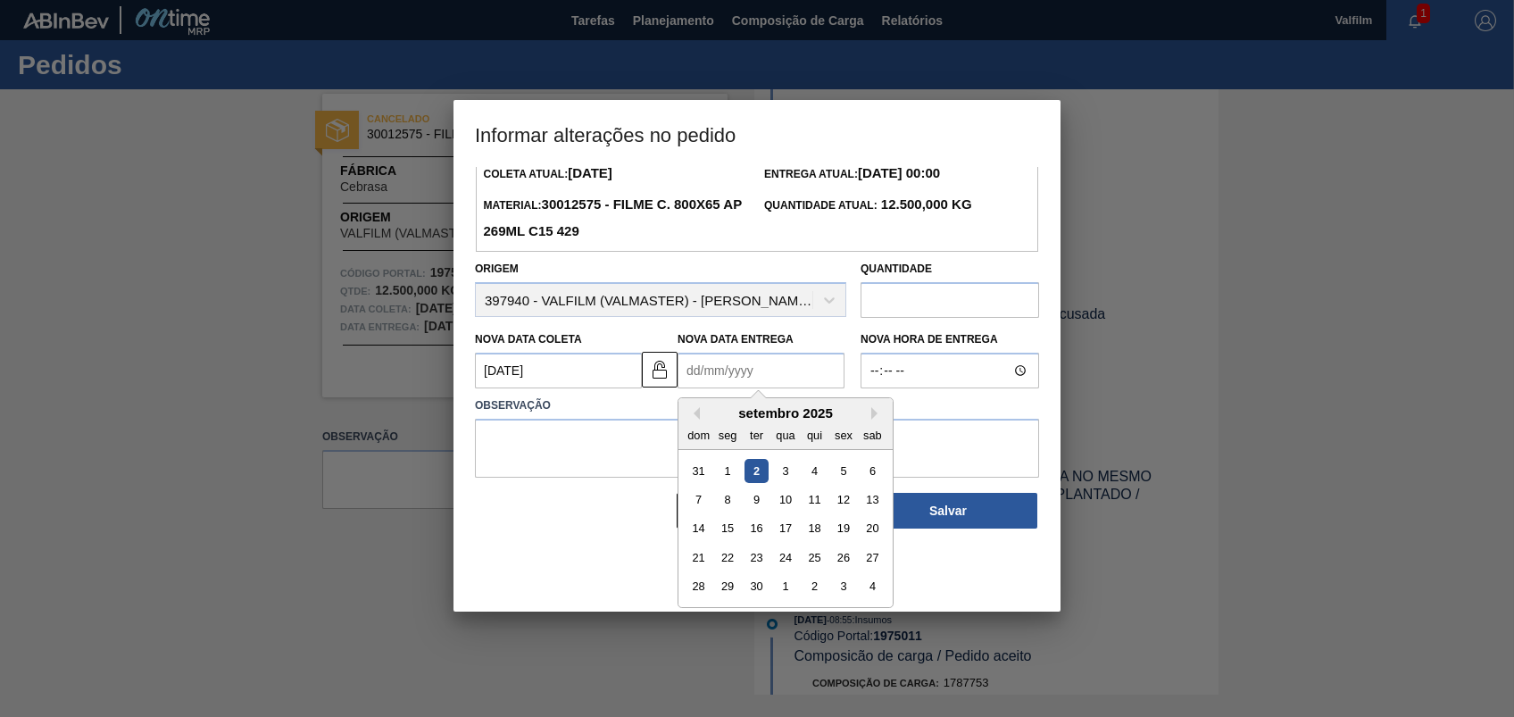
drag, startPoint x: 755, startPoint y: 590, endPoint x: 746, endPoint y: 530, distance: 60.5
click at [755, 591] on div "30" at bounding box center [756, 587] width 24 height 24
type Entrega1975011 "[DATE]"
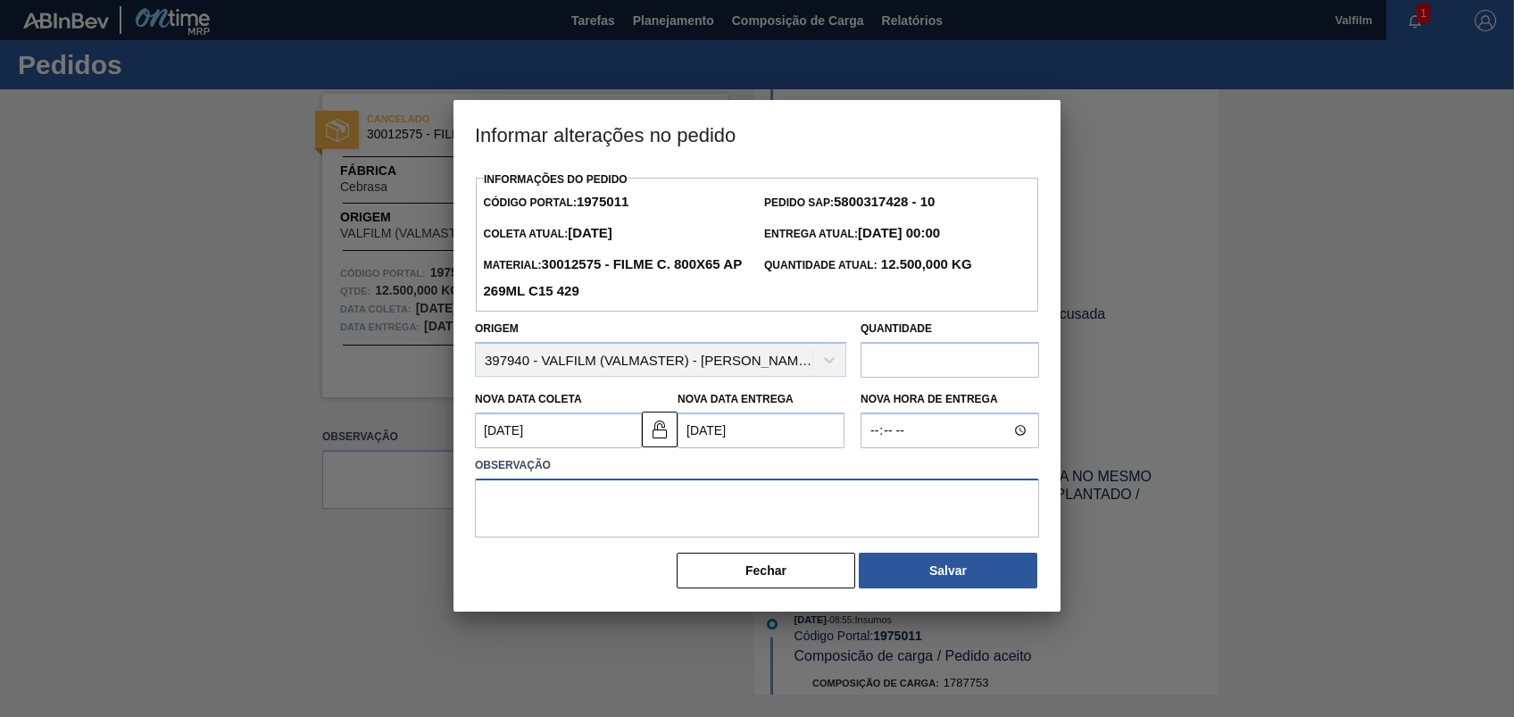
click at [743, 506] on textarea at bounding box center [757, 507] width 564 height 59
type textarea "A"
type textarea "CANCELADO"
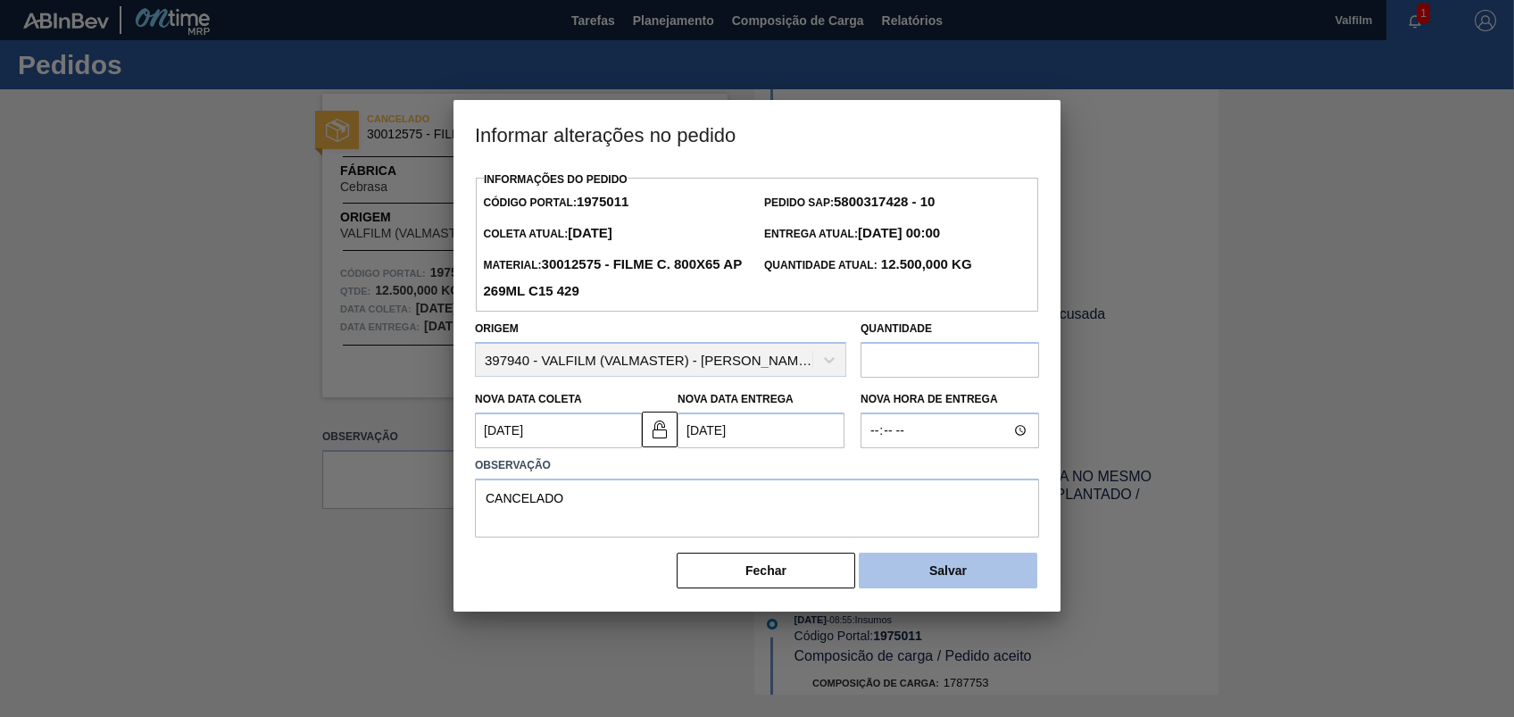
click at [968, 564] on button "Salvar" at bounding box center [948, 571] width 179 height 36
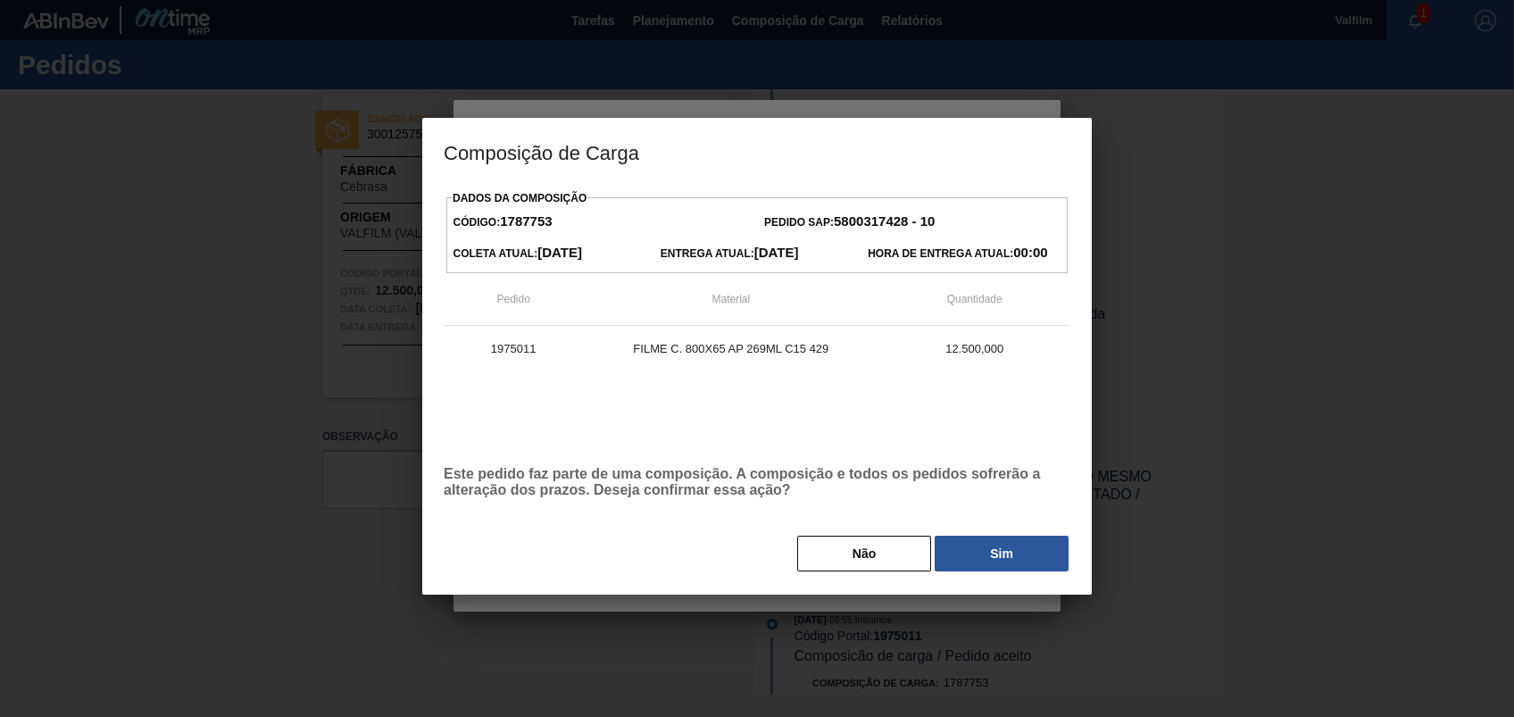
click at [1018, 555] on button "Sim" at bounding box center [1002, 554] width 134 height 36
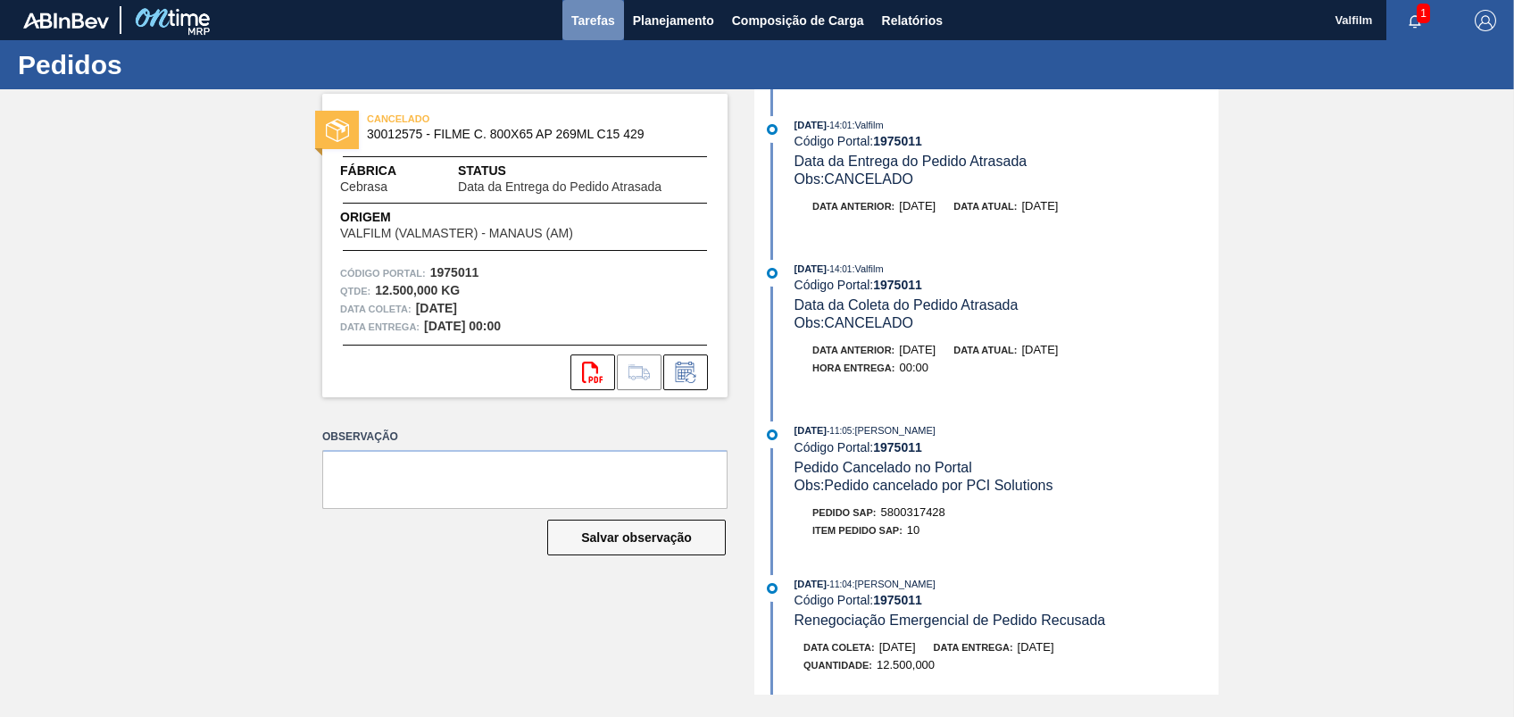
click at [595, 10] on span "Tarefas" at bounding box center [593, 20] width 44 height 21
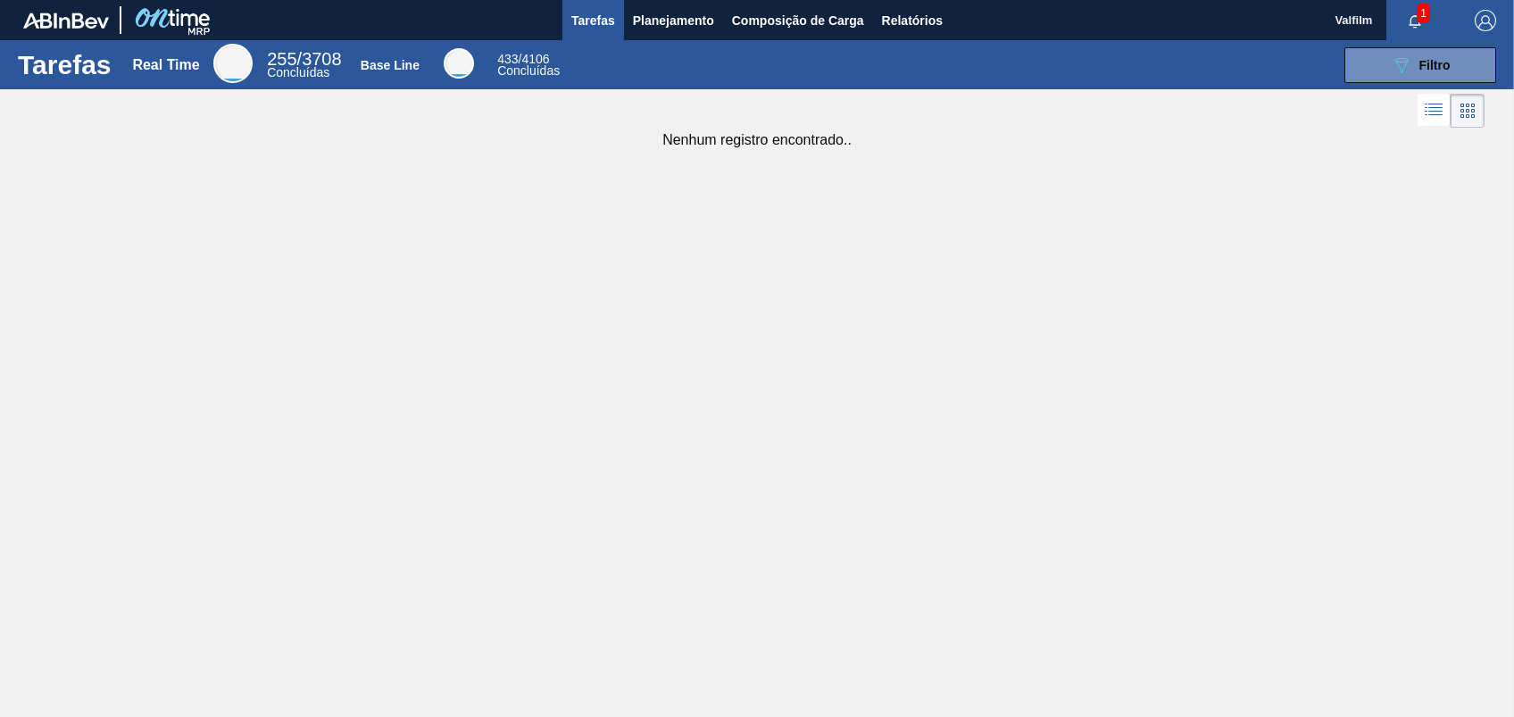
click at [1331, 64] on div "089F7B8B-B2A5-4AFE-B5C0-19BA573D28AC Filtro" at bounding box center [1038, 65] width 933 height 36
click at [1389, 61] on button "089F7B8B-B2A5-4AFE-B5C0-19BA573D28AC Filtro" at bounding box center [1420, 65] width 152 height 36
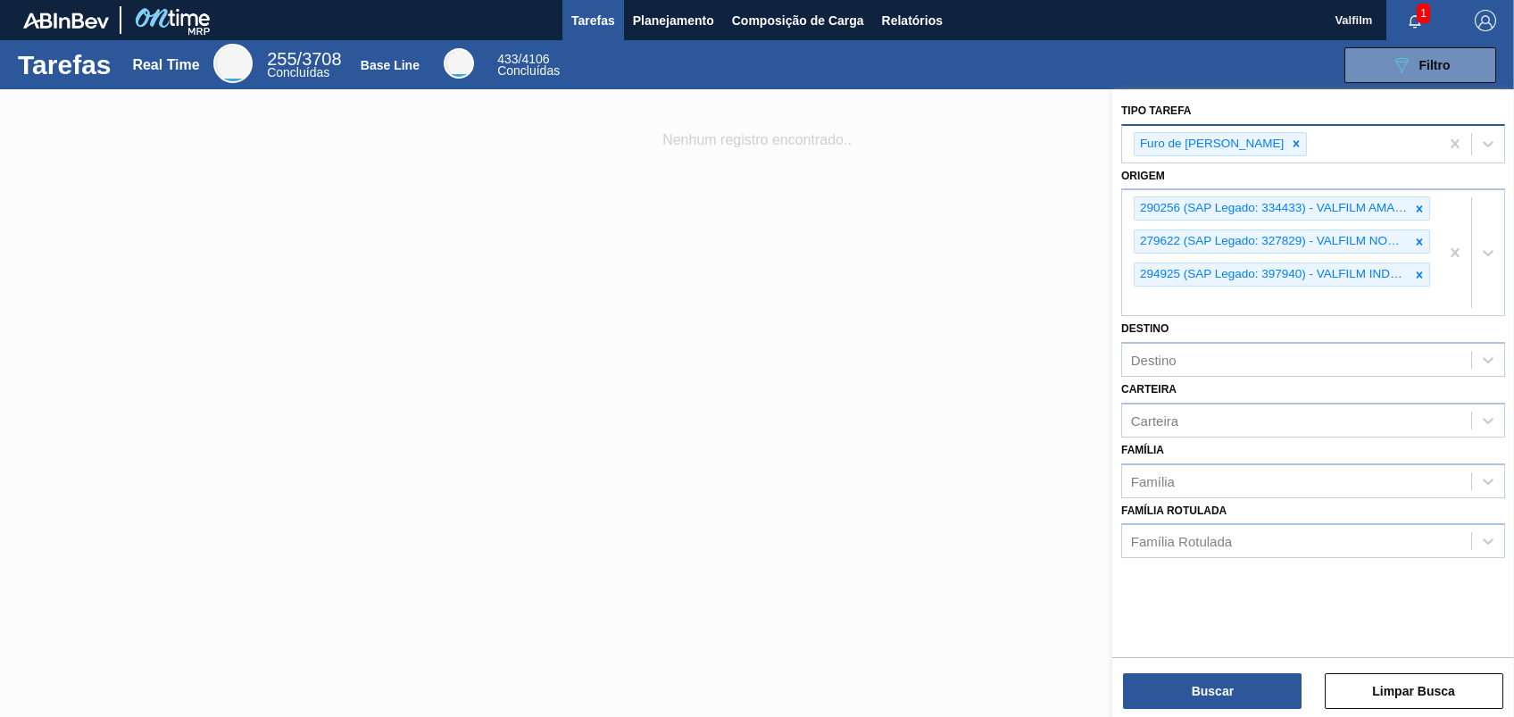
click at [1301, 136] on div "Furo de [PERSON_NAME]" at bounding box center [1280, 144] width 317 height 37
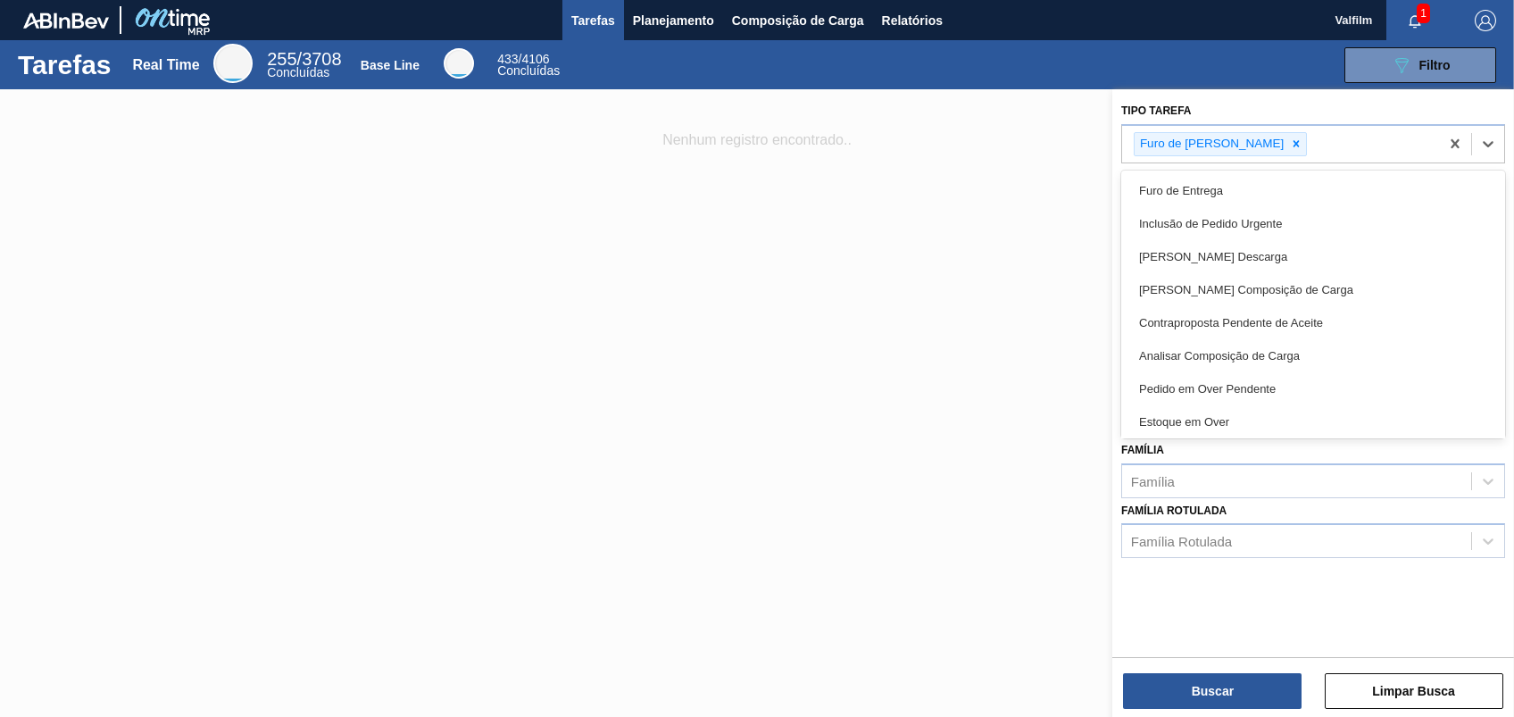
drag, startPoint x: 1228, startPoint y: 184, endPoint x: 1253, endPoint y: 185, distance: 25.0
click at [1227, 185] on div "Furo de Entrega" at bounding box center [1313, 190] width 384 height 33
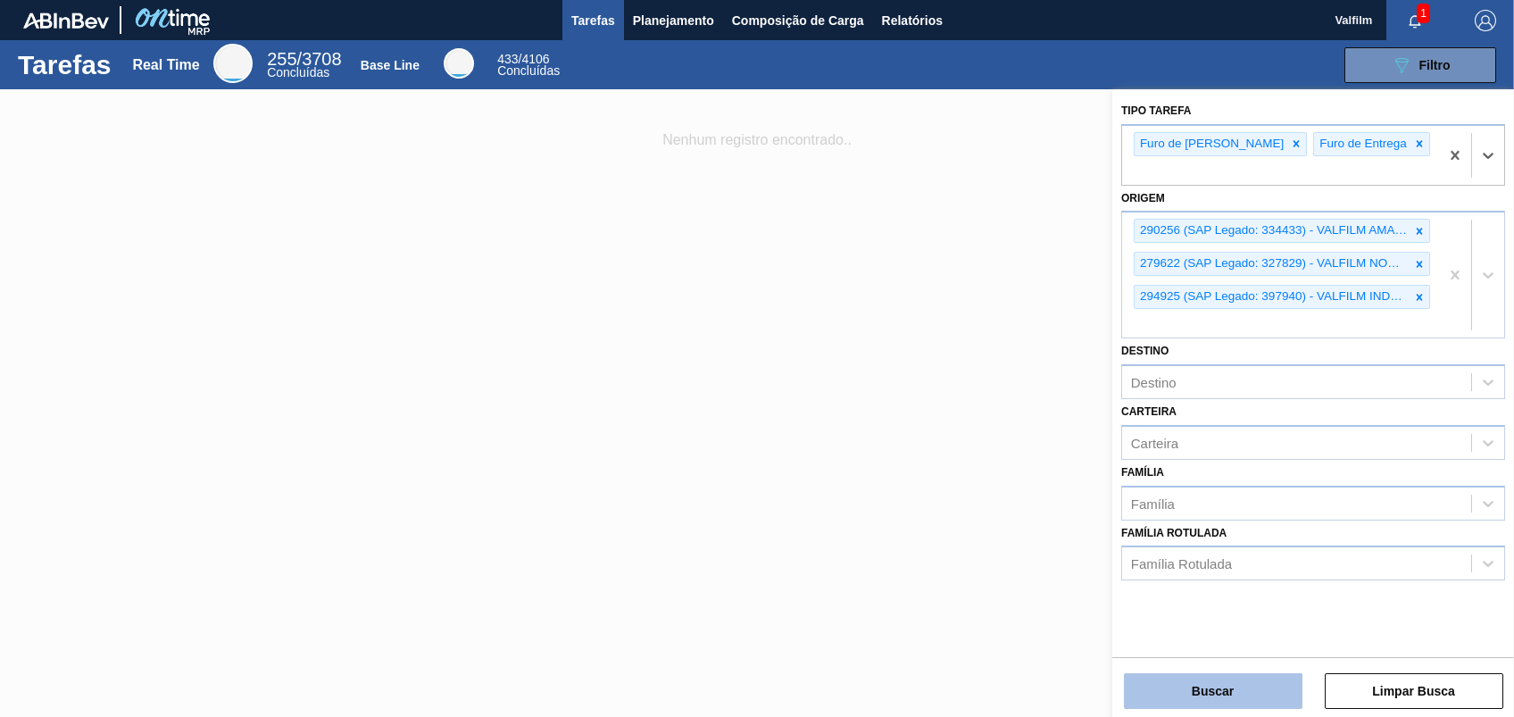
click at [1235, 695] on button "Buscar" at bounding box center [1213, 691] width 179 height 36
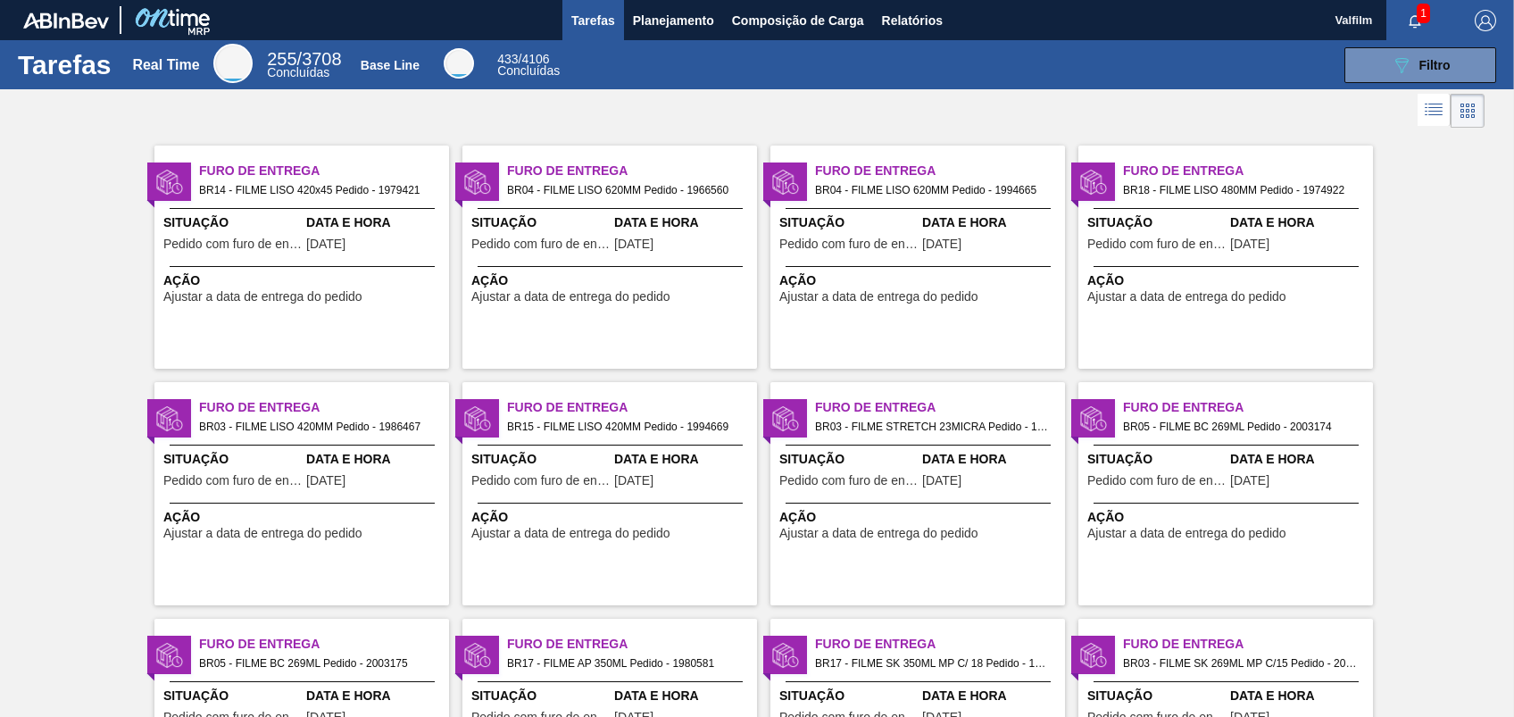
drag, startPoint x: 1393, startPoint y: 54, endPoint x: 996, endPoint y: 50, distance: 397.2
click at [1135, 164] on div "Tarefas Real Time 255 / 3708 Concluídas Base Line 433 / 4106 Concluídas 089F7B8…" at bounding box center [757, 338] width 1514 height 597
click at [885, 14] on span "Relatórios" at bounding box center [912, 20] width 61 height 21
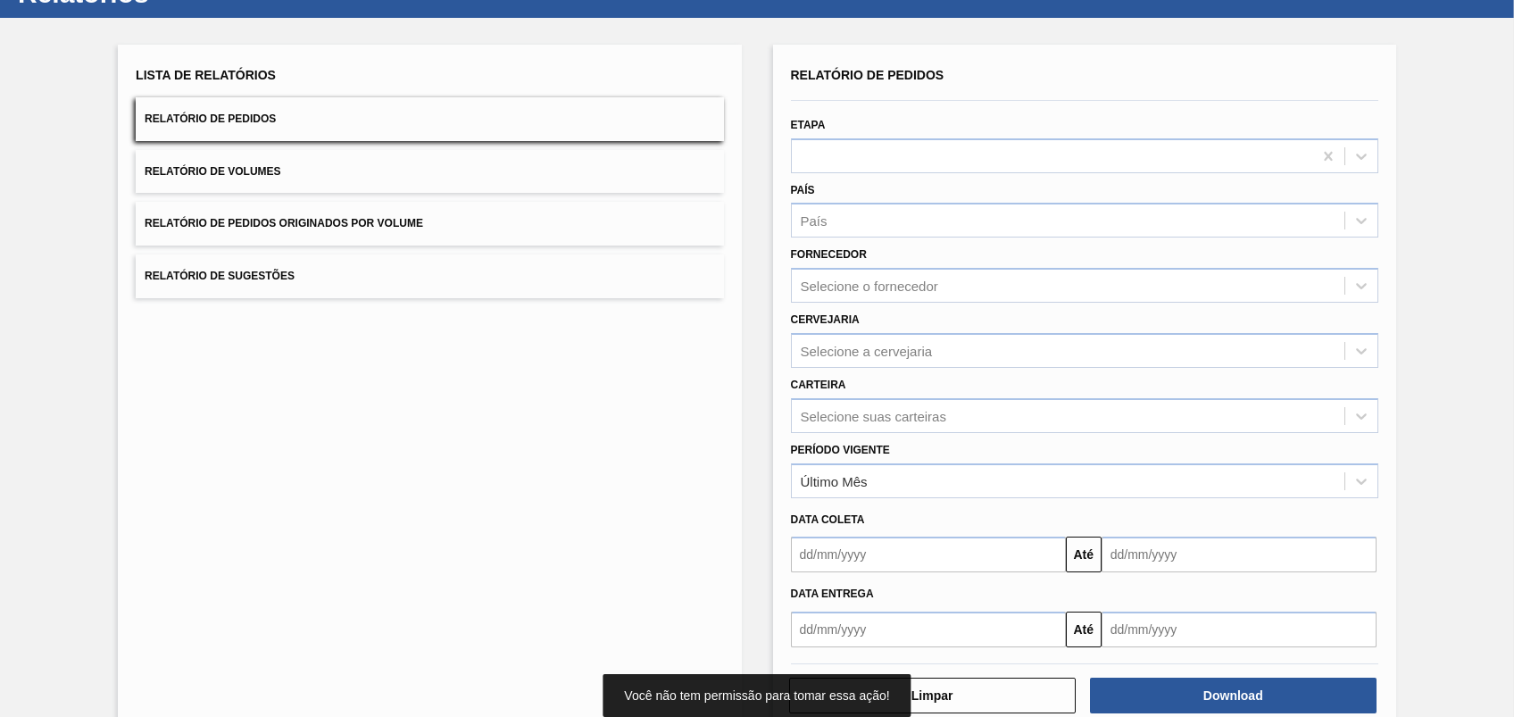
scroll to position [108, 0]
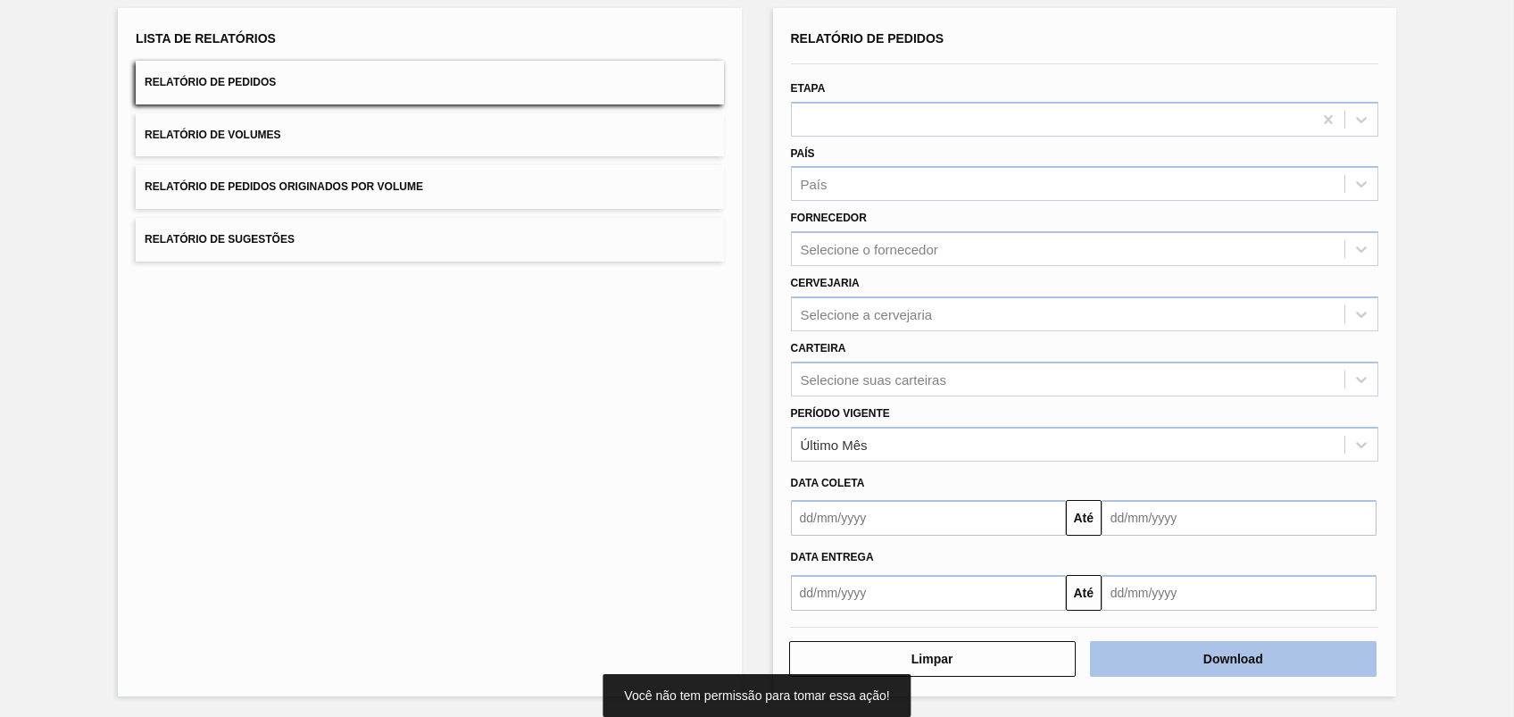
click at [1209, 661] on button "Download" at bounding box center [1233, 659] width 287 height 36
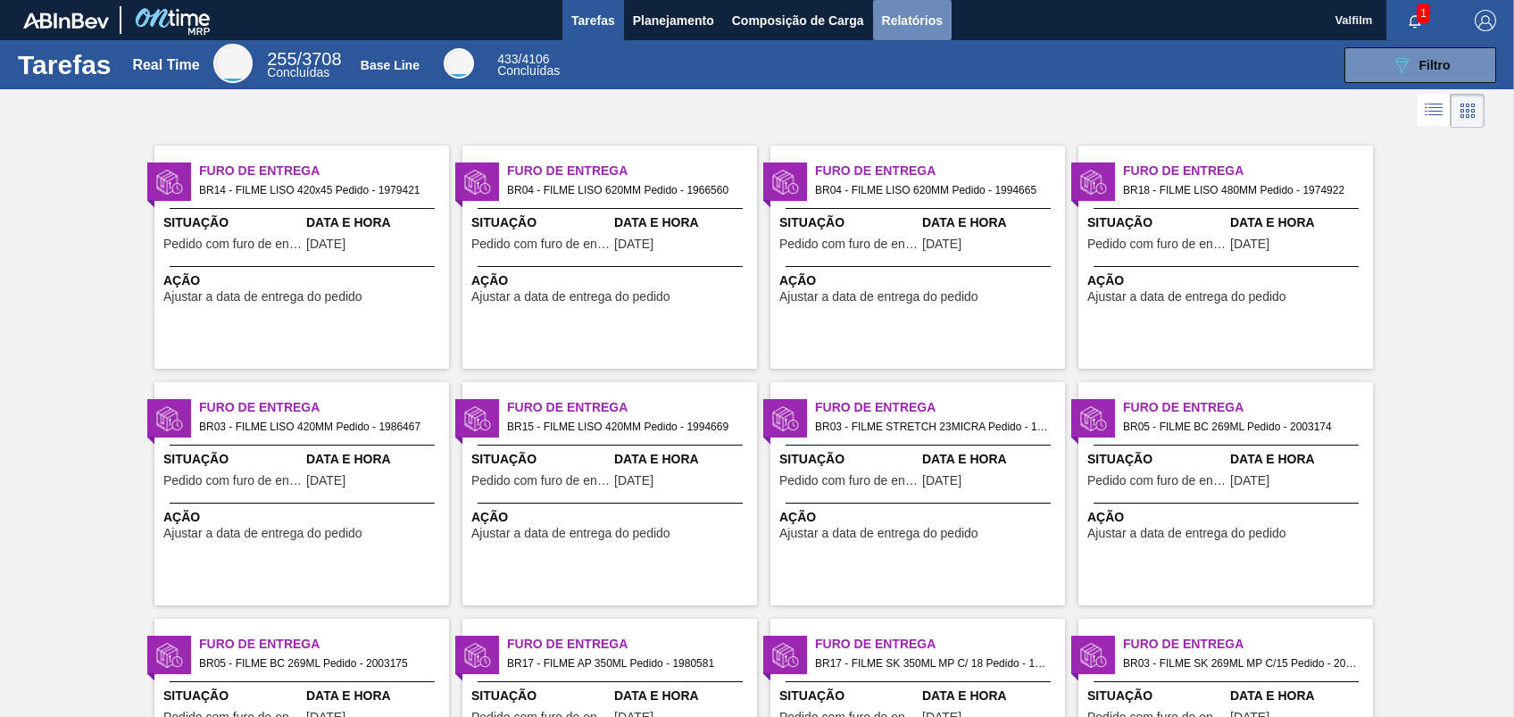
drag, startPoint x: 900, startPoint y: 21, endPoint x: 928, endPoint y: 37, distance: 32.3
click at [900, 22] on span "Relatórios" at bounding box center [912, 20] width 61 height 21
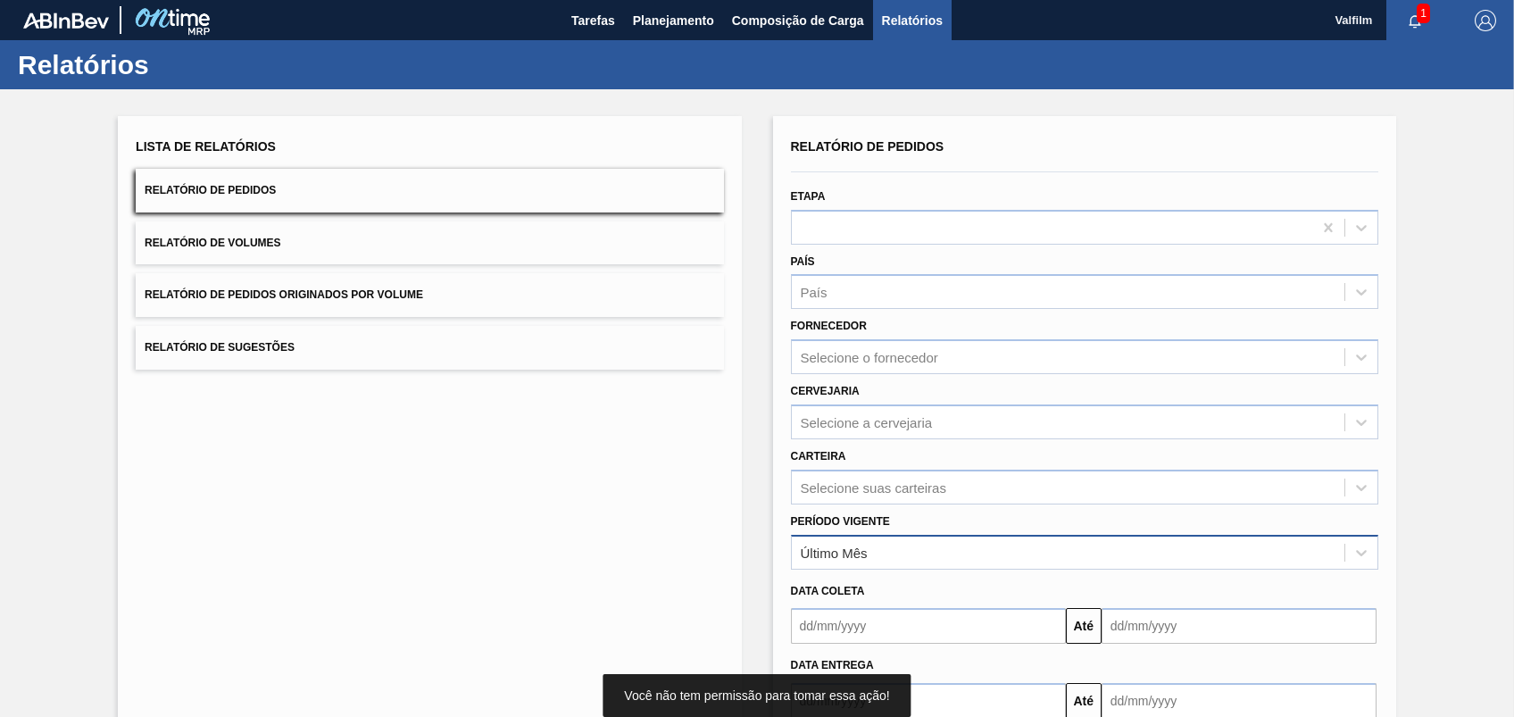
click at [887, 551] on div "Último Mês" at bounding box center [1068, 552] width 553 height 26
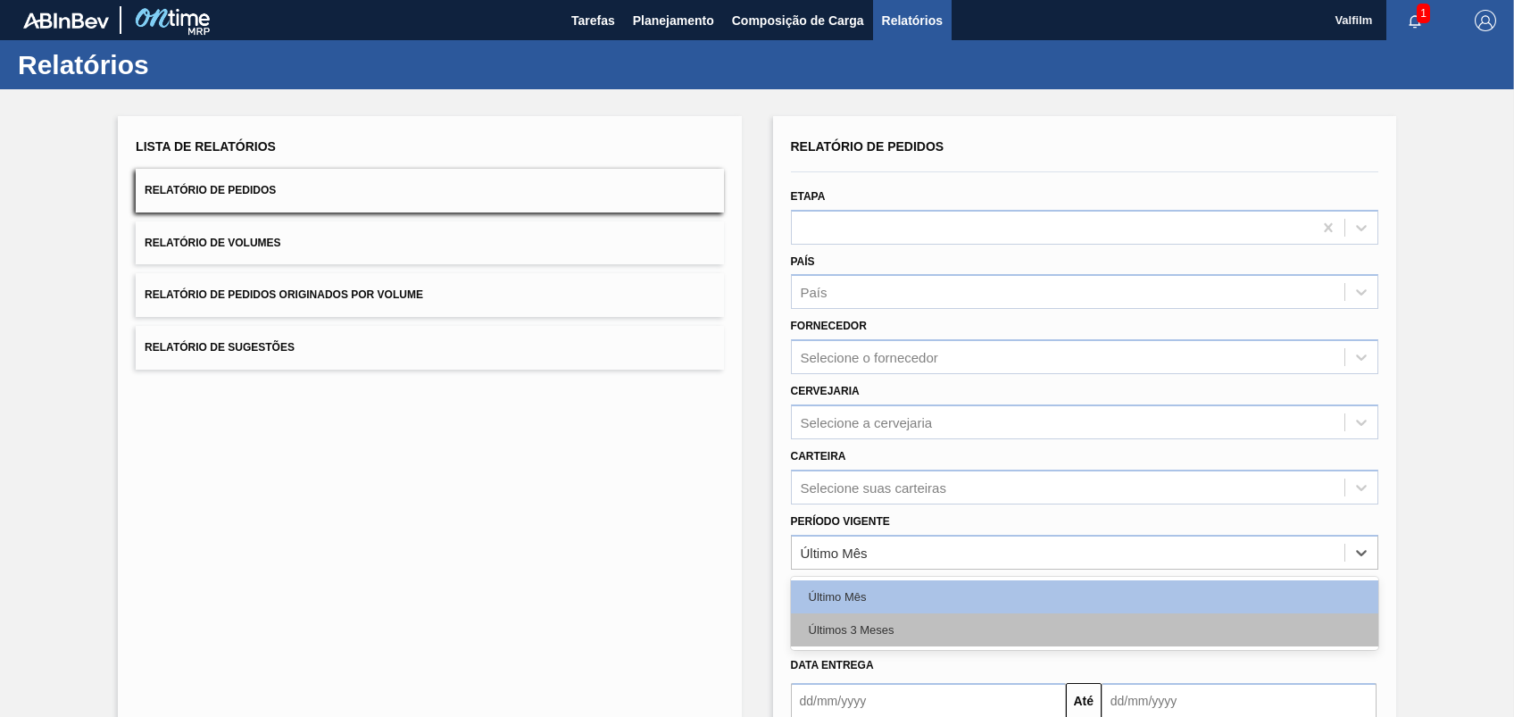
click at [851, 613] on div "Últimos 3 Meses" at bounding box center [1084, 629] width 587 height 33
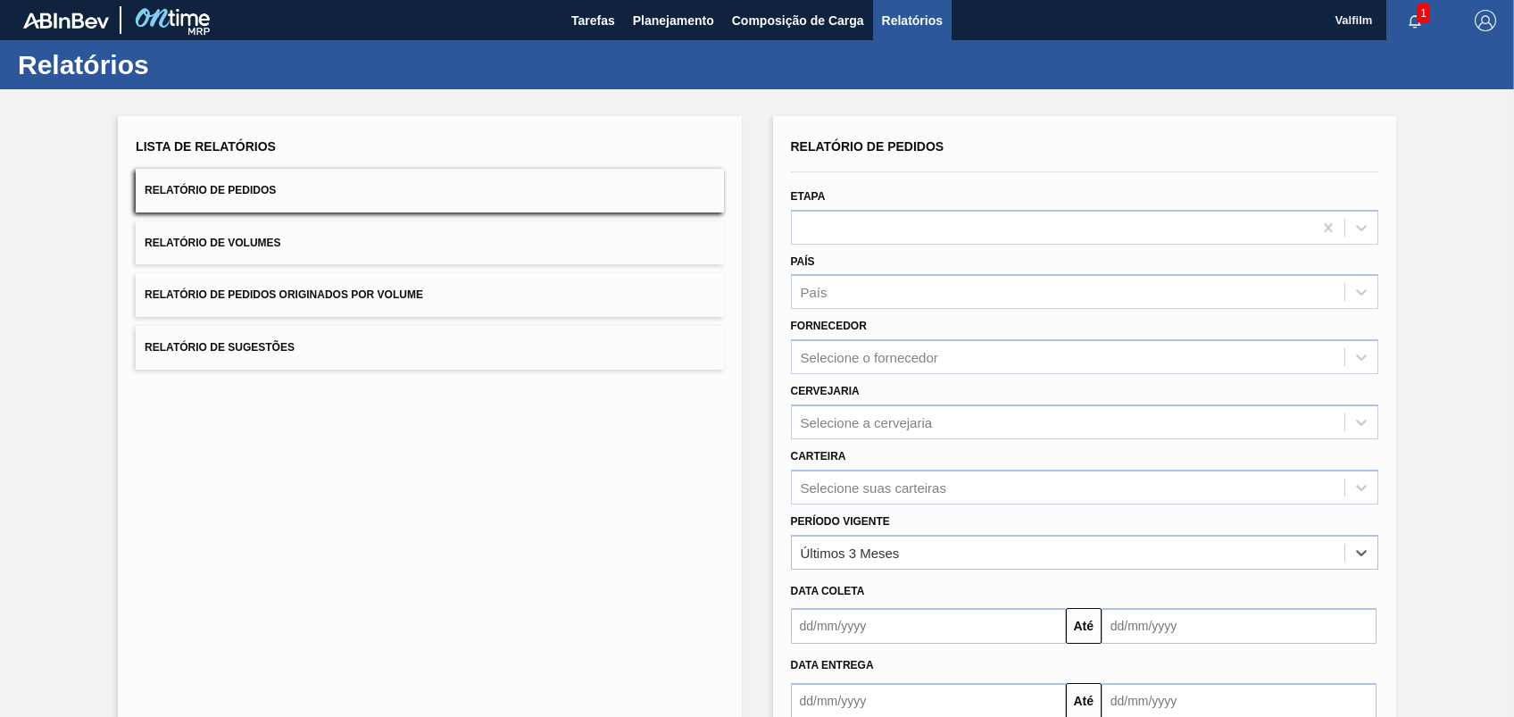
scroll to position [108, 0]
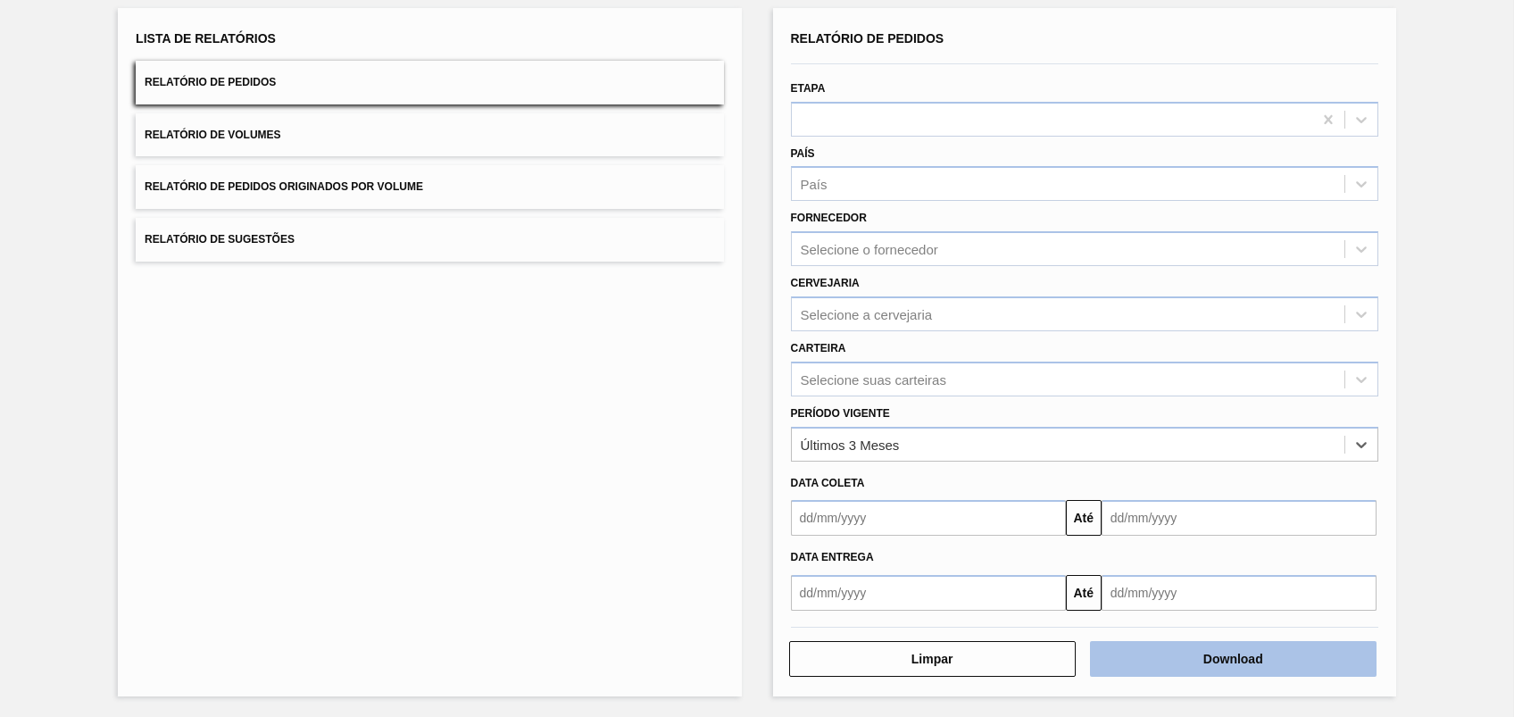
click at [1234, 664] on button "Download" at bounding box center [1233, 659] width 287 height 36
